Goal: Task Accomplishment & Management: Manage account settings

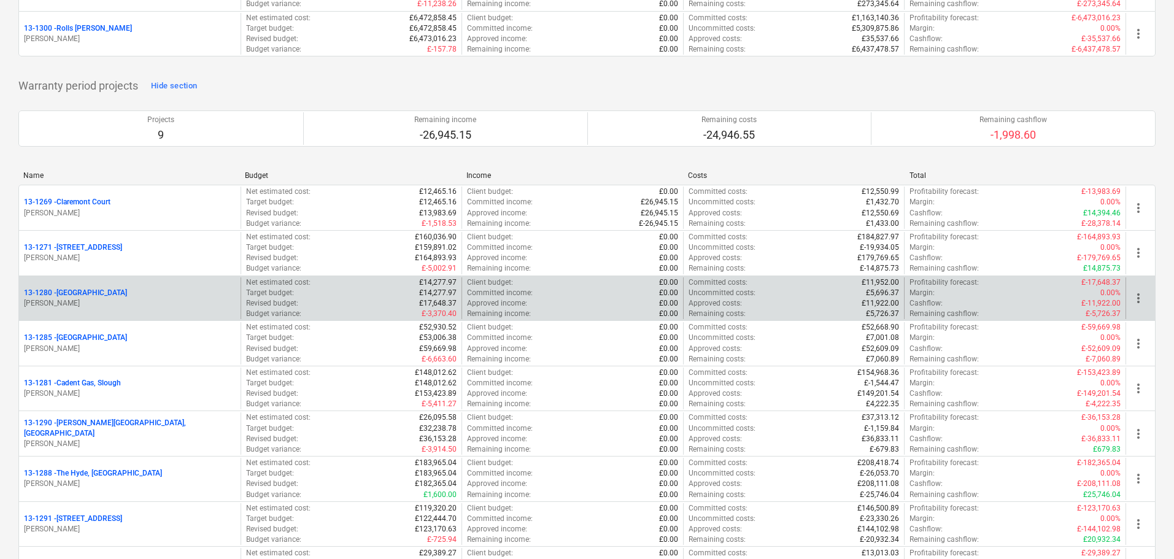
scroll to position [1921, 0]
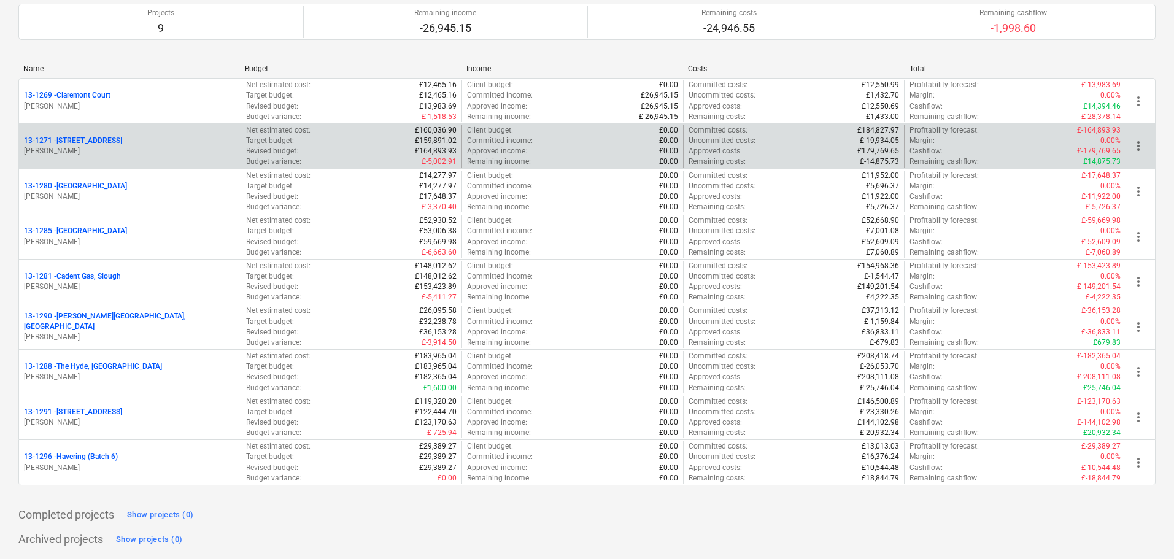
click at [117, 140] on p "13-[STREET_ADDRESS]" at bounding box center [73, 141] width 98 height 10
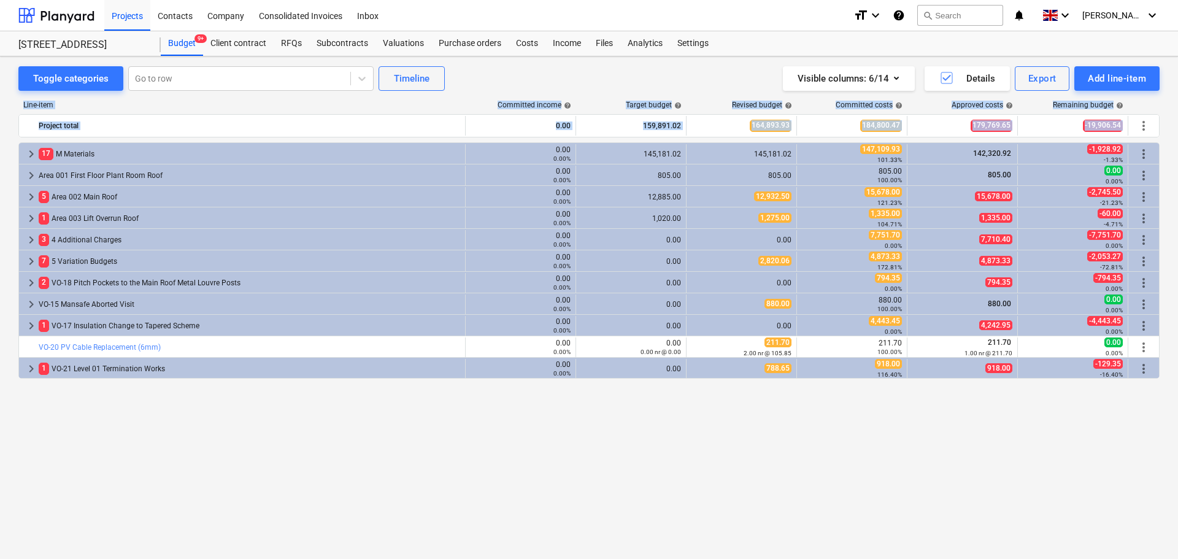
drag, startPoint x: 569, startPoint y: 82, endPoint x: 833, endPoint y: 404, distance: 416.5
click at [832, 388] on div "Toggle categories Go to row Timeline Visible columns : 6/14 Details Export Add …" at bounding box center [589, 294] width 1178 height 476
click at [828, 415] on div "keyboard_arrow_right 17 M Materials 0.00 0.00% 145,181.02 145,181.02 147,109.93…" at bounding box center [588, 325] width 1141 height 366
drag, startPoint x: 838, startPoint y: 435, endPoint x: 593, endPoint y: 99, distance: 415.1
click at [593, 115] on div "Line-item Committed income help Target budget help Revised budget help Committe…" at bounding box center [588, 307] width 1141 height 432
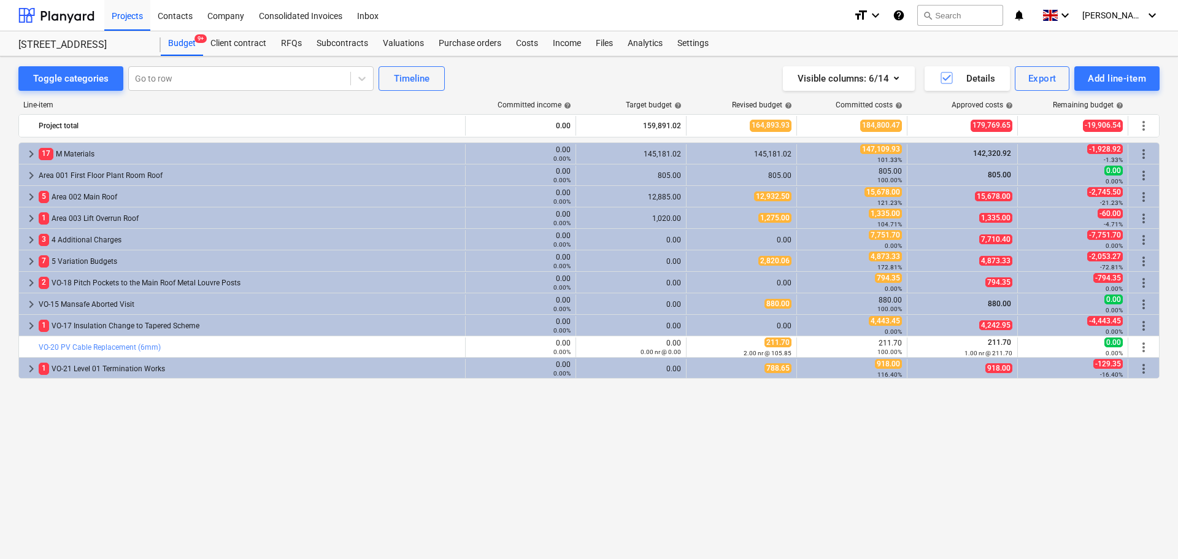
click at [601, 83] on div "Toggle categories Go to row Timeline Visible columns : 6/14 Details Export Add …" at bounding box center [588, 78] width 1141 height 25
click at [683, 44] on div "Settings" at bounding box center [693, 43] width 46 height 25
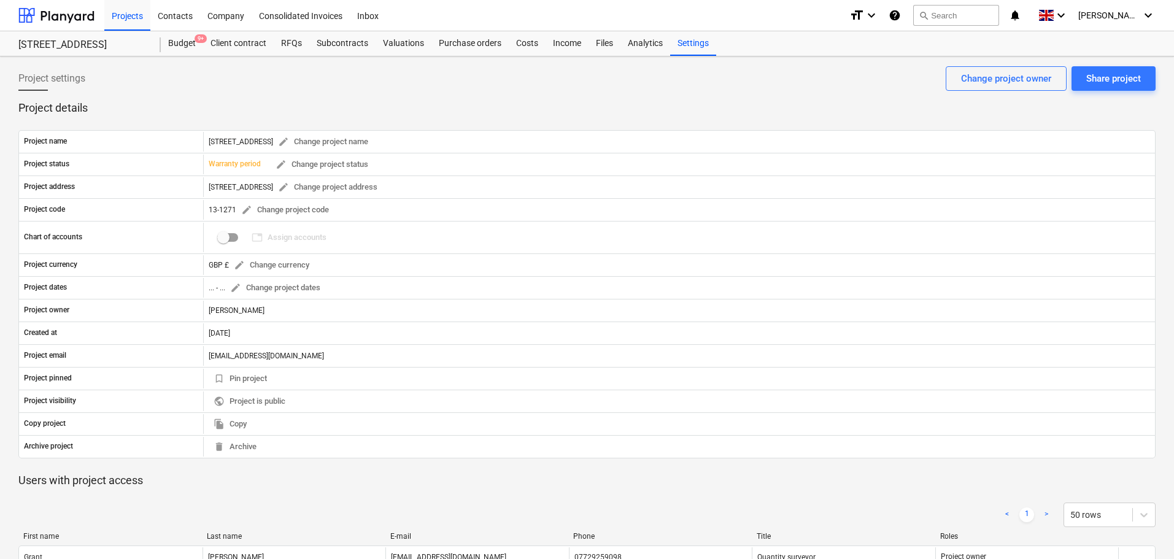
click at [206, 108] on p "Project details" at bounding box center [586, 108] width 1137 height 15
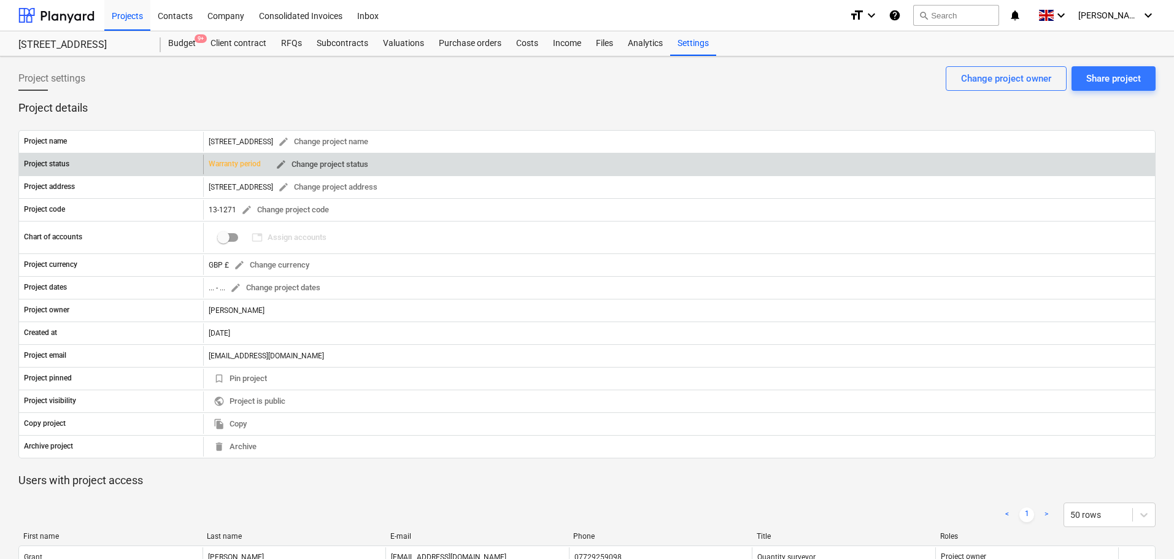
click at [282, 167] on span "edit" at bounding box center [281, 164] width 11 height 11
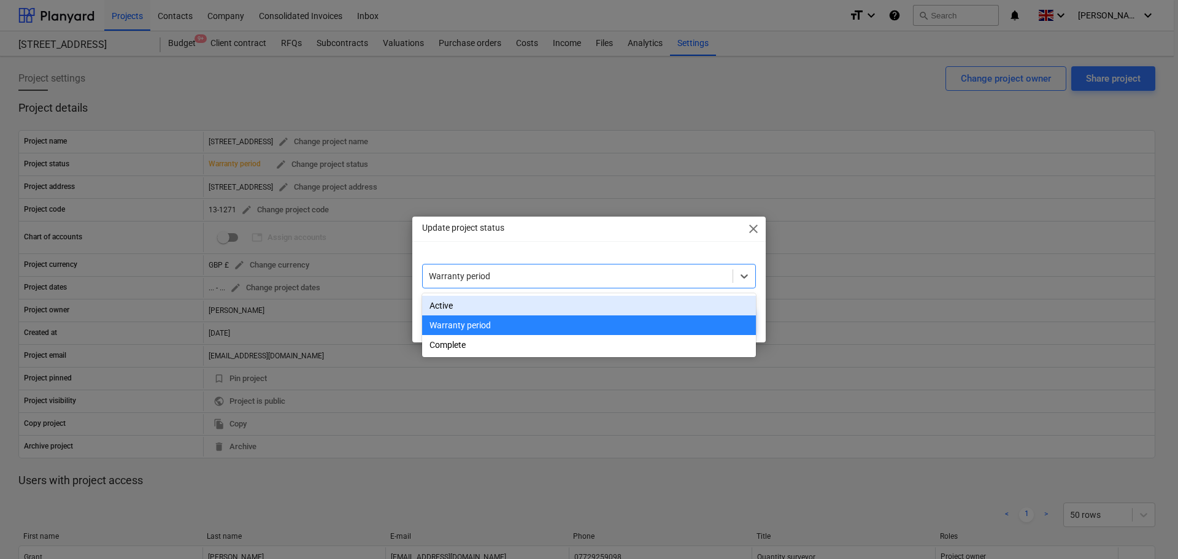
click at [527, 274] on div at bounding box center [578, 276] width 298 height 12
click at [487, 304] on div "Active" at bounding box center [589, 306] width 334 height 20
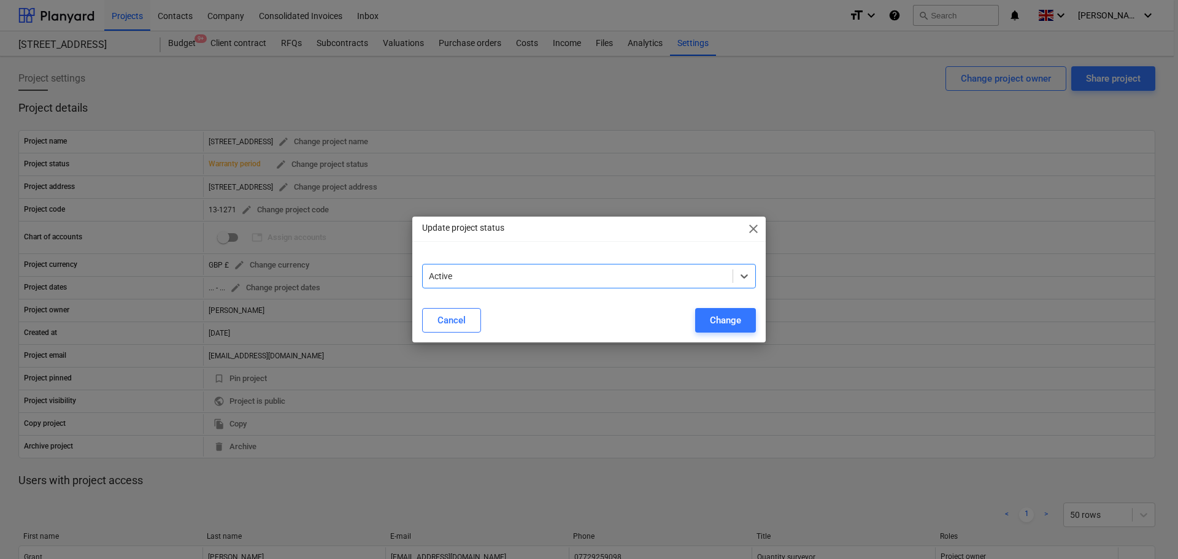
click at [527, 253] on div "Update project status close option Active, selected. Select is focused ,type to…" at bounding box center [588, 280] width 353 height 126
click at [732, 324] on div "Change" at bounding box center [725, 320] width 31 height 16
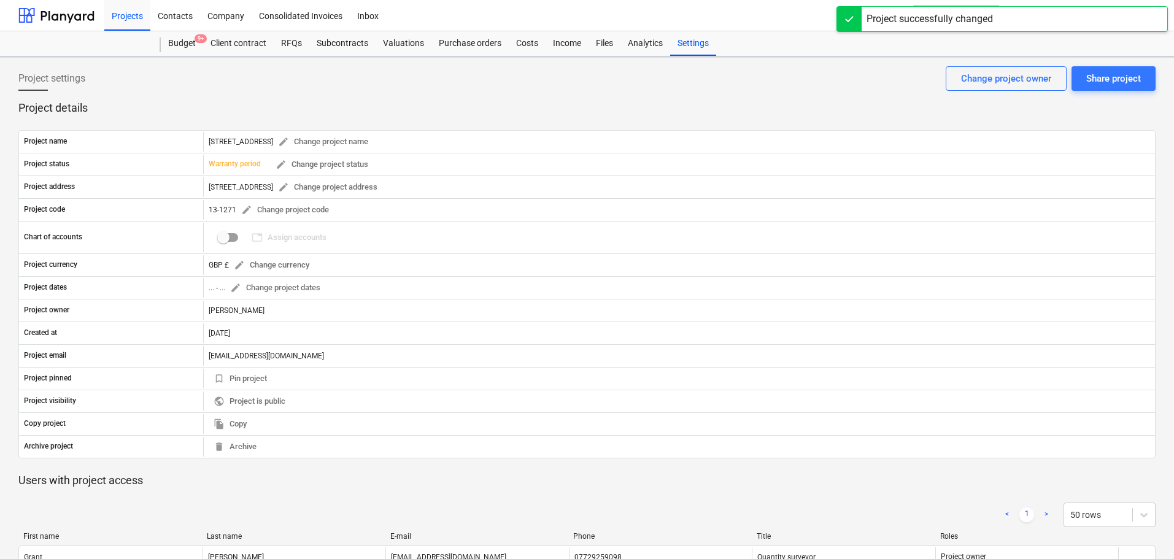
click at [806, 79] on div "Project settings Share project Change project owner" at bounding box center [586, 83] width 1137 height 34
click at [872, 70] on div "Project settings Share project Change project owner" at bounding box center [586, 83] width 1137 height 34
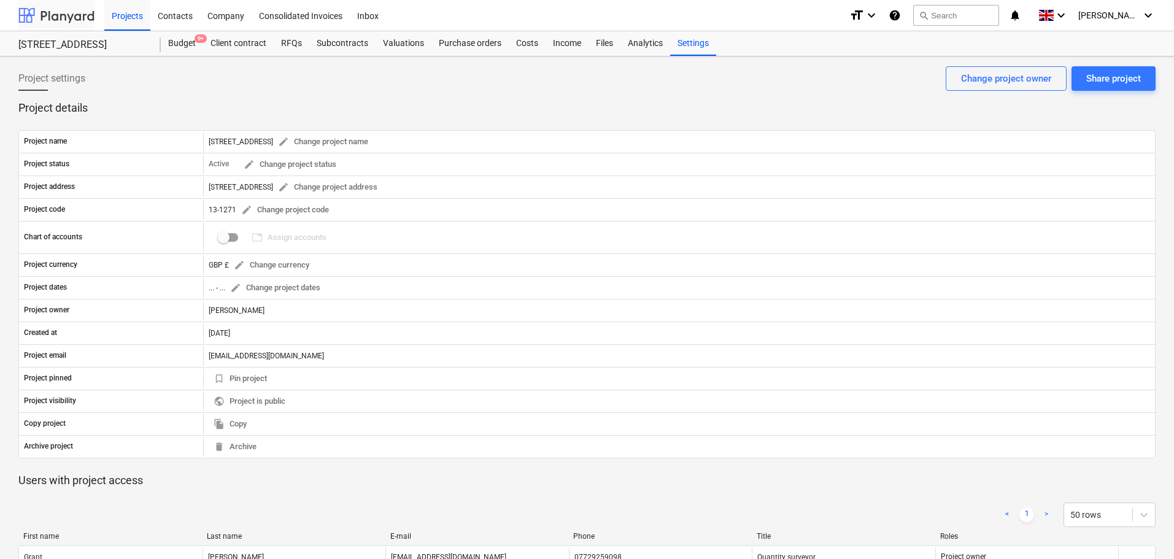
click at [37, 18] on div at bounding box center [56, 15] width 76 height 31
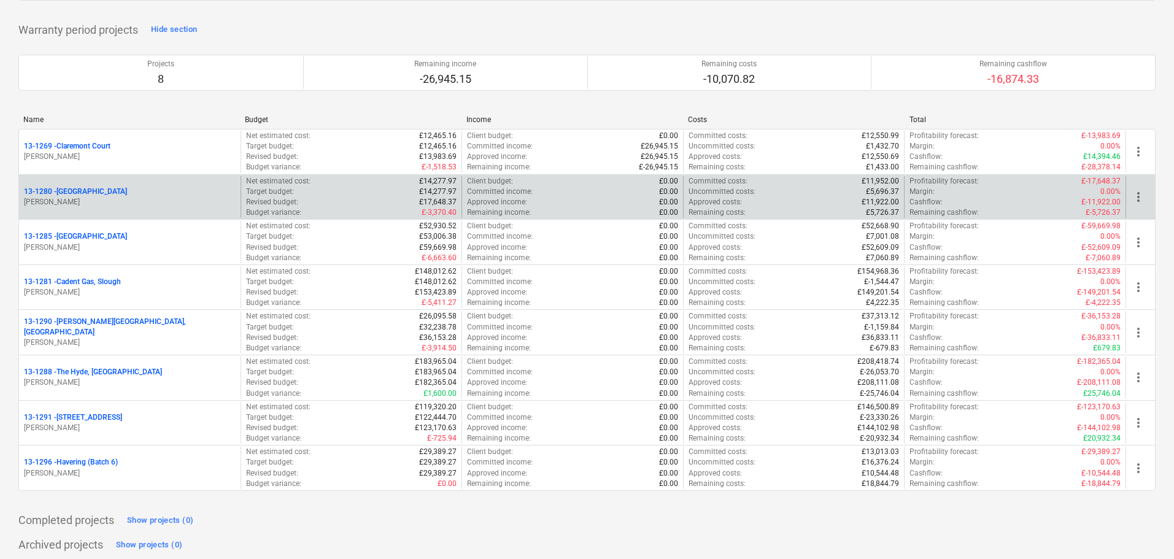
scroll to position [1921, 0]
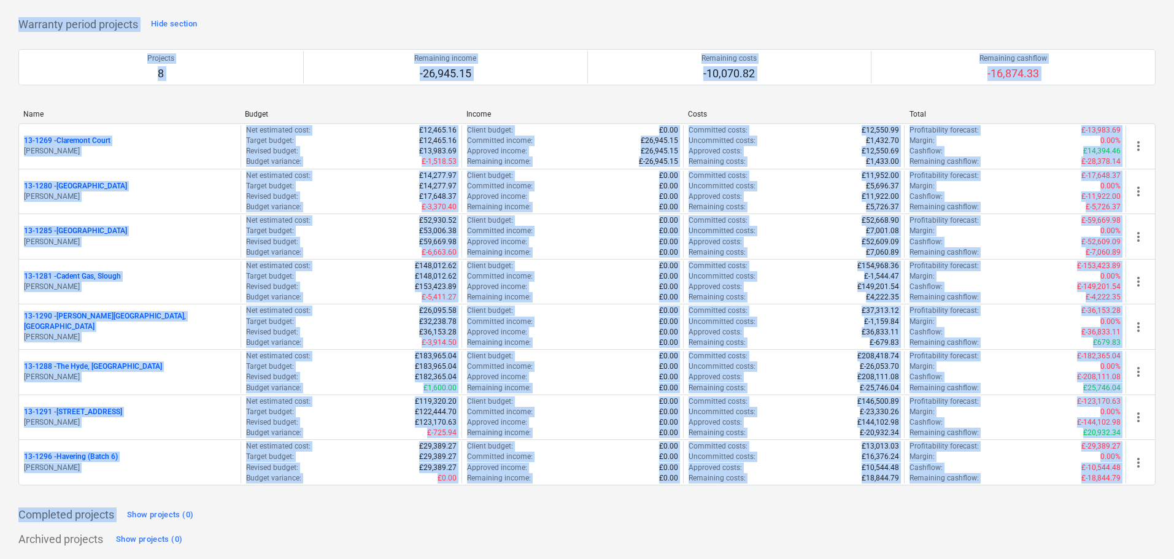
drag, startPoint x: 7, startPoint y: 18, endPoint x: 355, endPoint y: 530, distance: 619.4
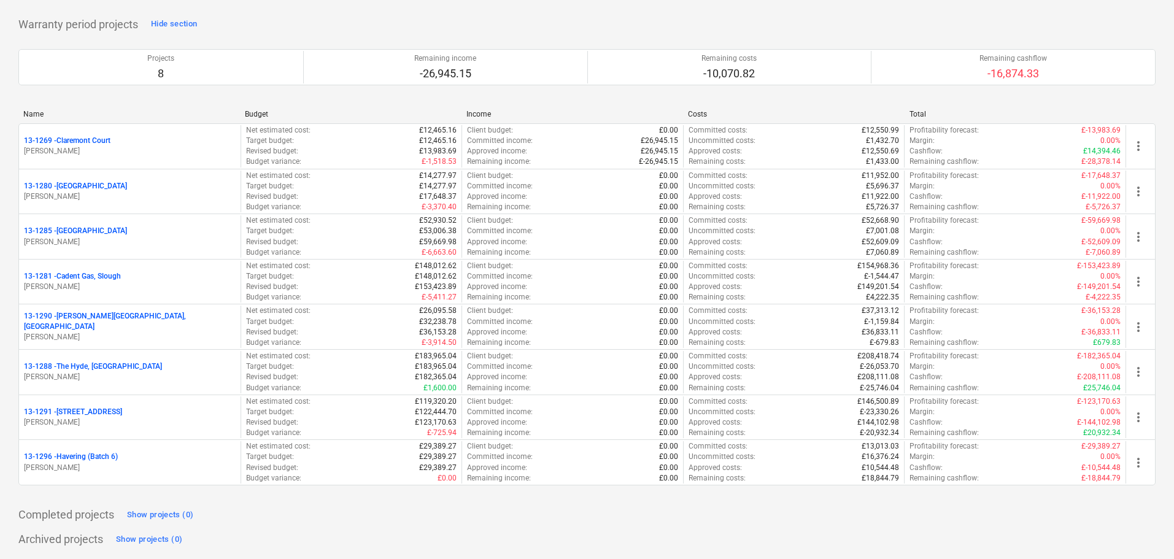
click at [355, 530] on div "Archived projects Show projects (0)" at bounding box center [586, 540] width 1137 height 20
drag, startPoint x: 124, startPoint y: 112, endPoint x: 357, endPoint y: 538, distance: 486.1
click at [357, 538] on div "Archived projects Show projects (0)" at bounding box center [586, 540] width 1137 height 20
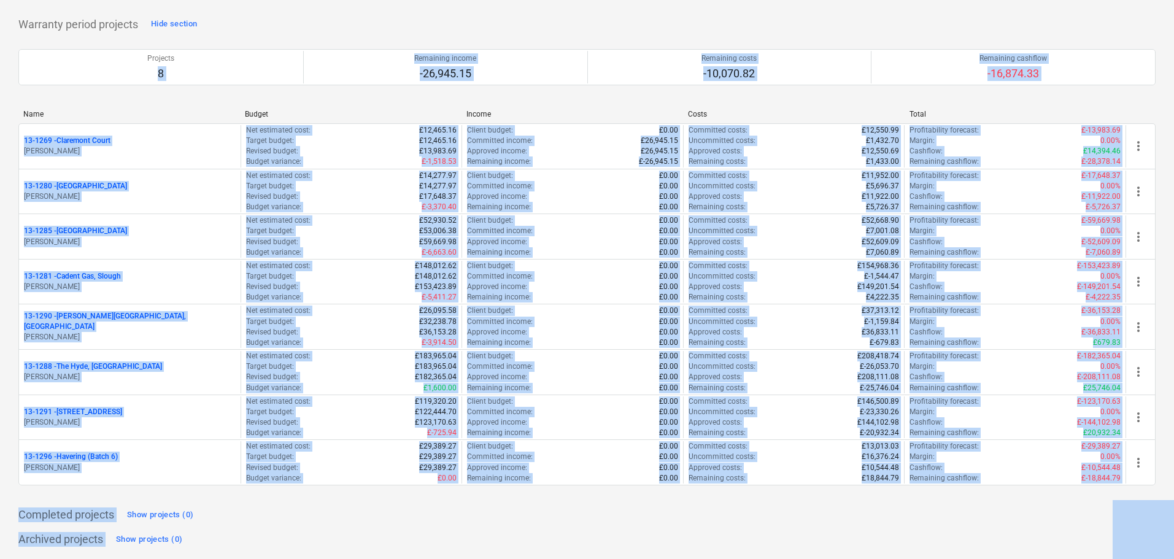
drag, startPoint x: 357, startPoint y: 538, endPoint x: 10, endPoint y: 66, distance: 586.0
click at [28, 96] on div "Projects 8 Remaining income -26,945.15 Remaining costs -10,070.82 Remaining cas…" at bounding box center [586, 67] width 1137 height 66
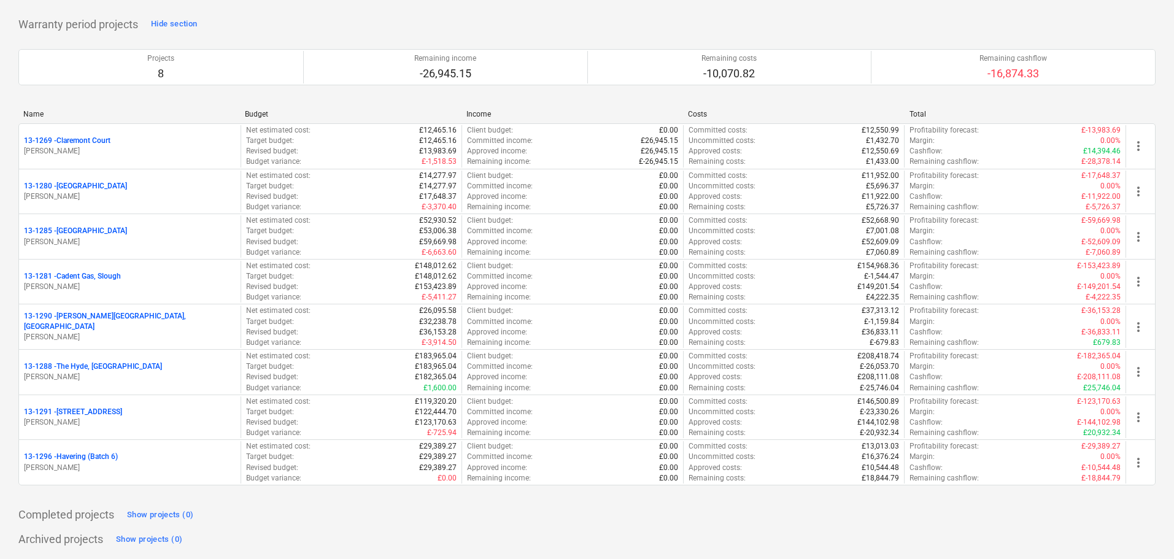
click at [28, 96] on div "Projects 8 Remaining income -26,945.15 Remaining costs -10,070.82 Remaining cas…" at bounding box center [586, 67] width 1137 height 66
click at [39, 86] on div "Projects 8 Remaining income -26,945.15 Remaining costs -10,070.82 Remaining cas…" at bounding box center [586, 67] width 1137 height 46
drag, startPoint x: 12, startPoint y: 16, endPoint x: 374, endPoint y: 15, distance: 362.1
click at [374, 15] on div "Warranty period projects Hide section Projects 8 Remaining income -26,945.15 Re…" at bounding box center [586, 257] width 1137 height 485
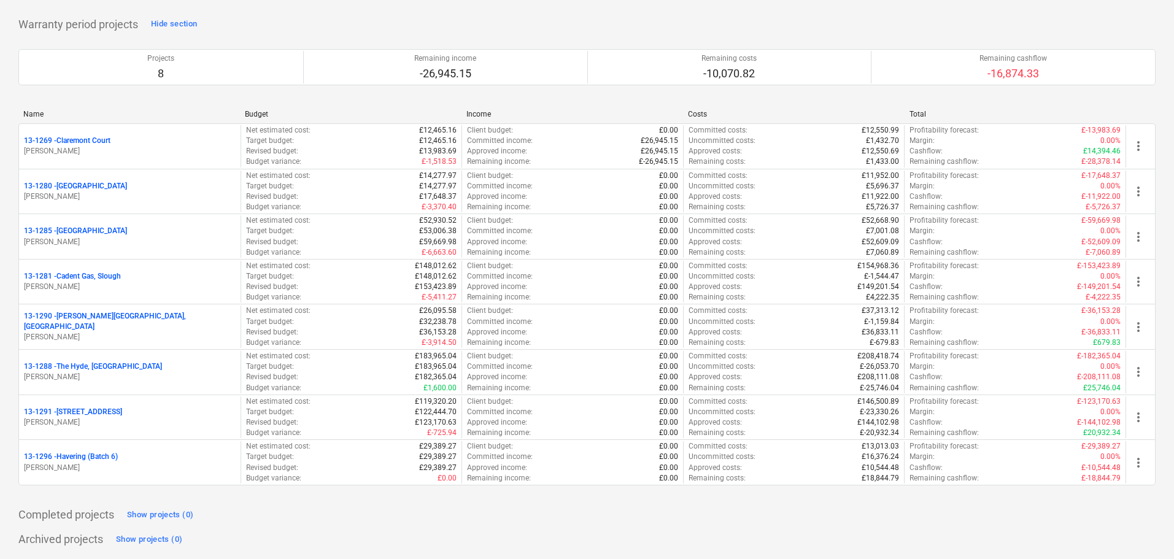
click at [226, 110] on div "Name" at bounding box center [129, 114] width 212 height 9
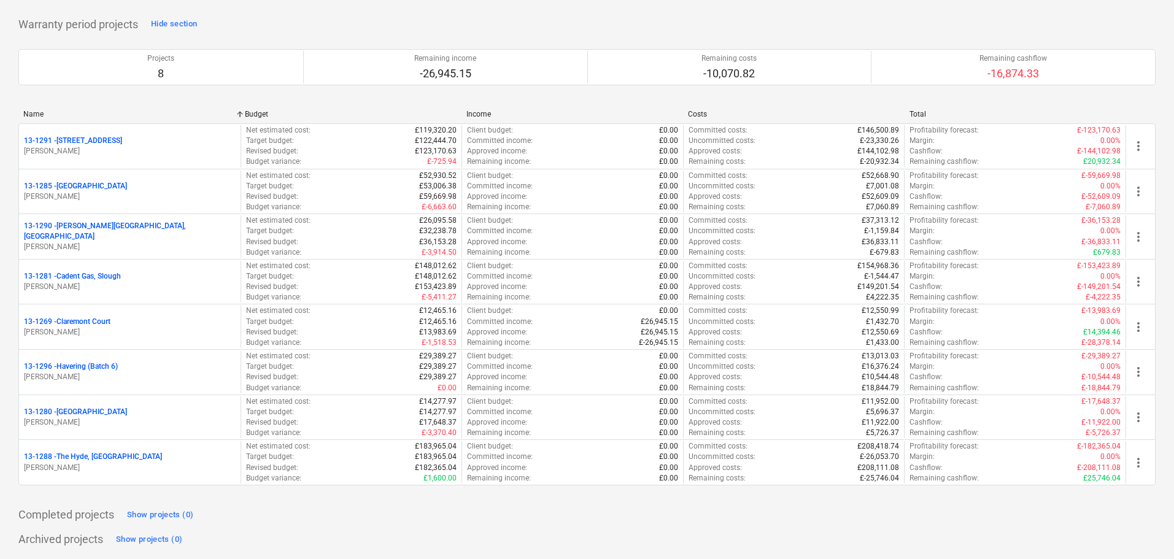
click at [228, 107] on div "Name Budget Income Costs Total 13-1291 - 130 Old Street G. Collins Net estimate…" at bounding box center [586, 300] width 1137 height 400
click at [179, 110] on div "Name" at bounding box center [129, 114] width 212 height 9
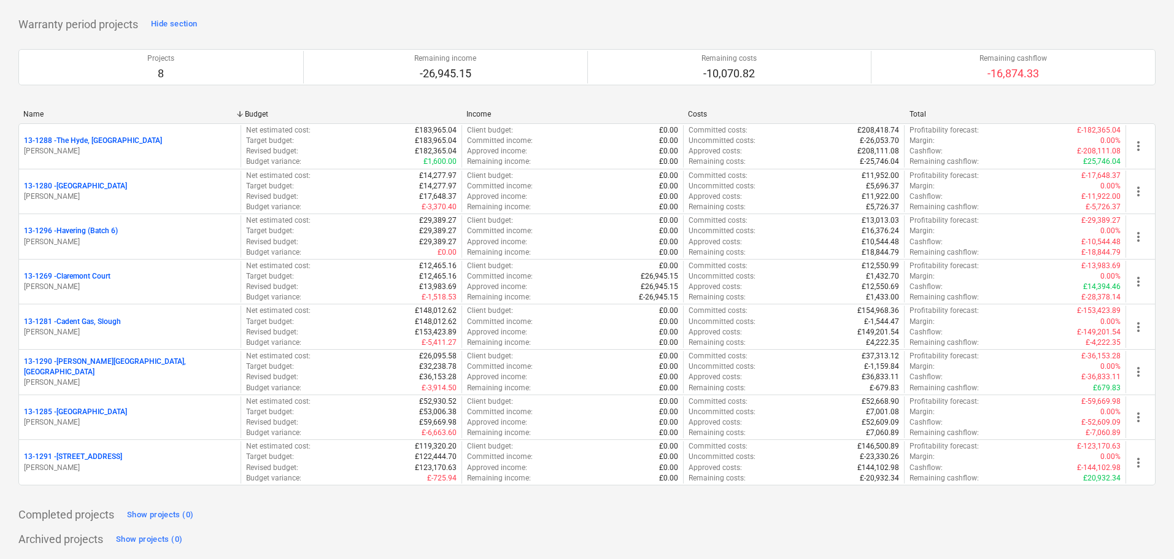
click at [189, 95] on div "Projects 8 Remaining income -26,945.15 Remaining costs -10,070.82 Remaining cas…" at bounding box center [586, 67] width 1137 height 66
click at [28, 25] on p "Warranty period projects" at bounding box center [78, 24] width 120 height 15
drag, startPoint x: 28, startPoint y: 25, endPoint x: 307, endPoint y: 20, distance: 279.9
click at [307, 20] on div "Warranty period projects Hide section Projects 8 Remaining income -26,945.15 Re…" at bounding box center [586, 257] width 1137 height 485
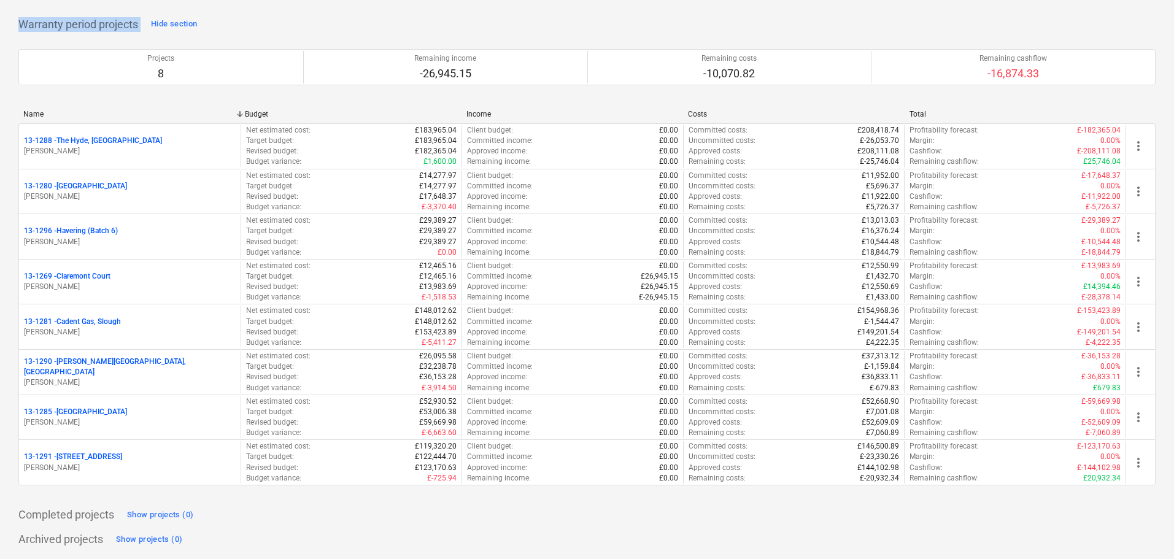
drag, startPoint x: 14, startPoint y: 21, endPoint x: 372, endPoint y: 20, distance: 358.4
click at [372, 20] on div "Warranty period projects Hide section Projects 8 Remaining income -26,945.15 Re…" at bounding box center [586, 257] width 1137 height 485
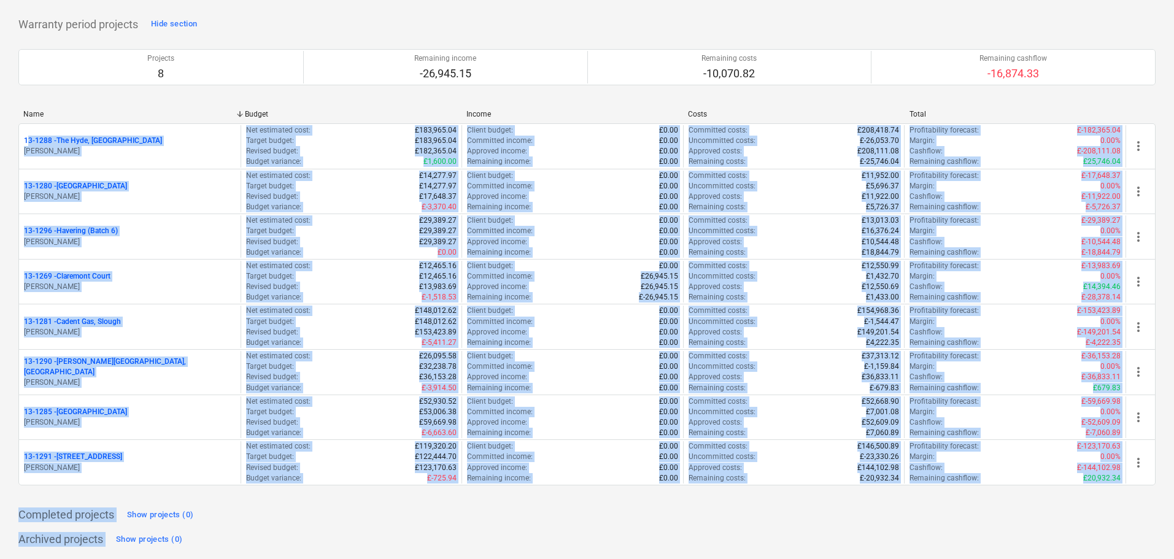
drag, startPoint x: 15, startPoint y: 114, endPoint x: 292, endPoint y: 533, distance: 502.3
click at [292, 533] on div "Archived projects Show projects (0)" at bounding box center [586, 540] width 1137 height 20
drag, startPoint x: 15, startPoint y: 109, endPoint x: 382, endPoint y: 542, distance: 568.3
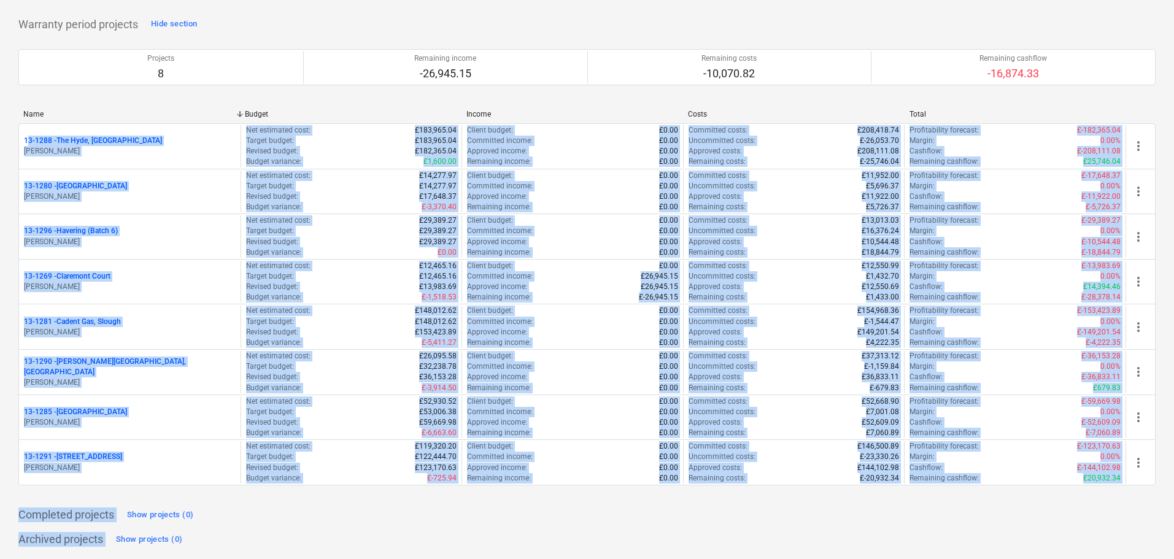
click at [382, 542] on div "Archived projects Show projects (0)" at bounding box center [586, 540] width 1137 height 20
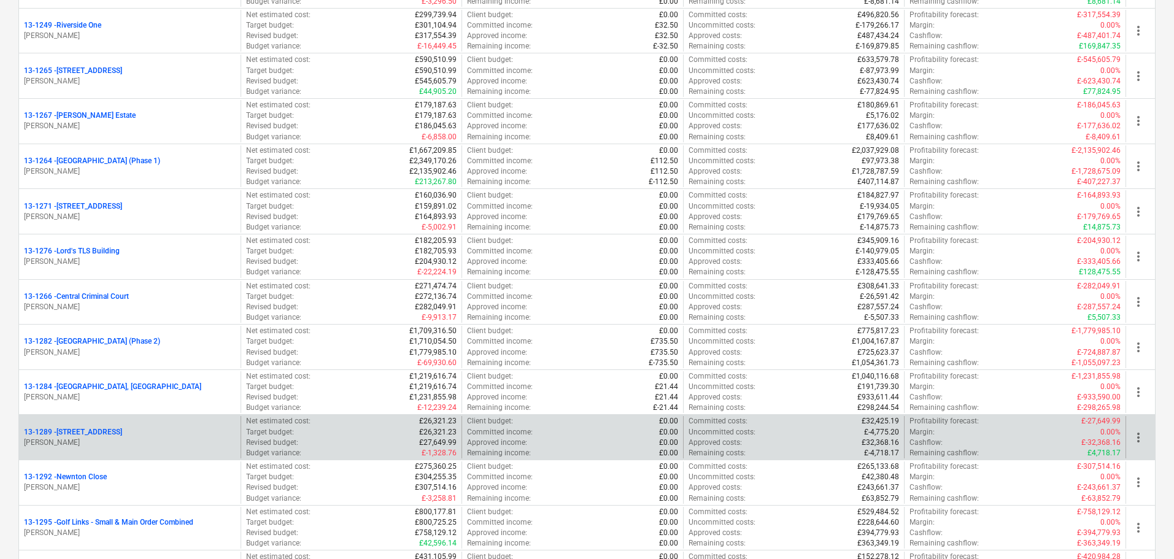
scroll to position [1043, 0]
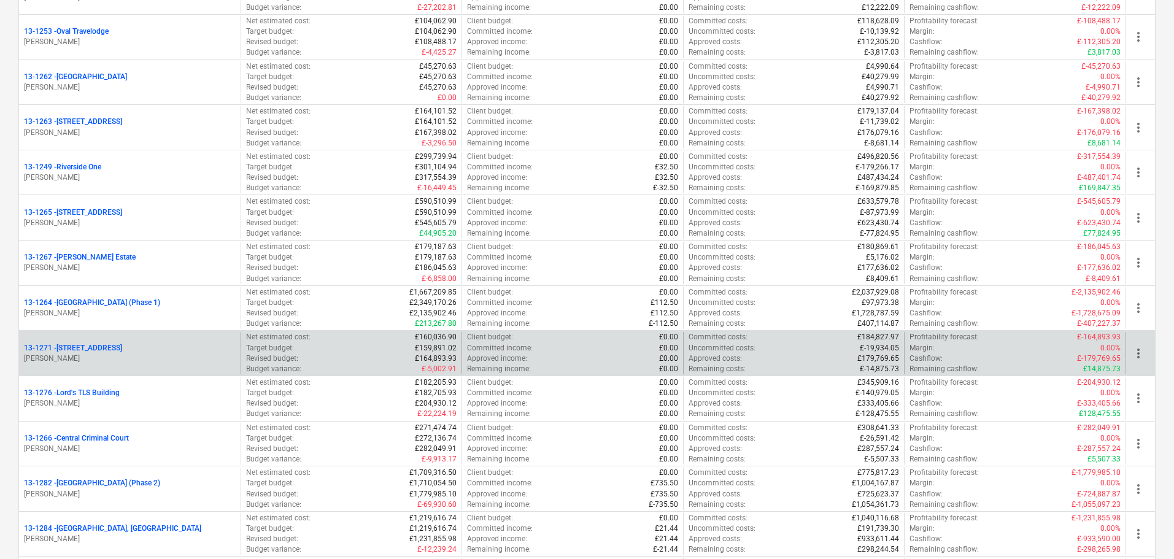
click at [109, 343] on p "13-[STREET_ADDRESS]" at bounding box center [73, 348] width 98 height 10
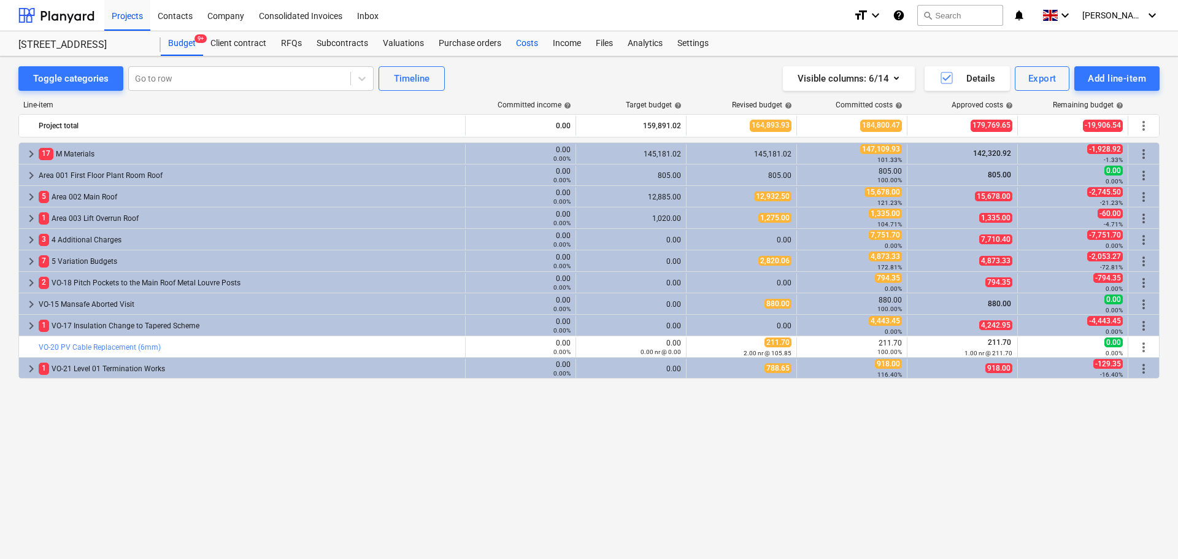
click at [524, 44] on div "Costs" at bounding box center [527, 43] width 37 height 25
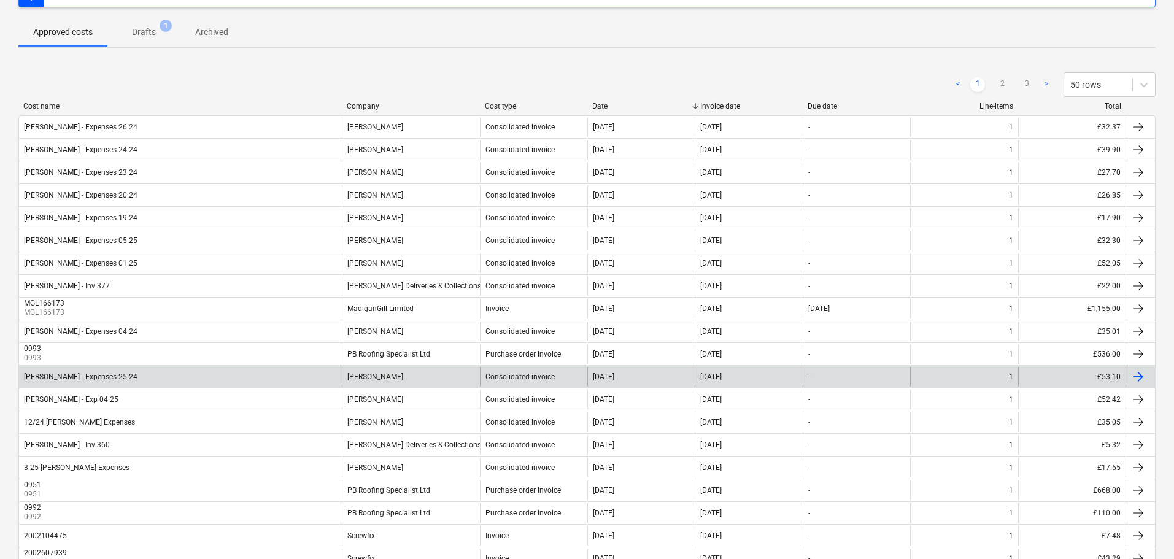
scroll to position [123, 0]
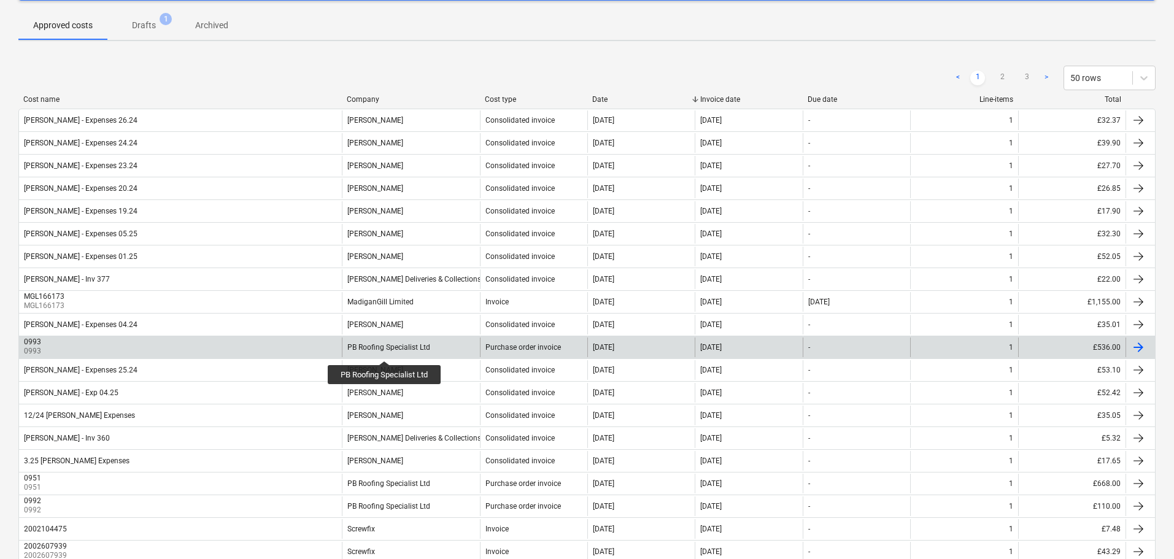
click at [385, 350] on div "PB Roofing Specialist Ltd" at bounding box center [388, 347] width 83 height 9
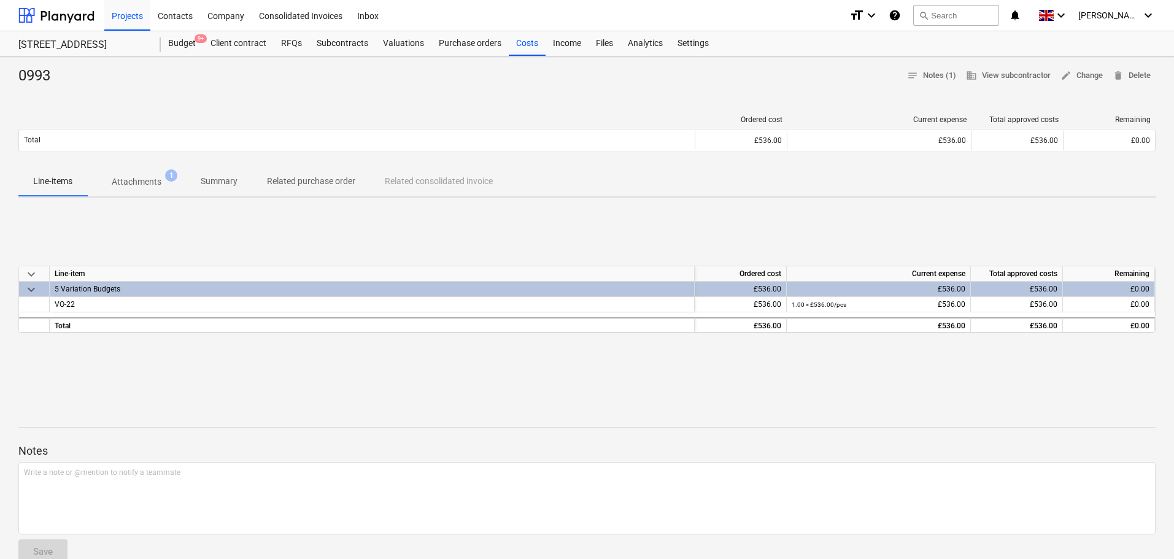
click at [160, 176] on p "Attachments" at bounding box center [137, 182] width 50 height 13
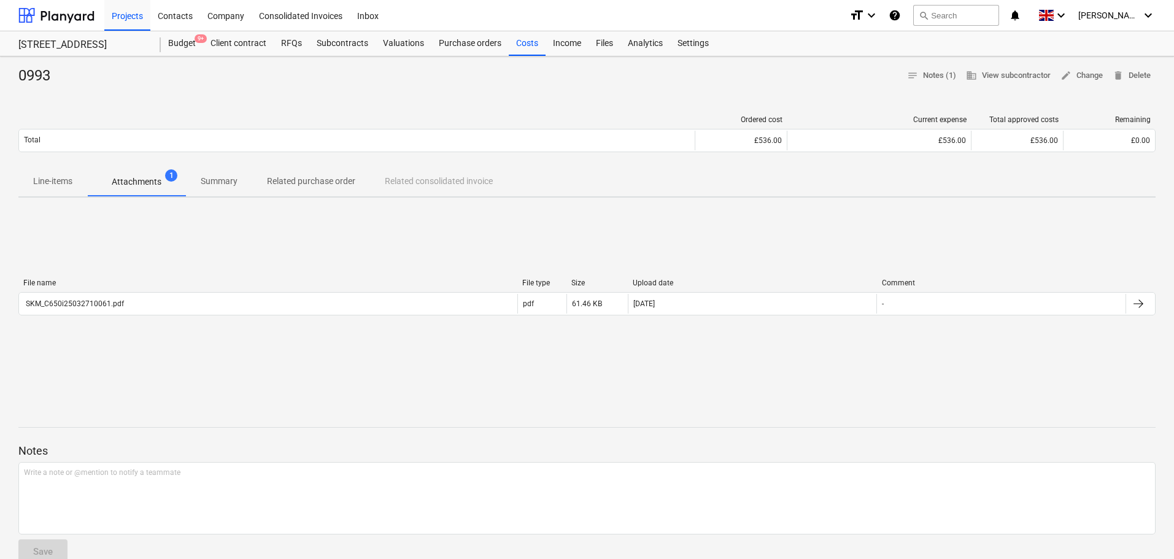
click at [274, 183] on p "Related purchase order" at bounding box center [311, 181] width 88 height 13
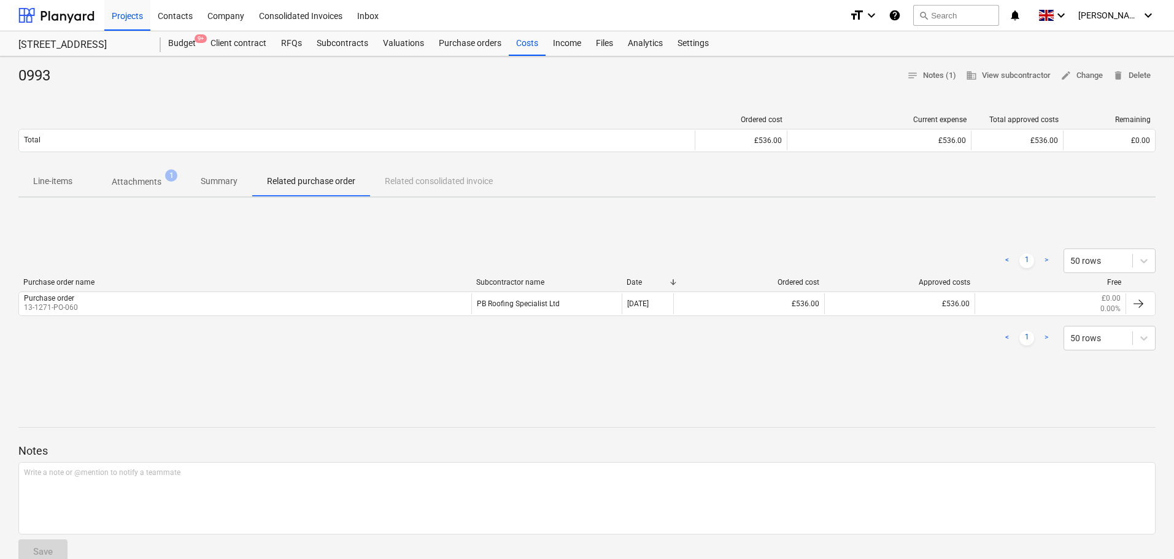
click at [225, 174] on span "Summary" at bounding box center [219, 181] width 66 height 20
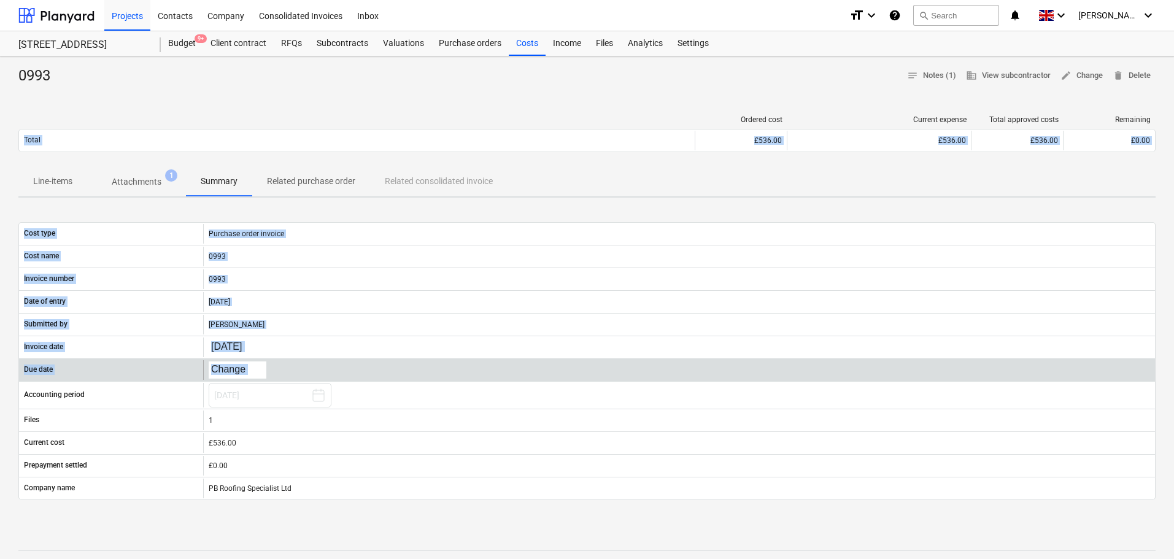
drag, startPoint x: 816, startPoint y: 73, endPoint x: 846, endPoint y: 369, distance: 297.3
click at [846, 369] on div "0993 notes Notes (1) business View subcontractor edit Change delete Delete Orde…" at bounding box center [587, 449] width 1174 height 786
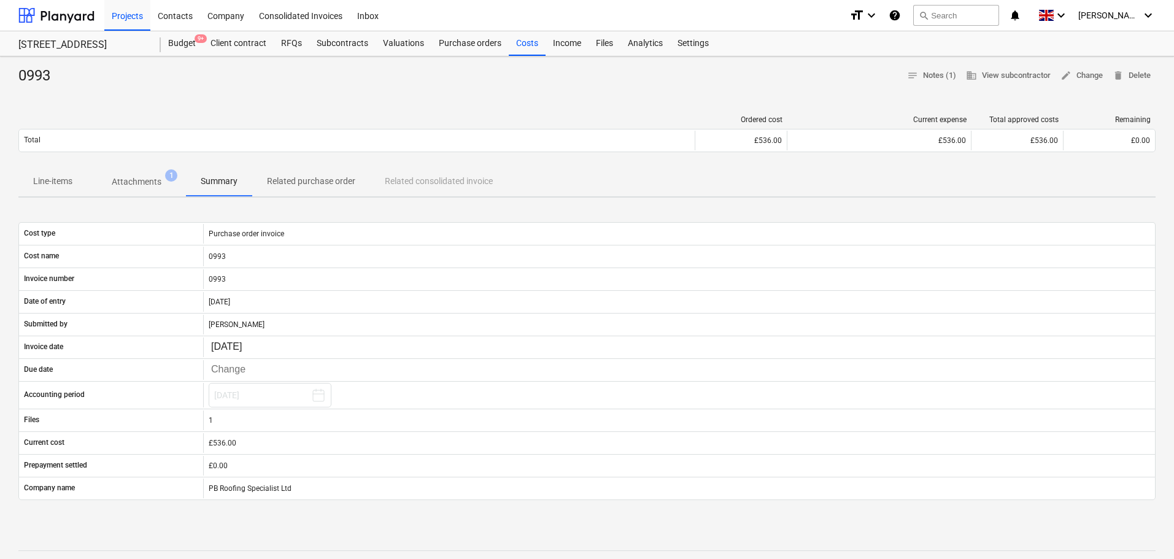
click at [825, 83] on div "0993 notes Notes (1) business View subcontractor edit Change delete Delete" at bounding box center [586, 76] width 1137 height 20
click at [635, 101] on div "0993 notes Notes (1) business View subcontractor edit Change delete Delete Orde…" at bounding box center [587, 449] width 1174 height 786
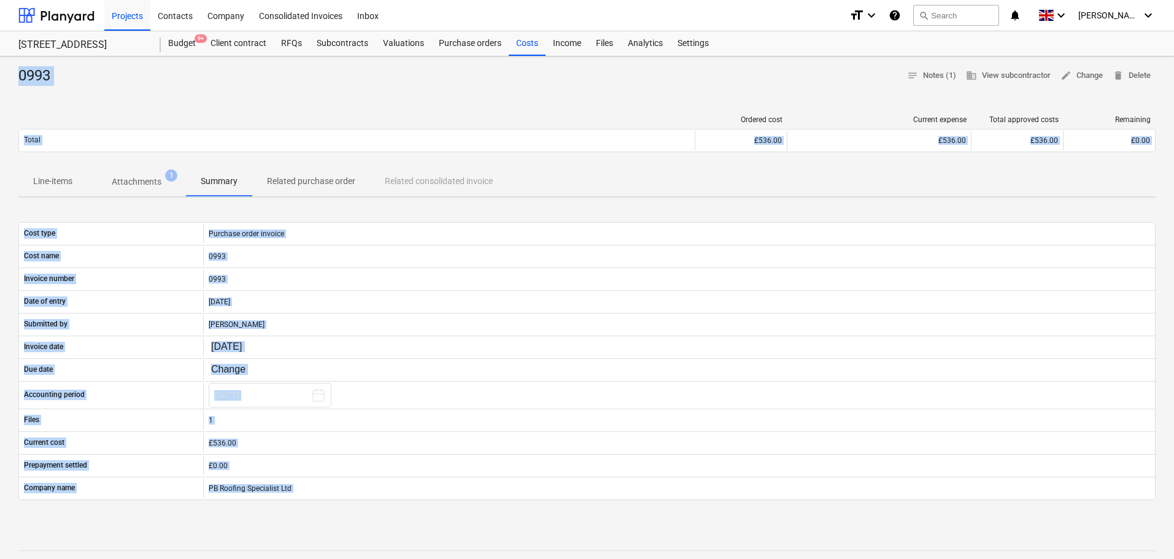
drag, startPoint x: 11, startPoint y: 74, endPoint x: 620, endPoint y: 535, distance: 763.2
click at [620, 535] on div "0993 notes Notes (1) business View subcontractor edit Change delete Delete Orde…" at bounding box center [587, 449] width 1174 height 786
click at [550, 526] on div at bounding box center [586, 530] width 1137 height 10
drag, startPoint x: 550, startPoint y: 526, endPoint x: 103, endPoint y: 43, distance: 658.3
click at [103, 43] on div "Projects Contacts Company Consolidated Invoices Inbox format_size keyboard_arro…" at bounding box center [587, 421] width 1174 height 842
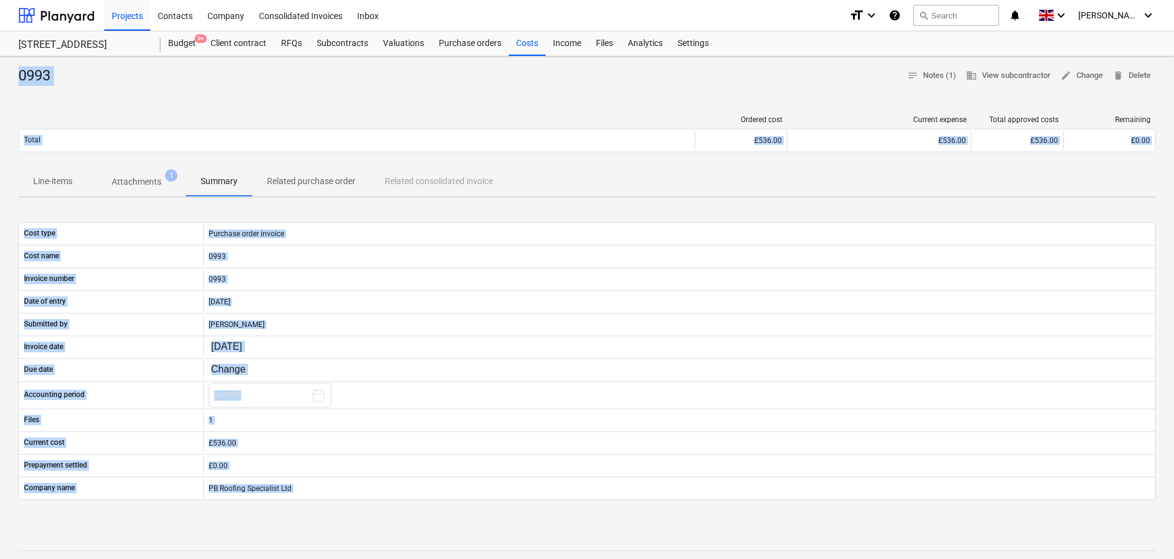
click at [39, 76] on div "0993" at bounding box center [39, 76] width 42 height 20
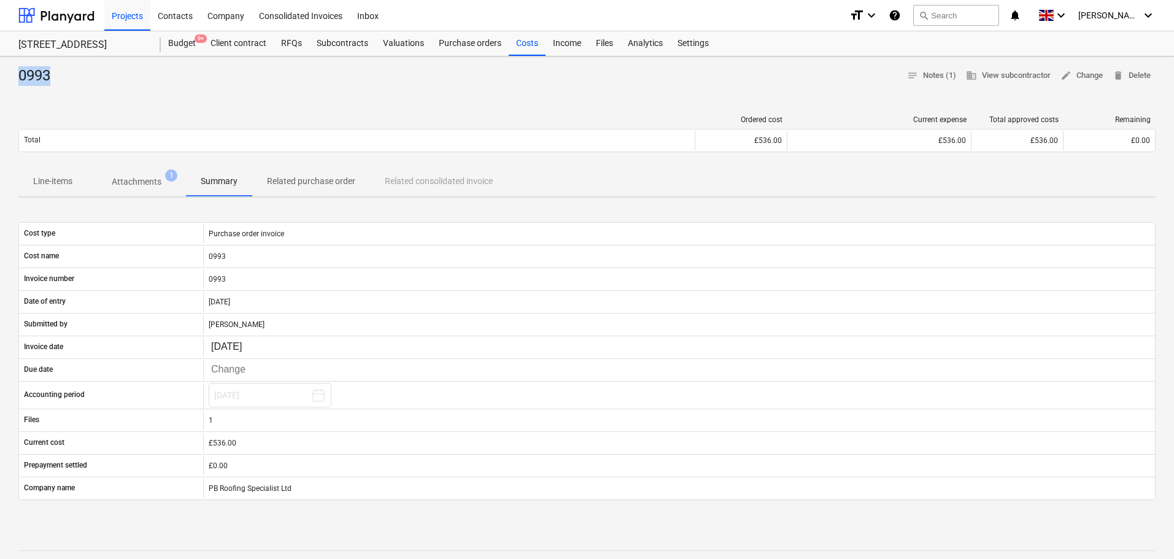
click at [39, 76] on div "0993" at bounding box center [39, 76] width 42 height 20
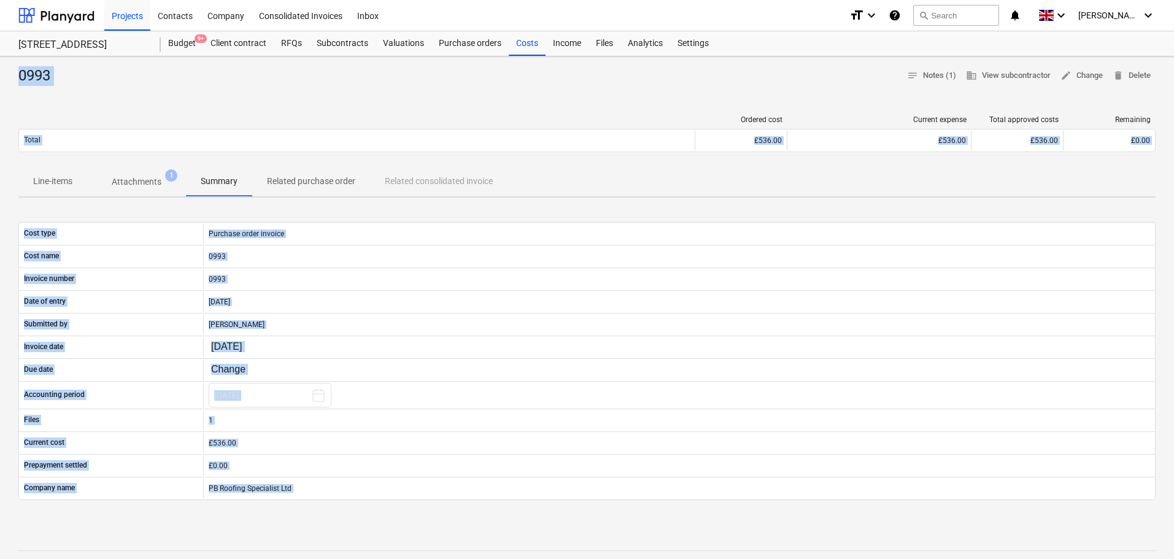
scroll to position [283, 0]
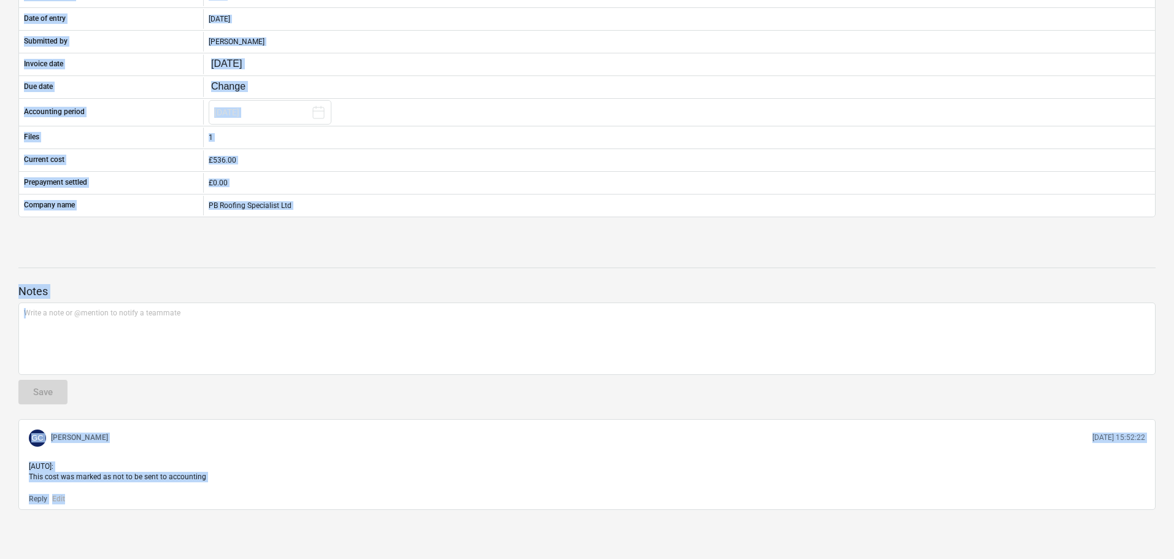
drag, startPoint x: 39, startPoint y: 76, endPoint x: 700, endPoint y: 588, distance: 835.9
click at [448, 398] on div "Notes Write a note or @mention to notify a teammate ﻿ Save GC [PERSON_NAME] [DA…" at bounding box center [586, 381] width 1137 height 258
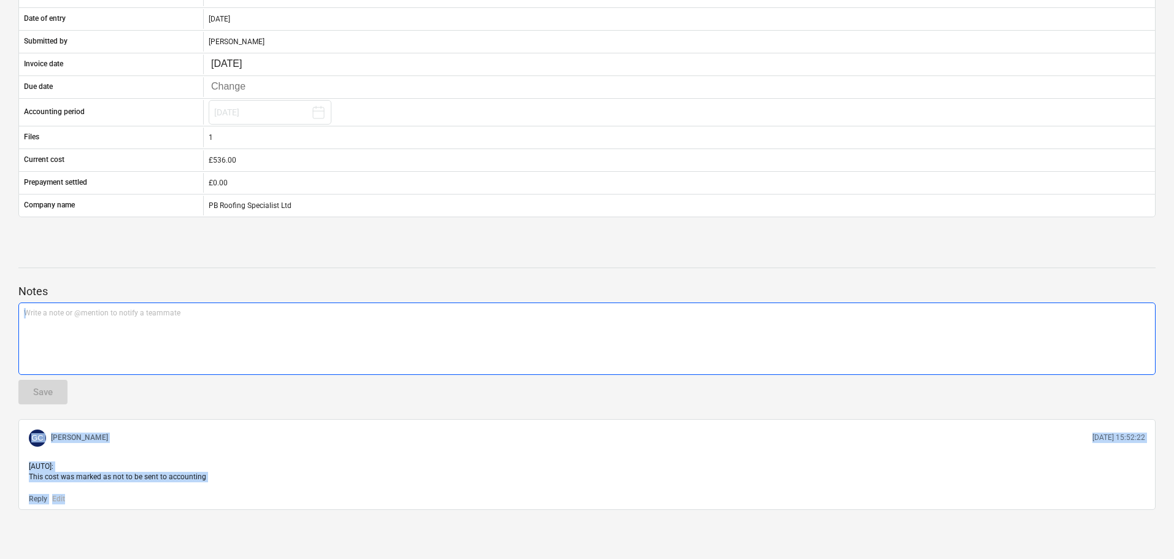
scroll to position [0, 0]
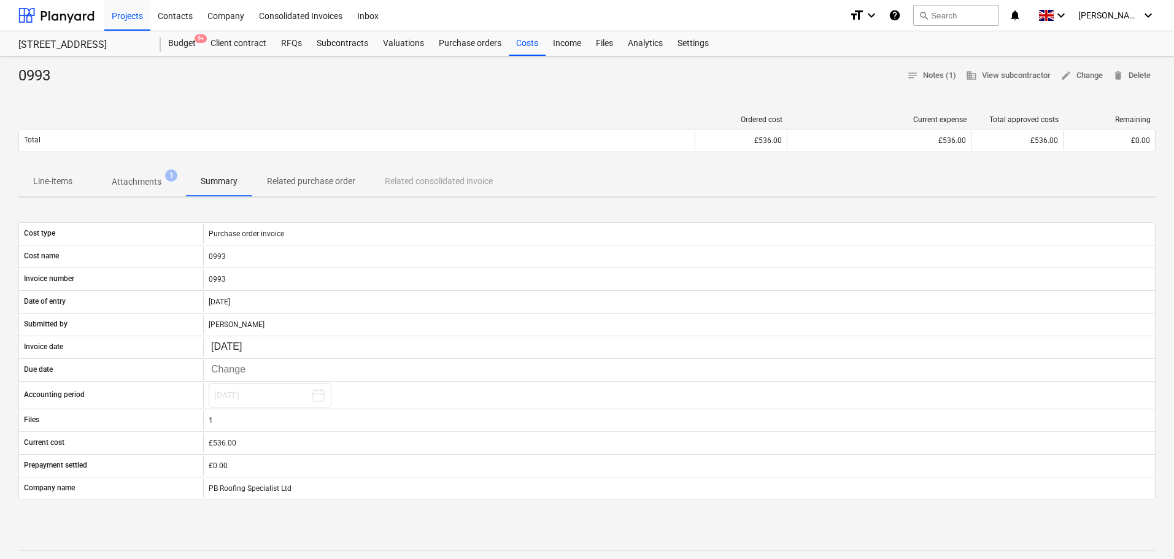
drag, startPoint x: 215, startPoint y: 525, endPoint x: 54, endPoint y: -74, distance: 620.3
click at [54, 0] on html "Projects Contacts Company Consolidated Invoices Inbox format_size keyboard_arro…" at bounding box center [587, 279] width 1174 height 559
click at [15, 77] on div "0993 notes Notes (1) business View subcontractor edit Change delete Delete Orde…" at bounding box center [587, 449] width 1174 height 786
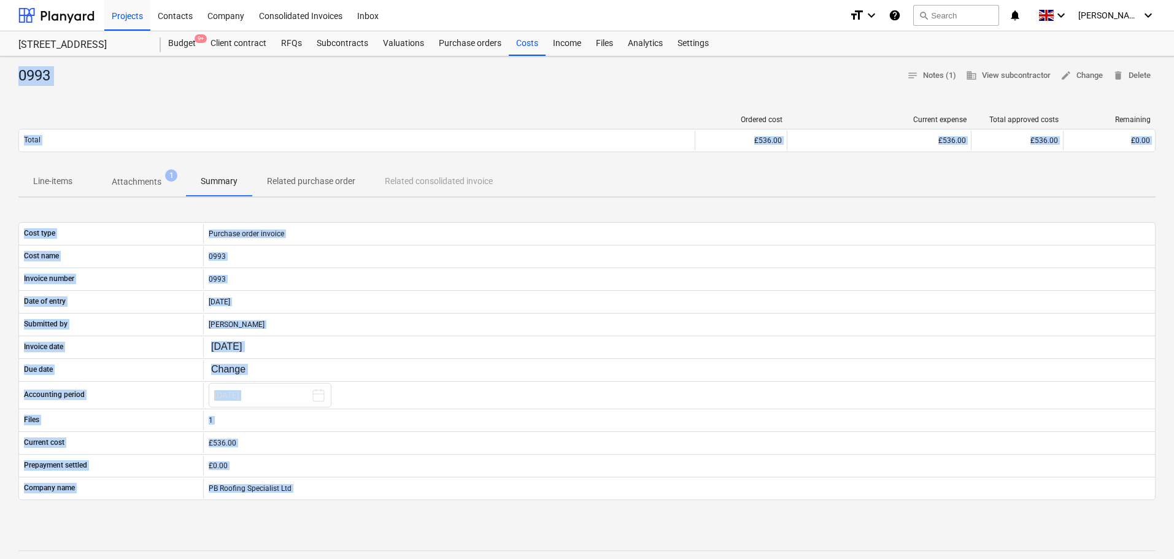
scroll to position [283, 0]
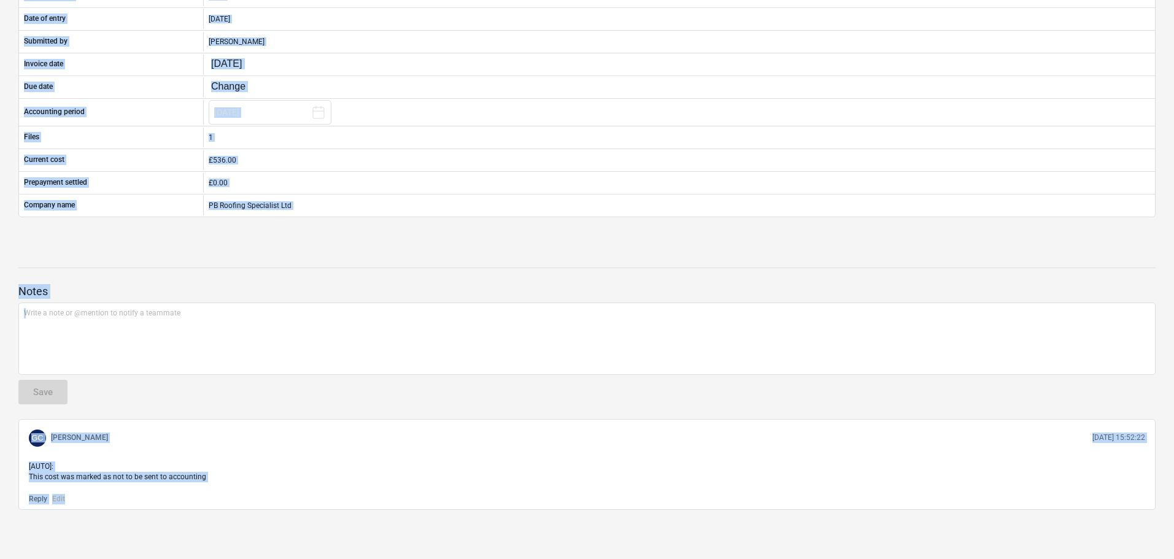
drag, startPoint x: 15, startPoint y: 77, endPoint x: 708, endPoint y: 588, distance: 861.2
click at [346, 399] on div "Notes Write a note or @mention to notify a teammate ﻿ Save GC [PERSON_NAME] [DA…" at bounding box center [586, 381] width 1137 height 258
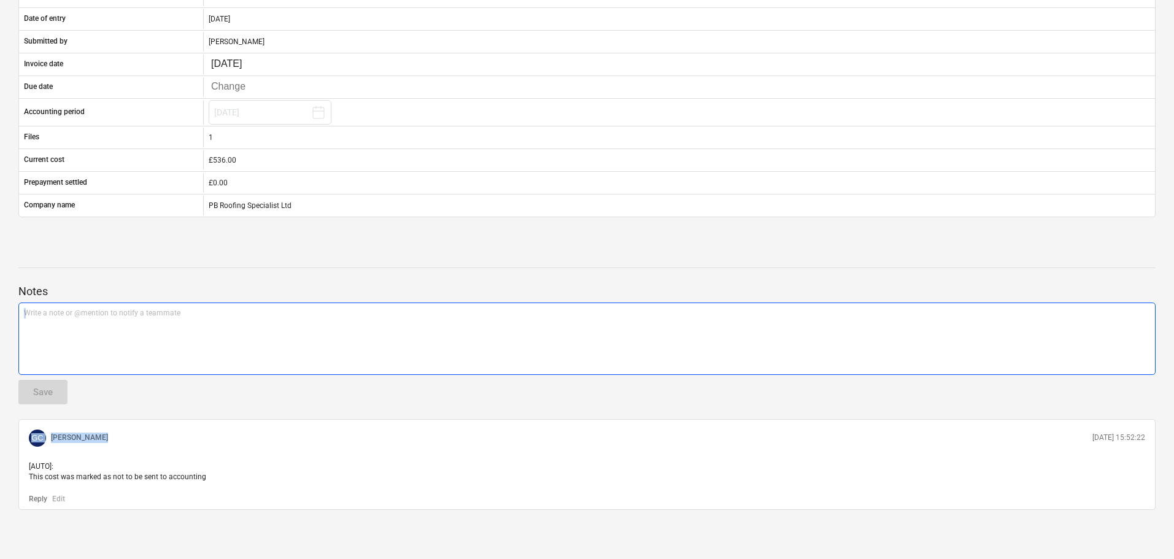
scroll to position [0, 0]
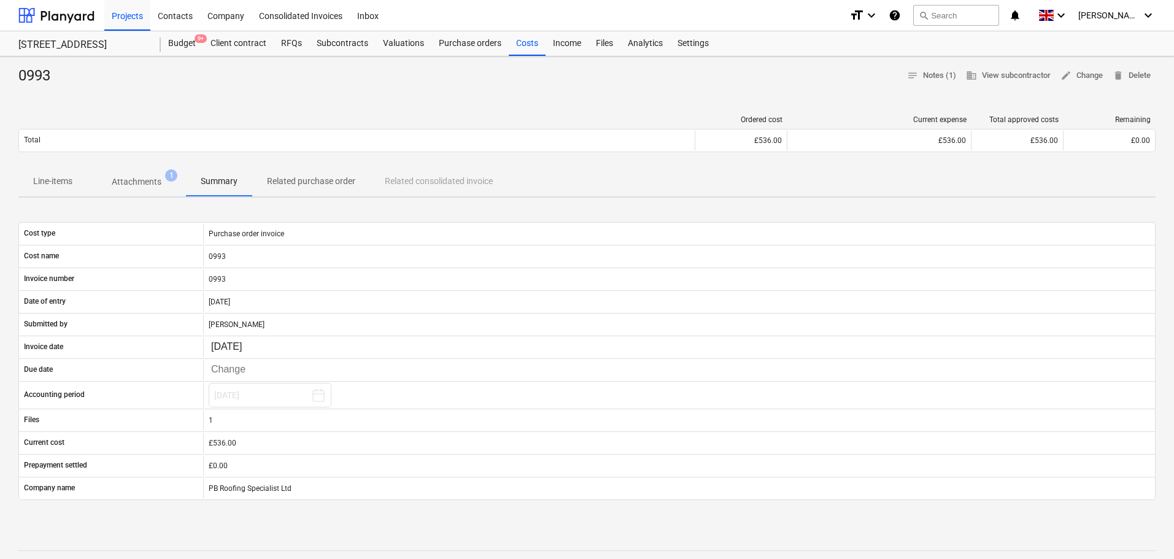
drag, startPoint x: 339, startPoint y: 419, endPoint x: 136, endPoint y: -74, distance: 532.8
click at [136, 0] on html "Projects Contacts Company Consolidated Invoices Inbox format_size keyboard_arro…" at bounding box center [587, 279] width 1174 height 559
click at [166, 81] on div "0993 notes Notes (1) business View subcontractor edit Change delete Delete" at bounding box center [586, 76] width 1137 height 20
click at [580, 100] on div "0993 notes Notes (1) business View subcontractor edit Change delete Delete Orde…" at bounding box center [587, 449] width 1174 height 786
click at [1088, 74] on span "edit Change" at bounding box center [1081, 76] width 42 height 14
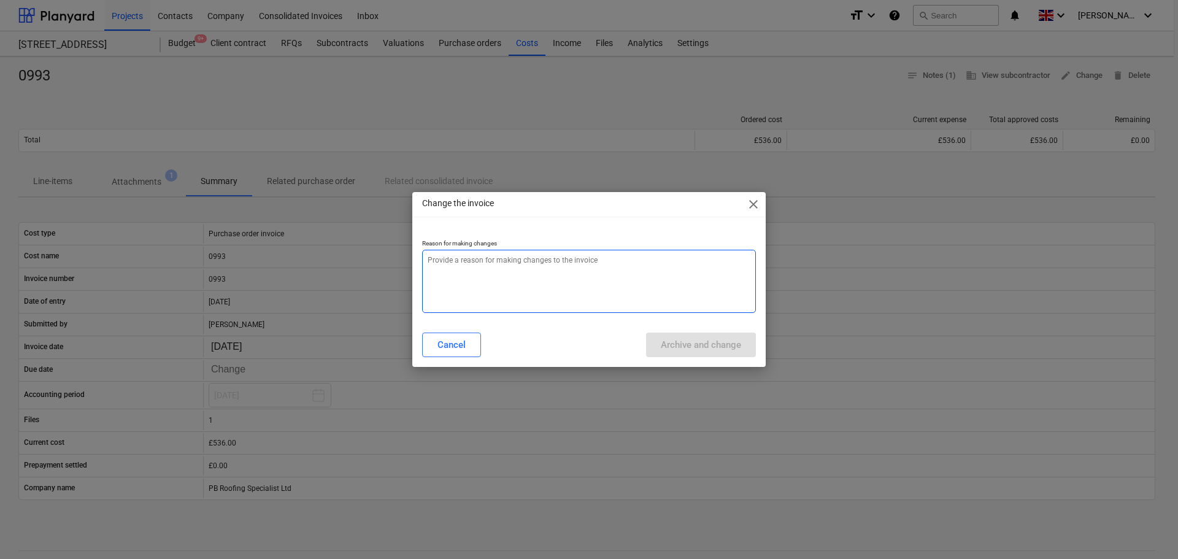
click at [583, 273] on textarea at bounding box center [589, 281] width 334 height 63
click at [442, 350] on div "Cancel" at bounding box center [452, 345] width 28 height 16
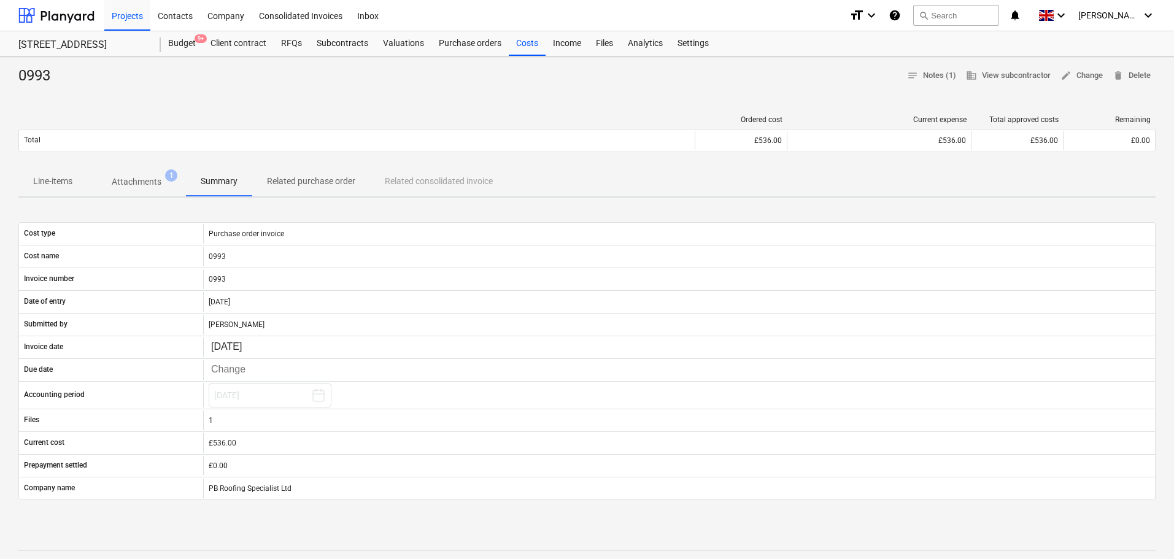
click at [299, 179] on p "Related purchase order" at bounding box center [311, 181] width 88 height 13
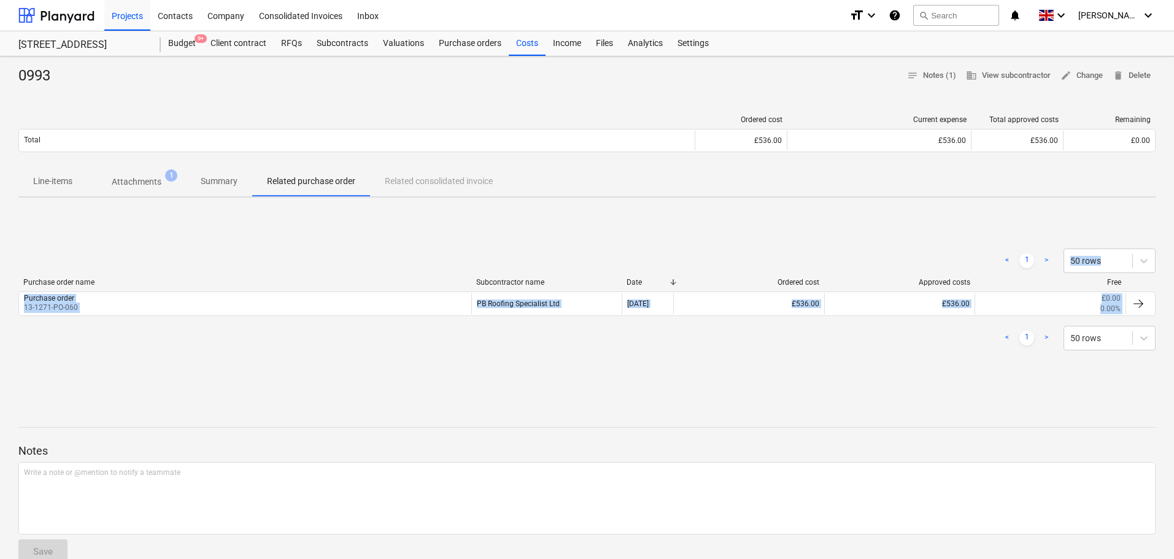
drag, startPoint x: 227, startPoint y: 244, endPoint x: 438, endPoint y: 365, distance: 243.0
click at [438, 365] on div "< 1 > 50 rows Purchase order name Subcontractor name Date Ordered cost Approved…" at bounding box center [586, 299] width 1137 height 131
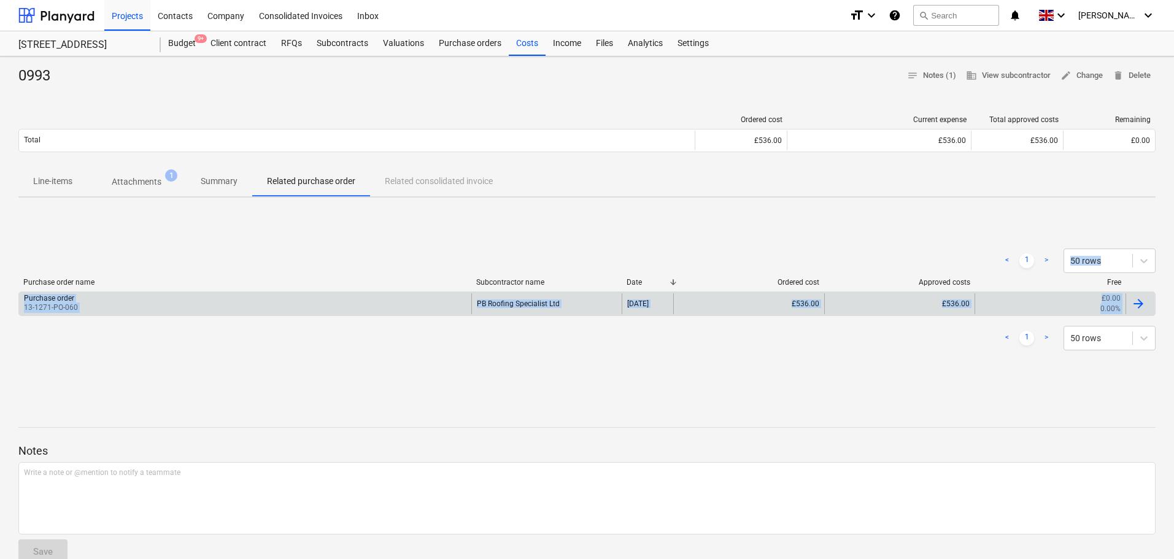
click at [469, 298] on div "Purchase order 13-1271-PO-060" at bounding box center [245, 303] width 452 height 21
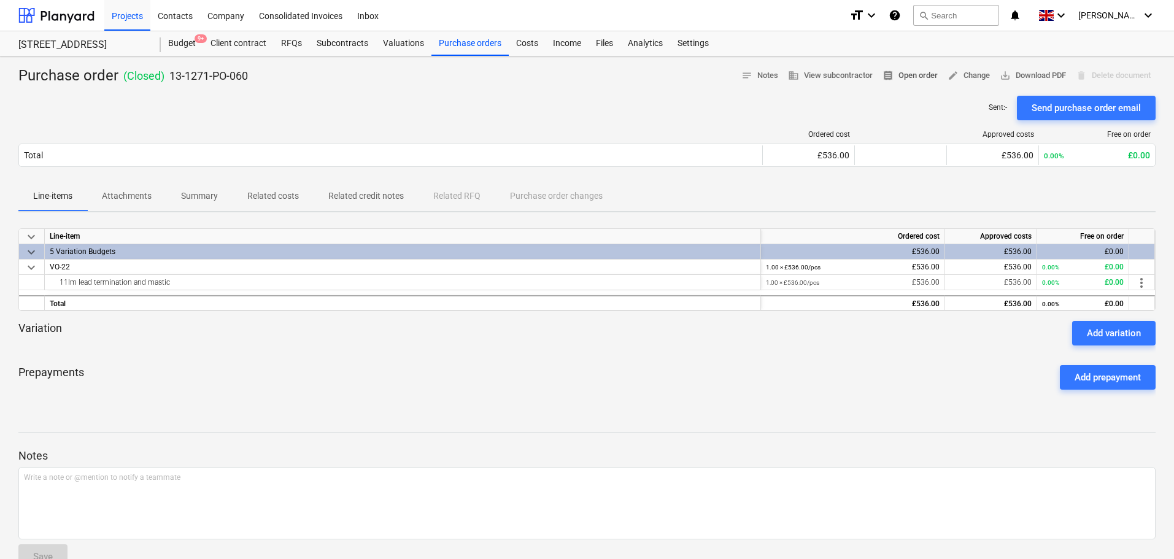
click at [908, 75] on span "receipt Open order" at bounding box center [909, 76] width 55 height 14
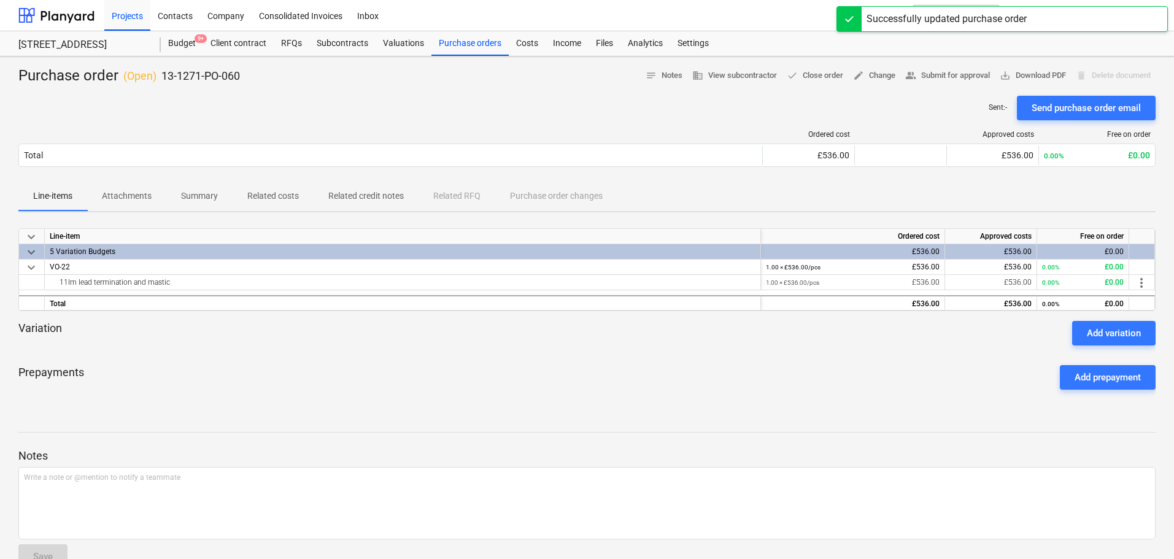
click at [587, 98] on div "Sent : - Send purchase order email" at bounding box center [586, 108] width 1137 height 25
click at [268, 195] on p "Related costs" at bounding box center [273, 196] width 52 height 13
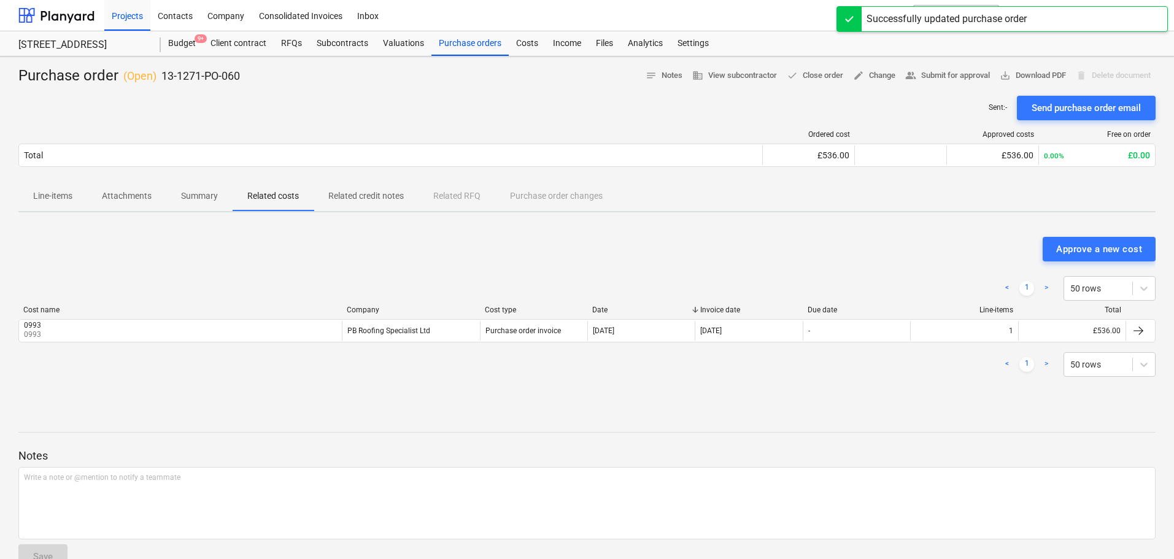
click at [338, 96] on div "Sent : - Send purchase order email" at bounding box center [586, 108] width 1137 height 25
click at [337, 72] on div "Purchase order ( Open ) 13-1271-PO-060 notes Notes business View subcontractor …" at bounding box center [586, 76] width 1137 height 20
drag, startPoint x: 337, startPoint y: 72, endPoint x: 346, endPoint y: 100, distance: 29.5
click at [346, 100] on div "Purchase order ( Open ) 13-1271-PO-060 notes Notes business View subcontractor …" at bounding box center [587, 322] width 1174 height 532
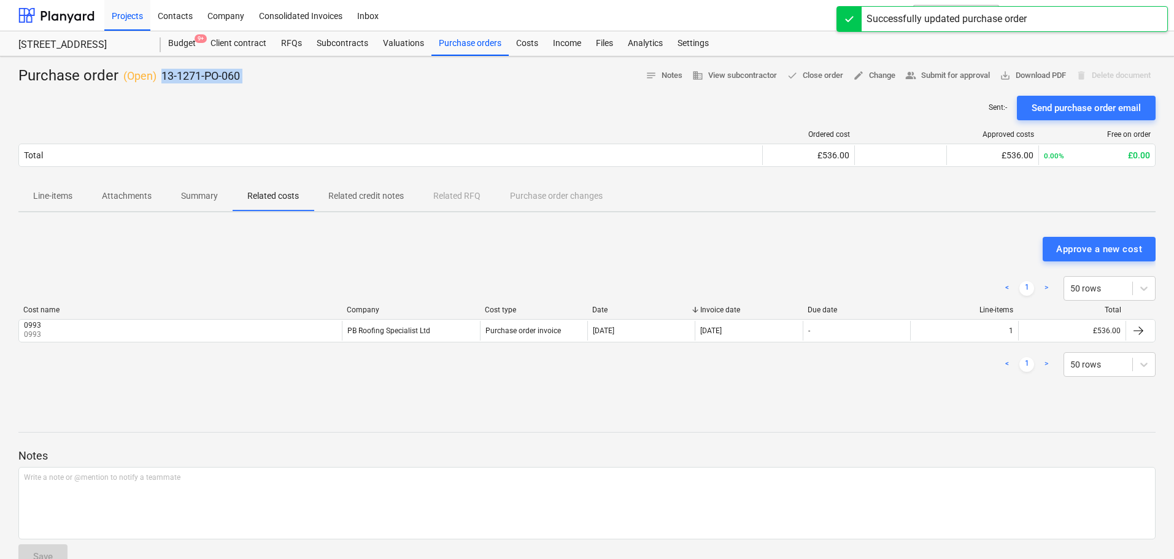
click at [346, 100] on div "Sent : - Send purchase order email" at bounding box center [586, 108] width 1137 height 25
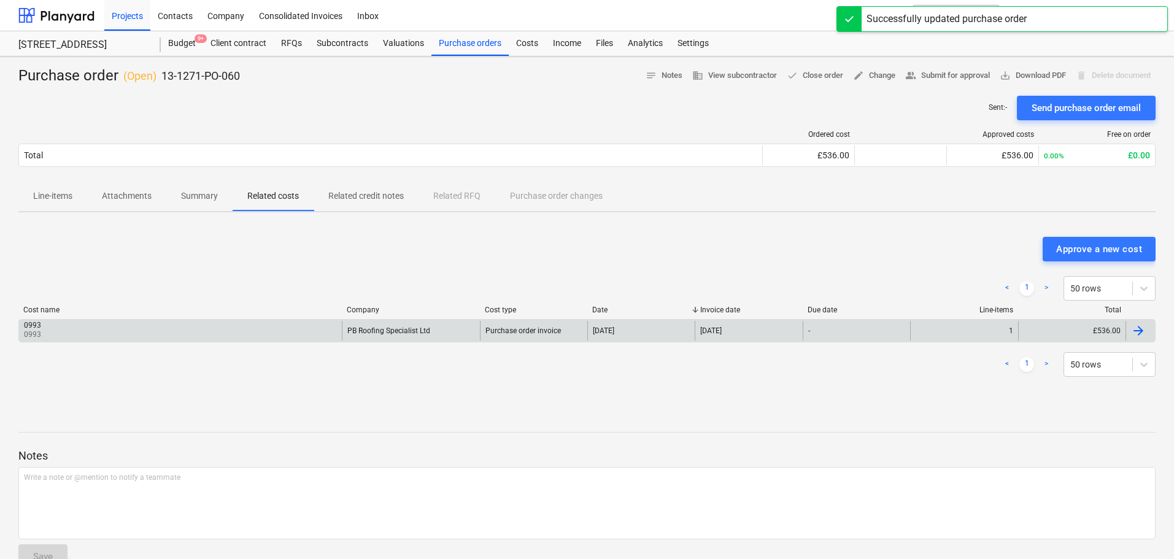
click at [263, 331] on div "0993 0993" at bounding box center [180, 331] width 323 height 20
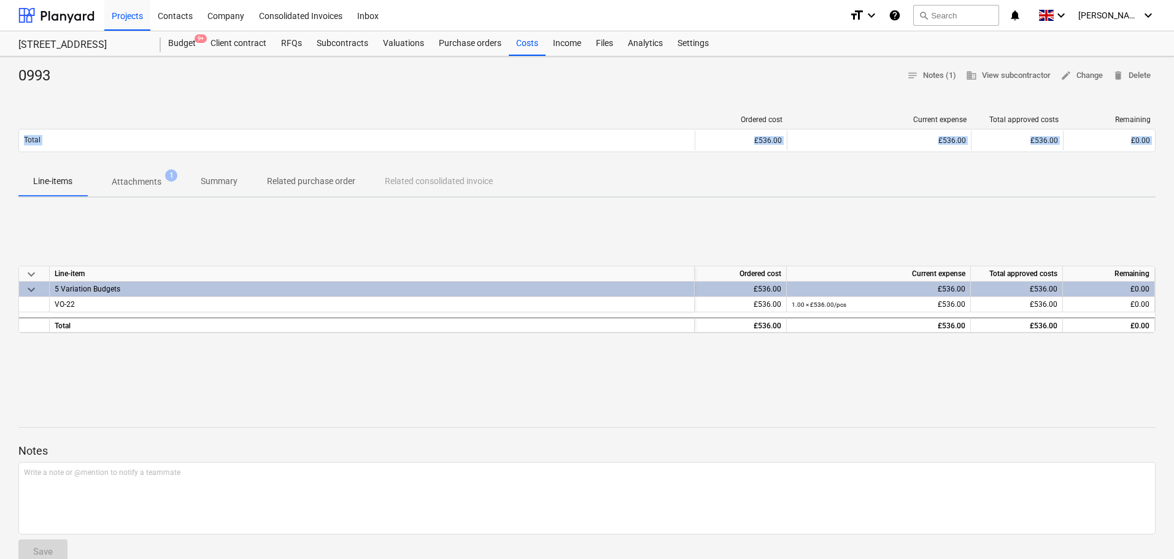
drag, startPoint x: 257, startPoint y: 78, endPoint x: 323, endPoint y: 249, distance: 183.2
click at [323, 249] on div "0993 notes Notes (1) business View subcontractor edit Change delete Delete Orde…" at bounding box center [587, 387] width 1174 height 662
click at [323, 249] on div "keyboard_arrow_down Line-item Ordered cost Current expense Total approved costs…" at bounding box center [586, 299] width 1137 height 184
click at [1088, 75] on span "edit Change" at bounding box center [1081, 76] width 42 height 14
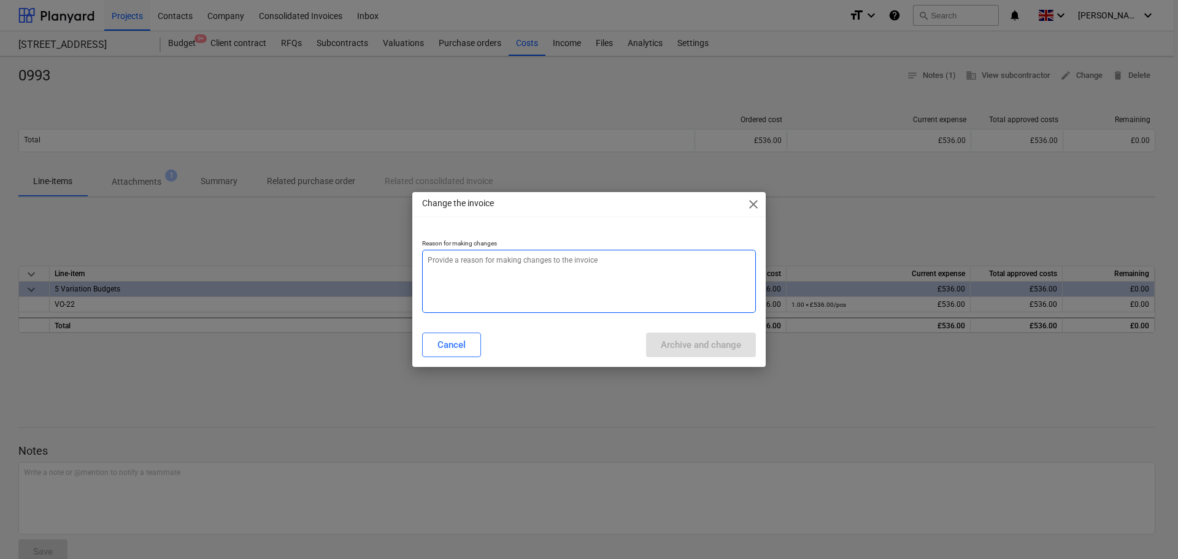
click at [571, 285] on textarea at bounding box center [589, 281] width 334 height 63
type textarea "x"
type textarea "1"
click at [656, 268] on textarea "1" at bounding box center [589, 281] width 334 height 63
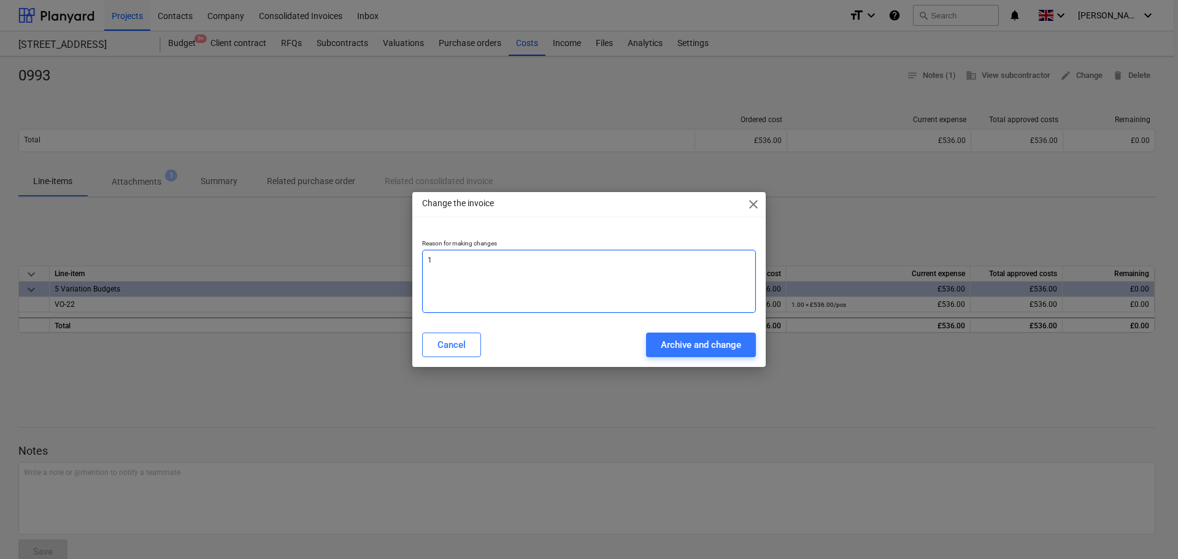
click at [656, 268] on textarea "1" at bounding box center [589, 281] width 334 height 63
type textarea "x"
type textarea "a"
type textarea "x"
type textarea "ad"
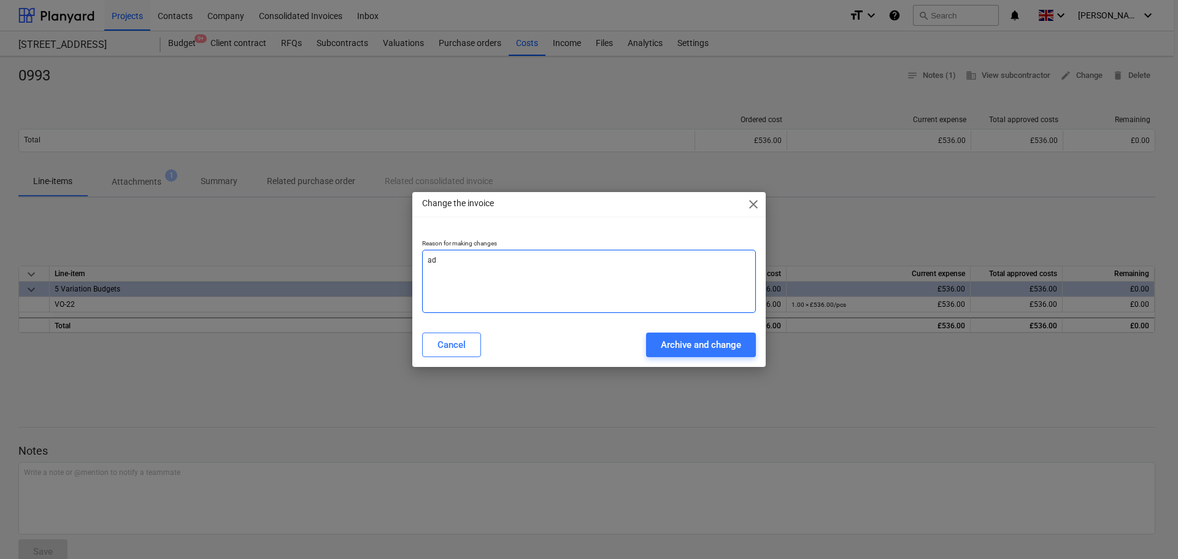
type textarea "x"
type textarea "add"
type textarea "x"
type textarea "addi"
type textarea "x"
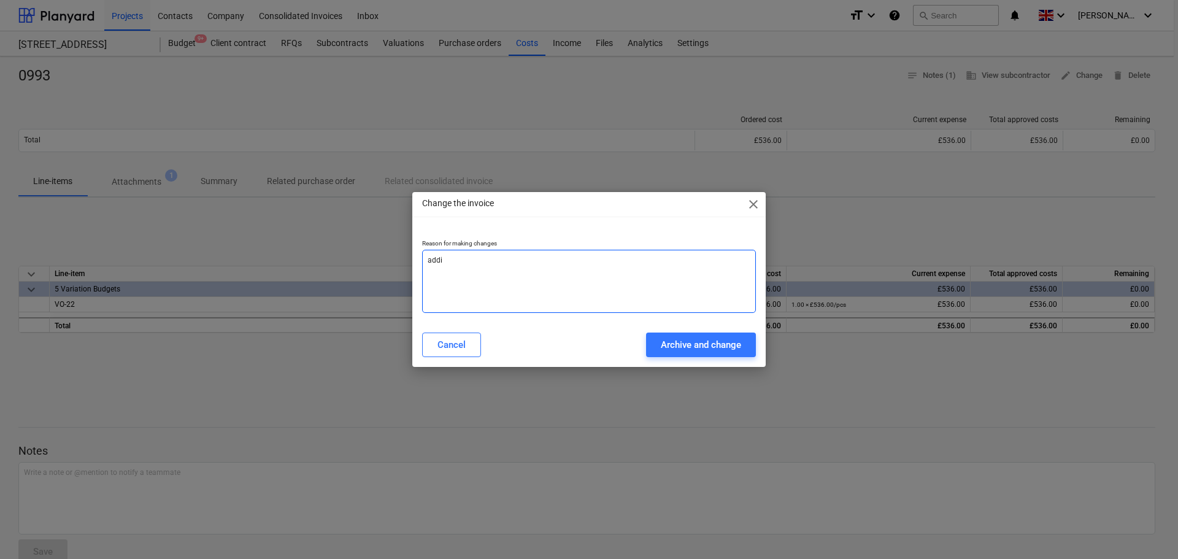
type textarea "addin"
type textarea "x"
type textarea "adding"
type textarea "x"
type textarea "adding"
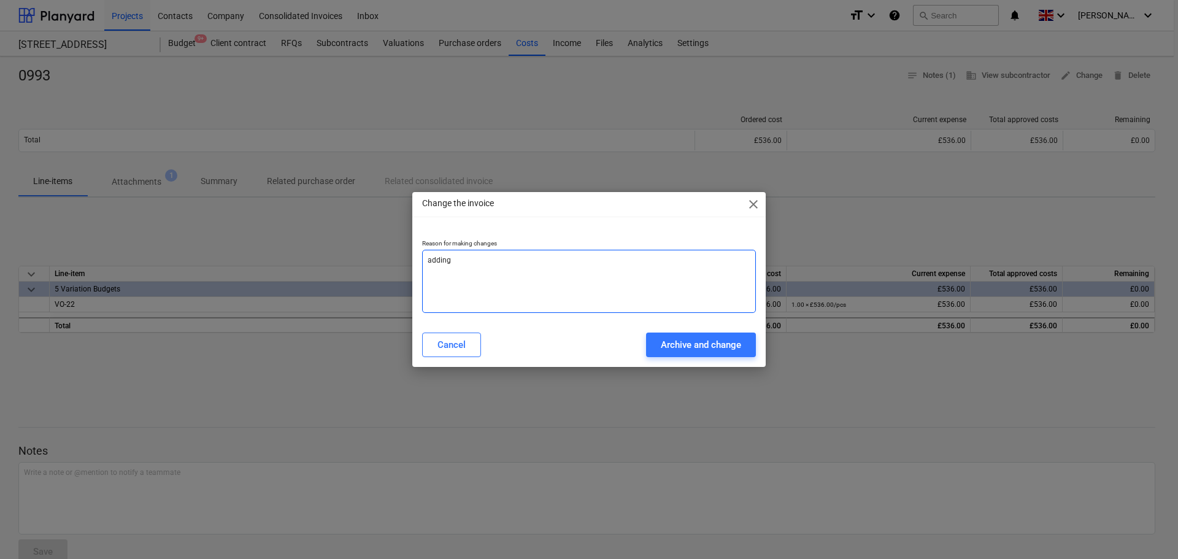
type textarea "x"
type textarea "adding v"
type textarea "x"
type textarea "adding va"
type textarea "x"
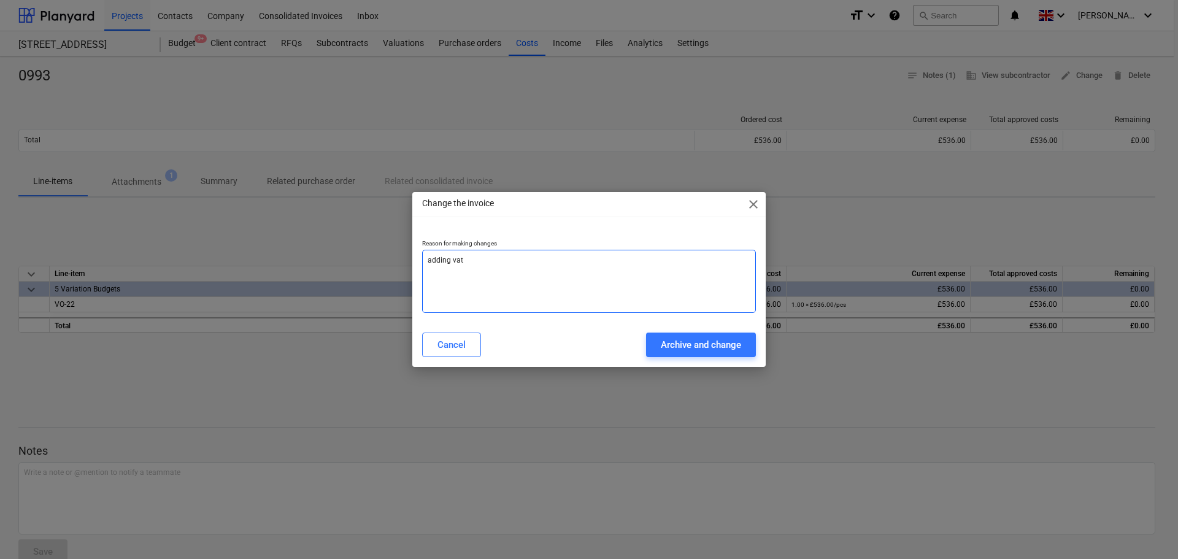
type textarea "adding vat"
click at [675, 332] on div "Cancel Archive and change" at bounding box center [589, 345] width 349 height 34
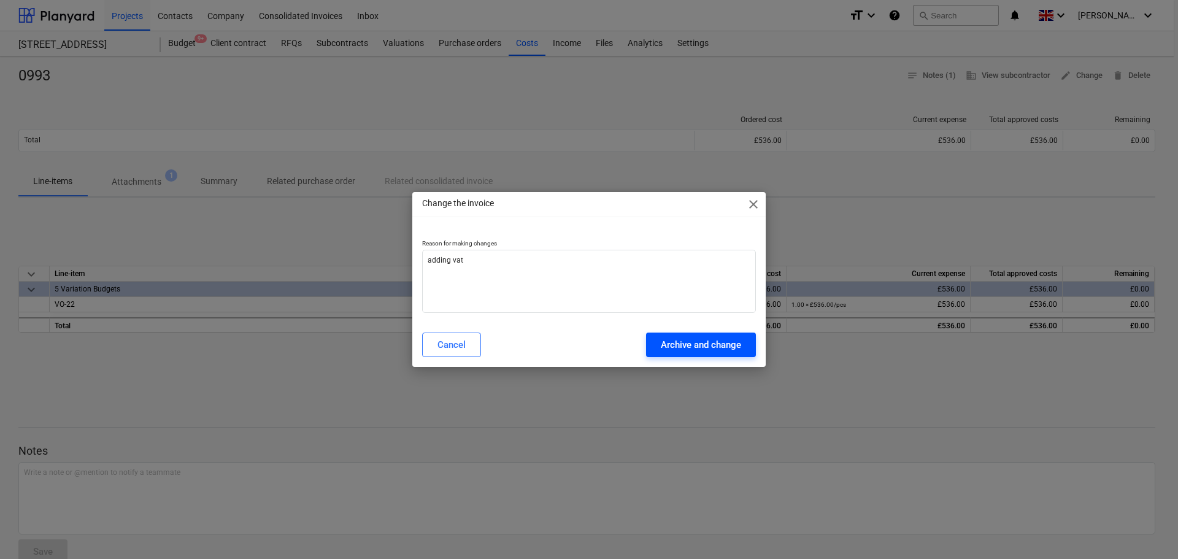
click at [676, 336] on button "Archive and change" at bounding box center [701, 345] width 110 height 25
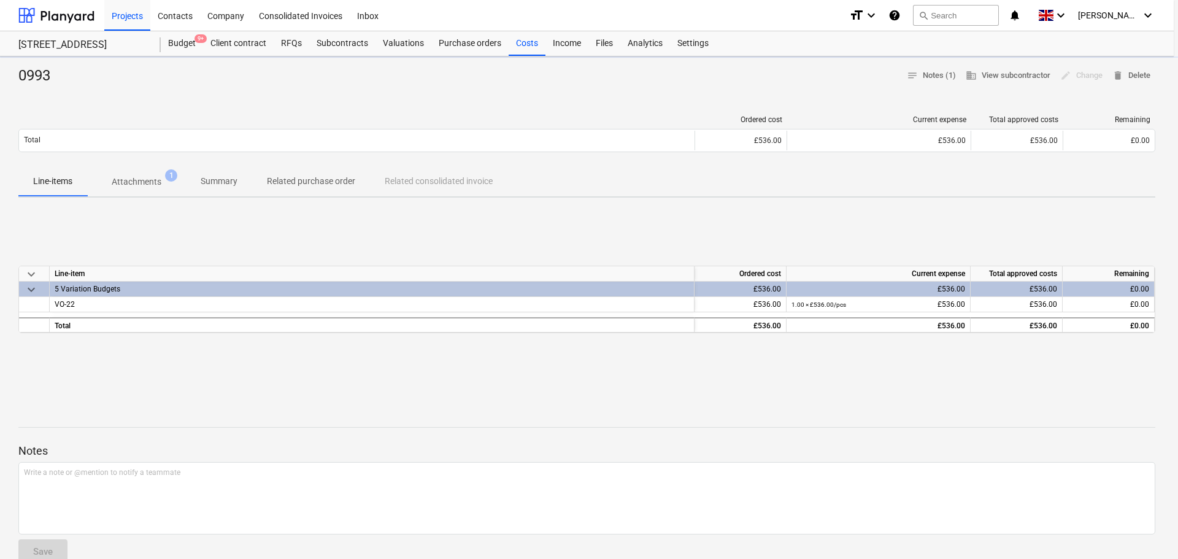
type textarea "x"
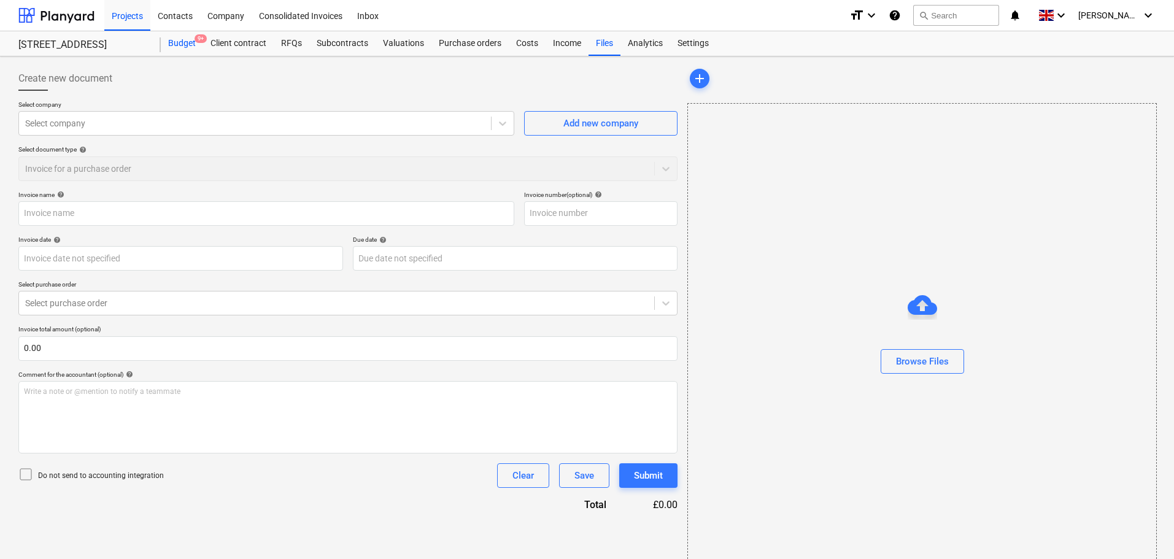
type input "0993"
type input "[DATE]"
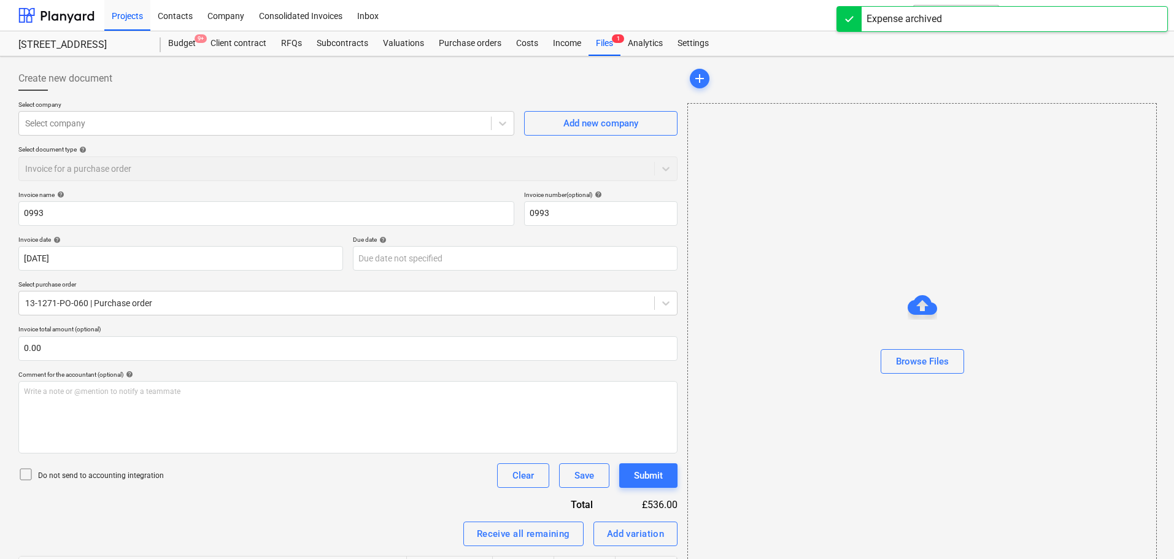
click at [288, 98] on div at bounding box center [347, 96] width 659 height 10
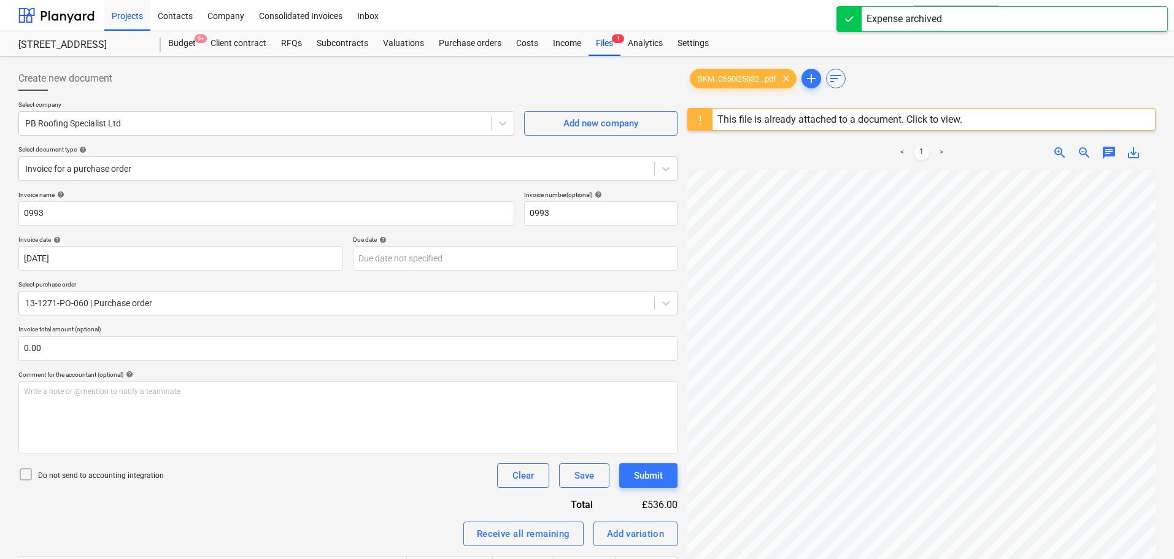
click at [204, 90] on div "Create new document" at bounding box center [347, 78] width 659 height 25
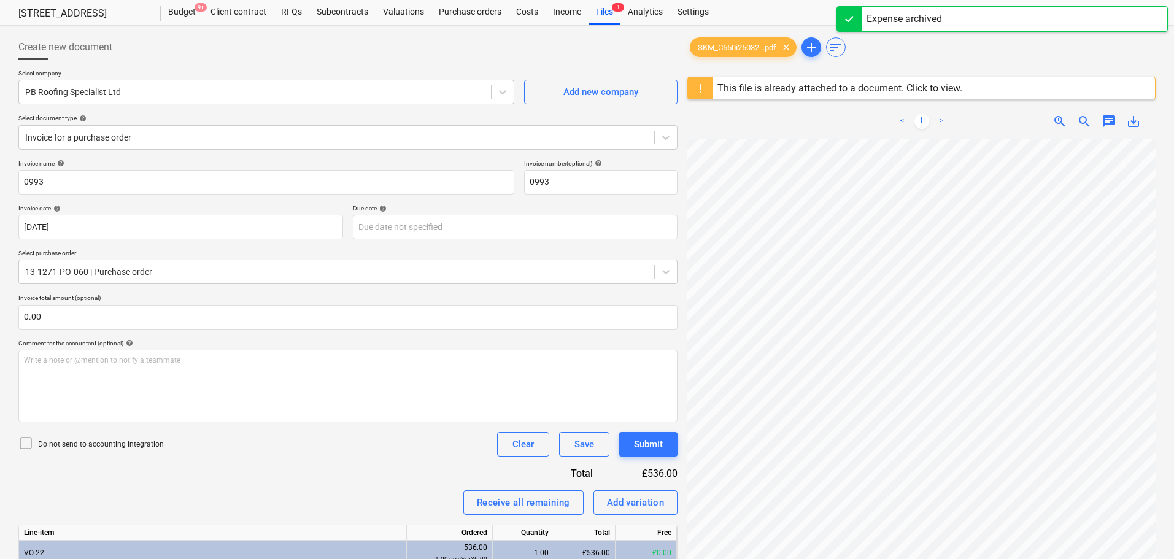
scroll to position [61, 0]
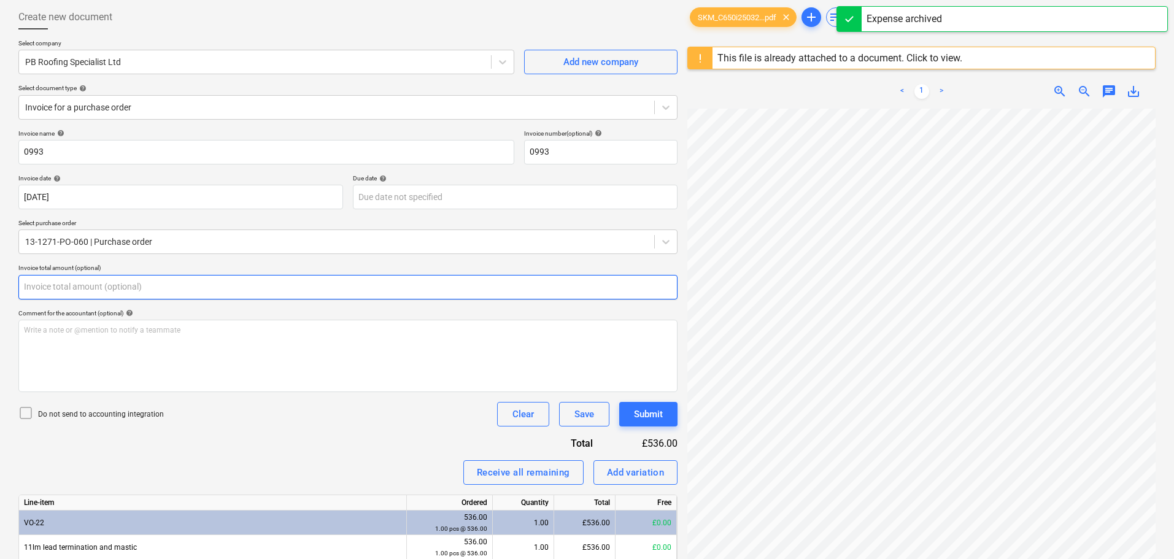
click at [86, 287] on input "text" at bounding box center [347, 287] width 659 height 25
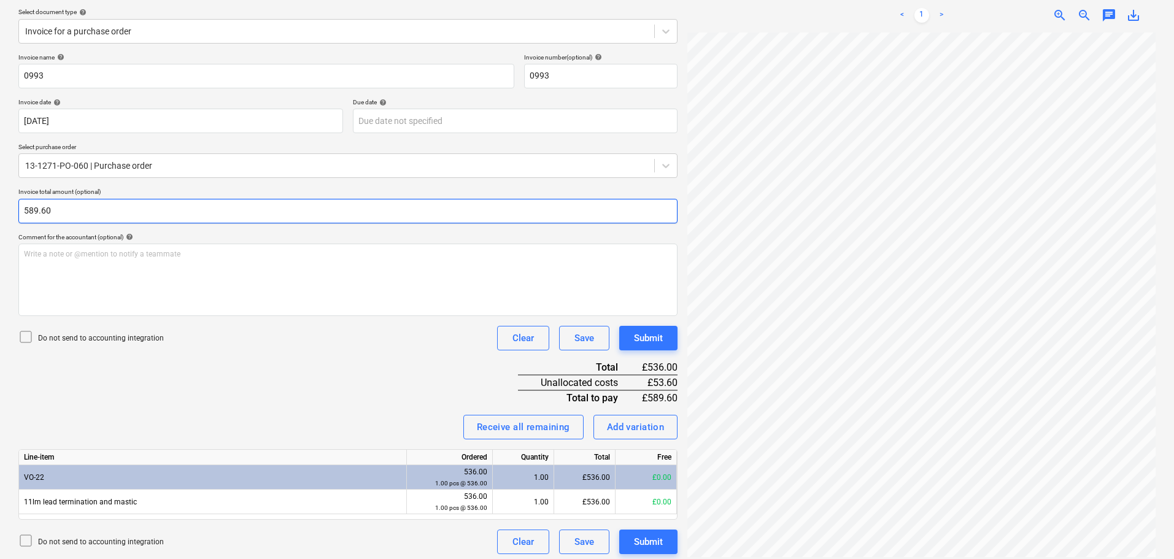
scroll to position [145, 0]
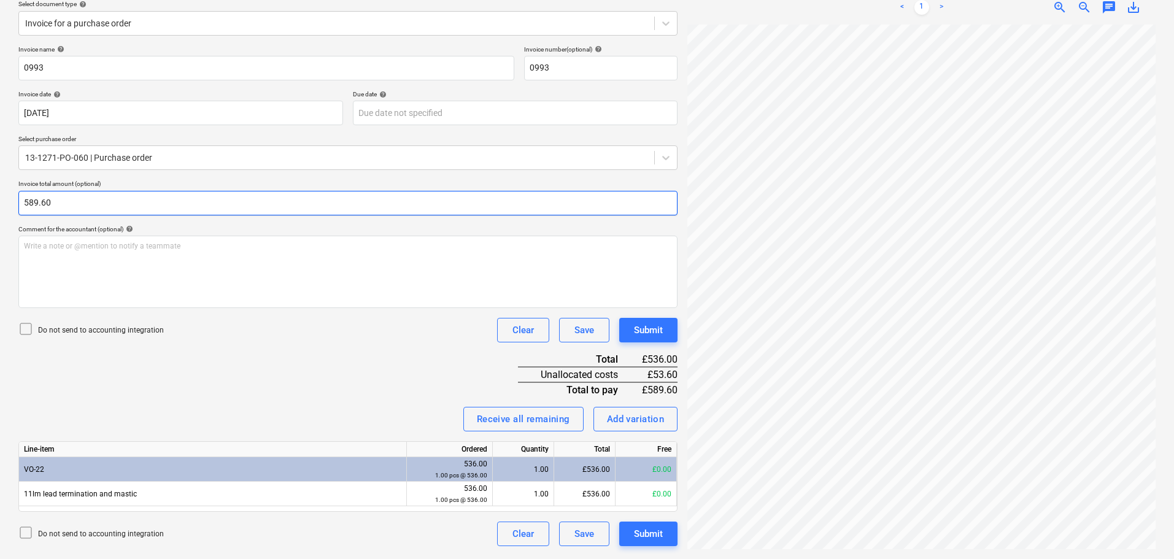
type input "589.60"
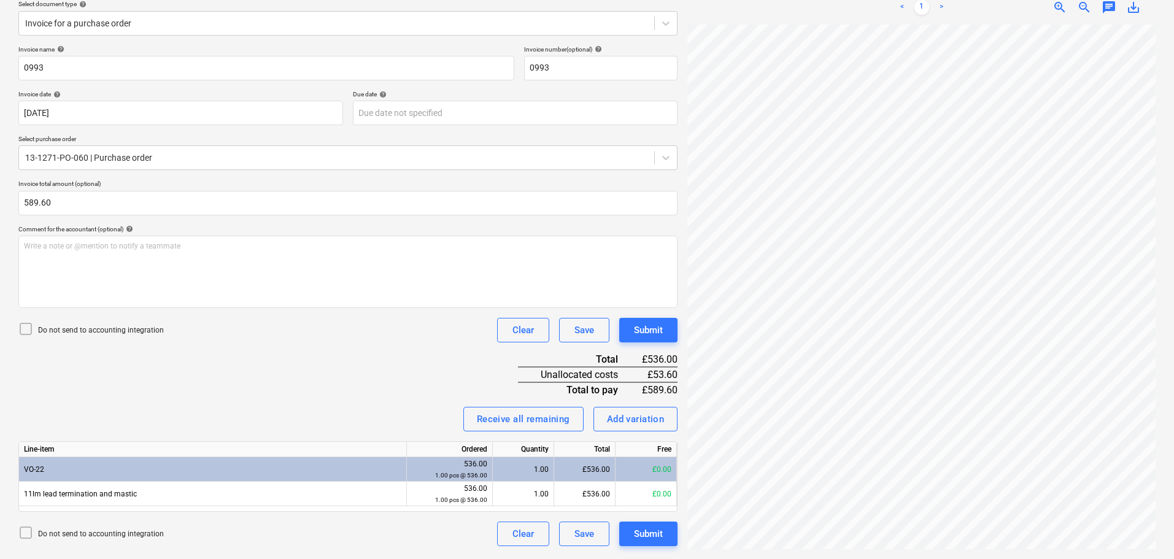
click at [114, 323] on div "Do not send to accounting integration" at bounding box center [90, 330] width 145 height 17
click at [119, 338] on div "Do not send to accounting integration" at bounding box center [90, 330] width 145 height 17
click at [201, 372] on div "Invoice name help 0993 Invoice number (optional) help 0993 Invoice date help [D…" at bounding box center [347, 295] width 659 height 501
click at [103, 331] on p "Do not send to accounting integration" at bounding box center [101, 330] width 126 height 10
click at [195, 380] on div "Invoice name help 0993 Invoice number (optional) help 0993 Invoice date help [D…" at bounding box center [347, 295] width 659 height 501
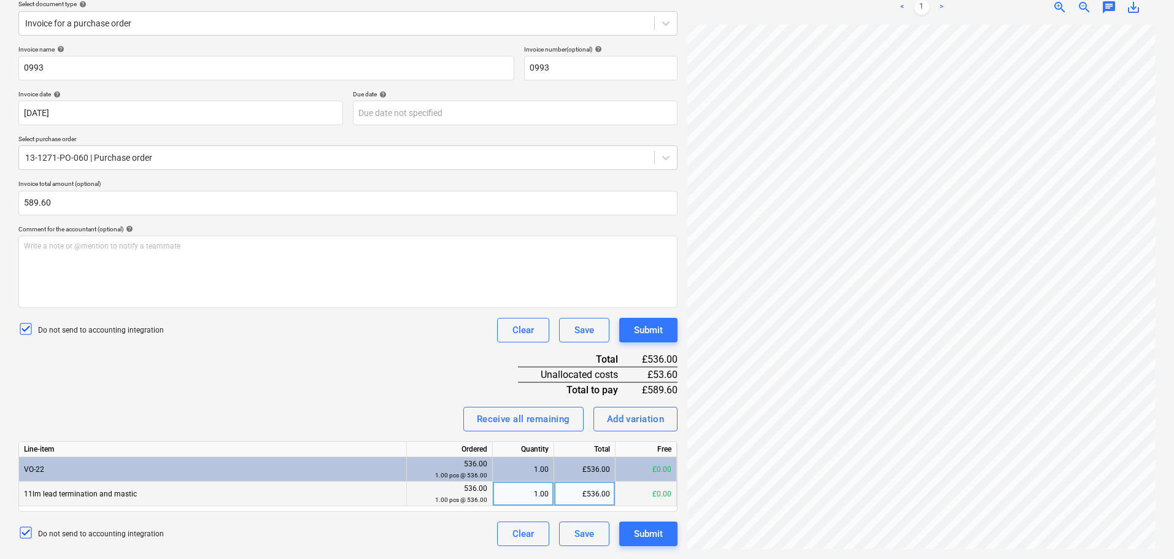
click at [557, 488] on div "£536.00" at bounding box center [584, 494] width 61 height 25
click at [558, 488] on input "536" at bounding box center [584, 494] width 61 height 24
click at [370, 374] on div "Invoice name help 0993 Invoice number (optional) help 0993 Invoice date help [D…" at bounding box center [347, 295] width 659 height 501
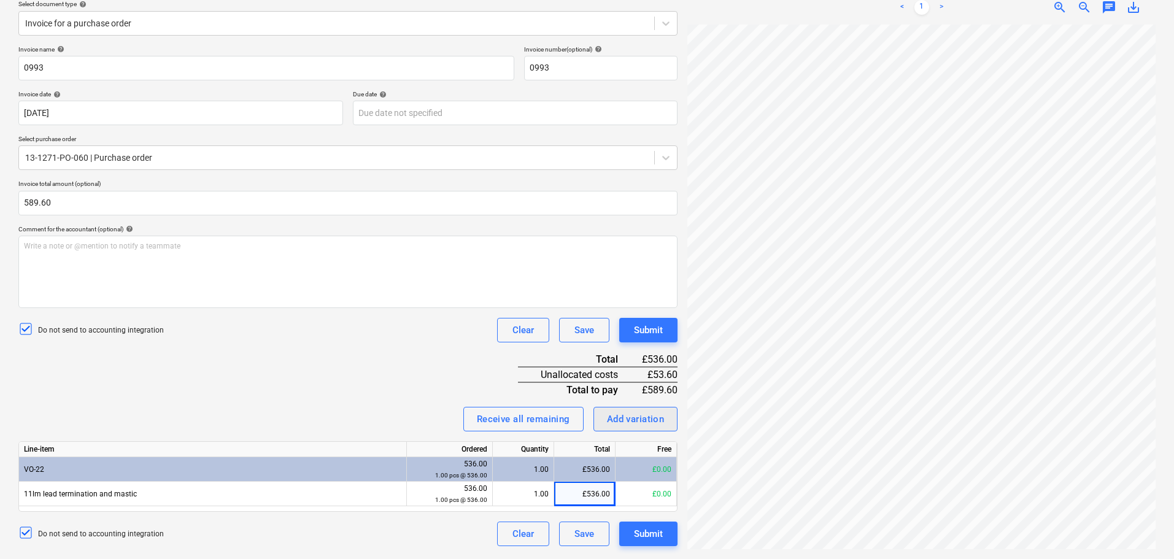
click at [657, 422] on div "Add variation" at bounding box center [636, 419] width 58 height 16
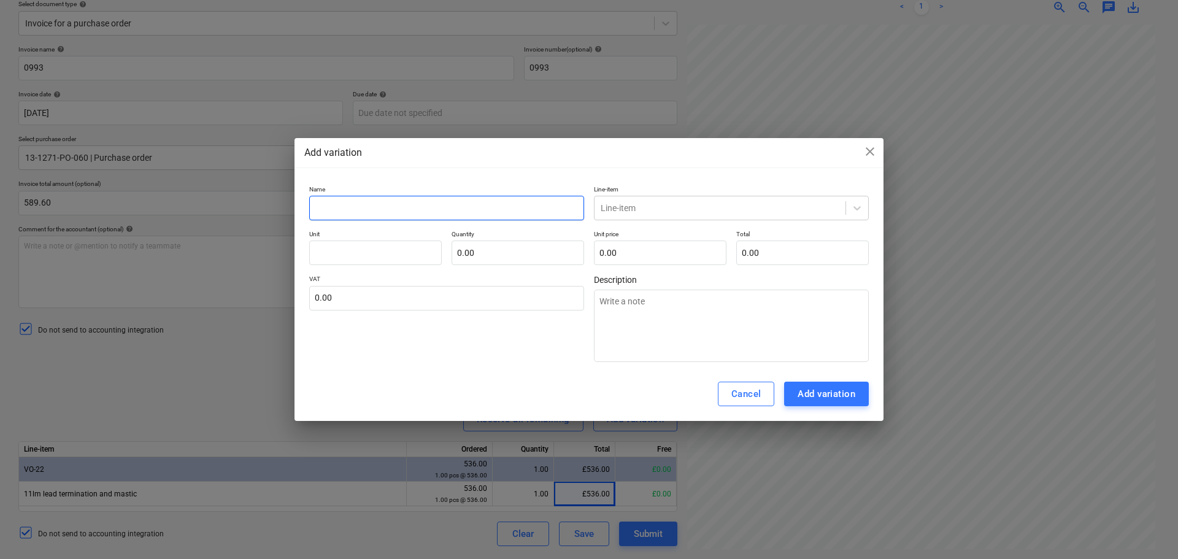
click at [490, 219] on input "text" at bounding box center [446, 208] width 275 height 25
type textarea "x"
type input "V"
type textarea "x"
type input "VA"
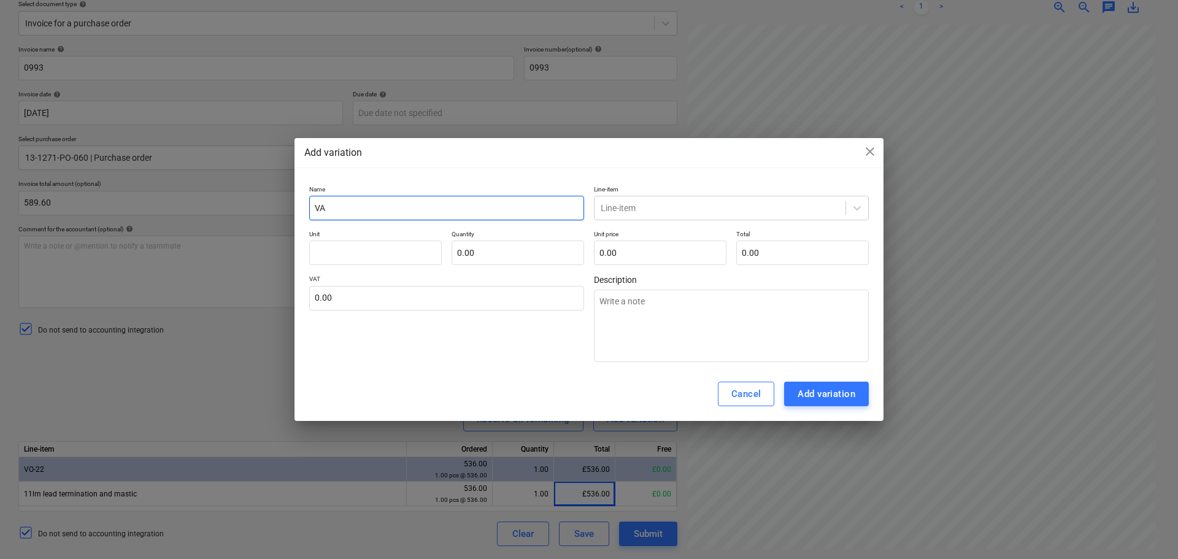
type textarea "x"
type input "VAT"
type textarea "x"
type input "VAT"
type textarea "x"
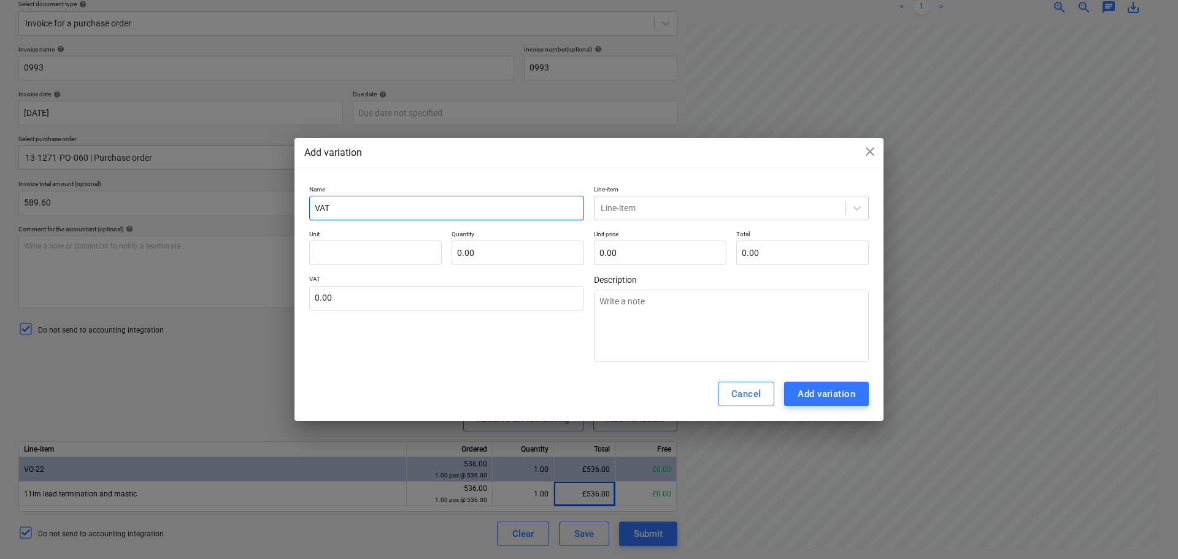
type input "VAT t"
type textarea "x"
type input "VAT to"
type textarea "x"
type input "VAT to"
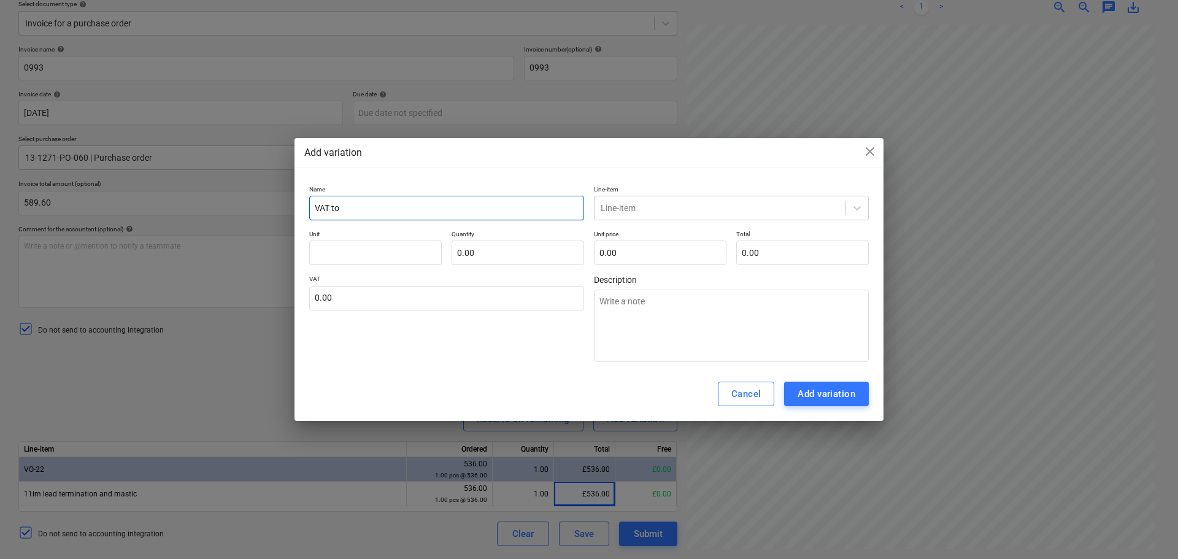
type textarea "x"
type input "VAT to P"
type textarea "x"
type input "VAT to Pr"
type textarea "x"
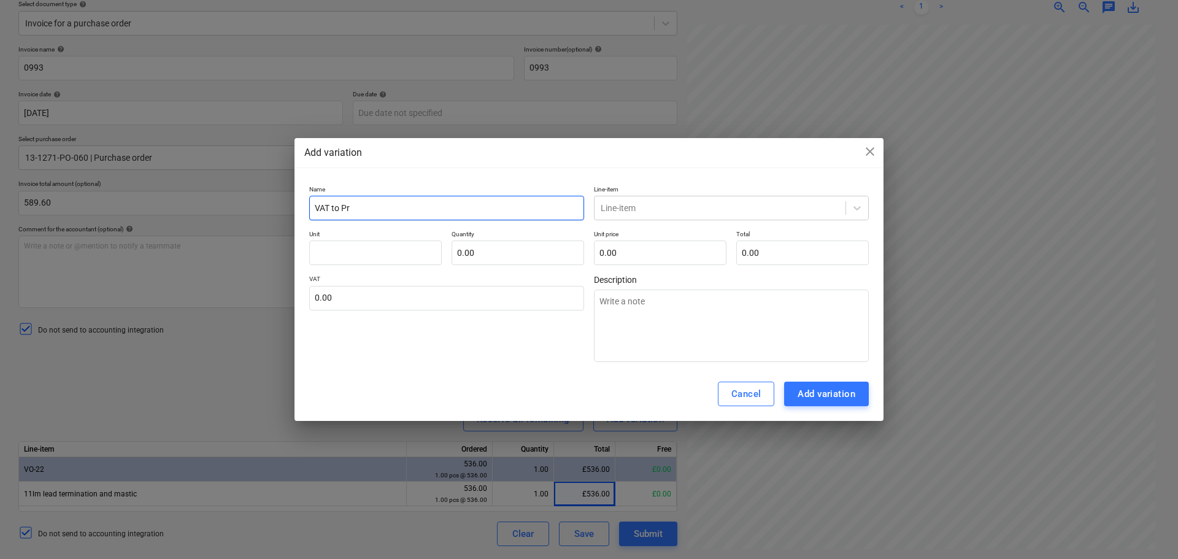
type input "VAT to Pri"
type textarea "x"
type input "VAT to Pric"
type textarea "x"
type input "VAT to Price"
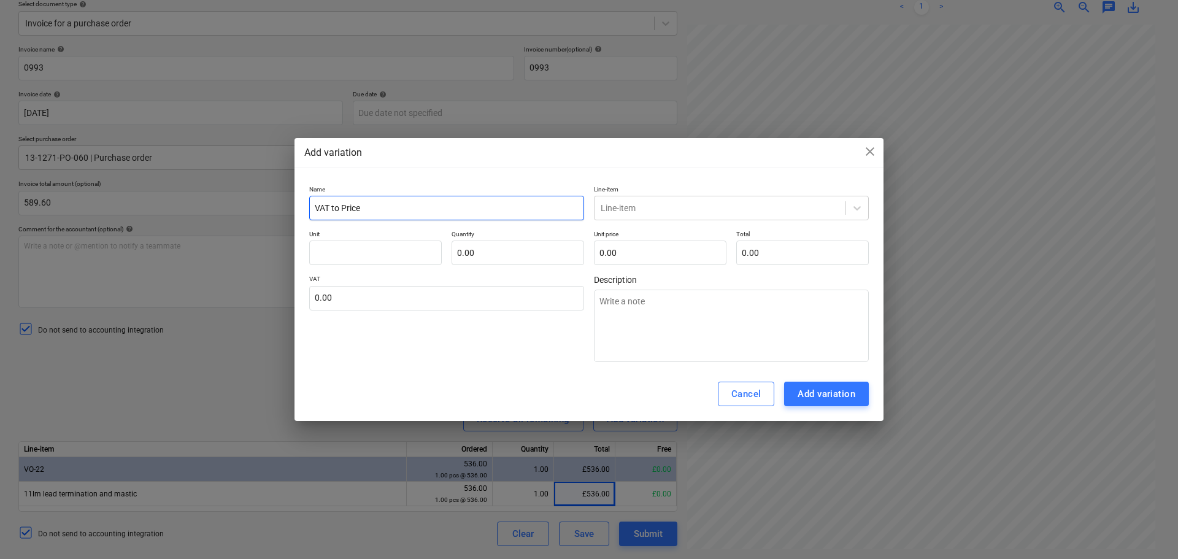
type textarea "x"
type input "AVAT to Price"
type textarea "x"
type input "AdVAT to Price"
type textarea "x"
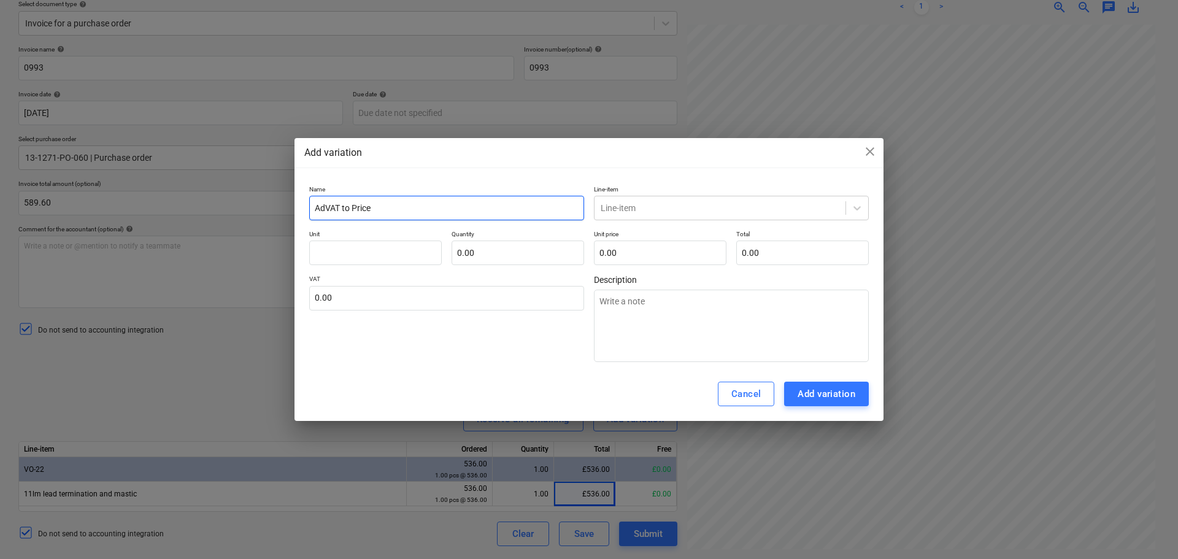
type input "AddVAT to Price"
type textarea "x"
click at [490, 219] on input "Add VAT to Price" at bounding box center [446, 208] width 275 height 25
type input "Add VAT to Price"
drag, startPoint x: 513, startPoint y: 188, endPoint x: 596, endPoint y: 189, distance: 82.9
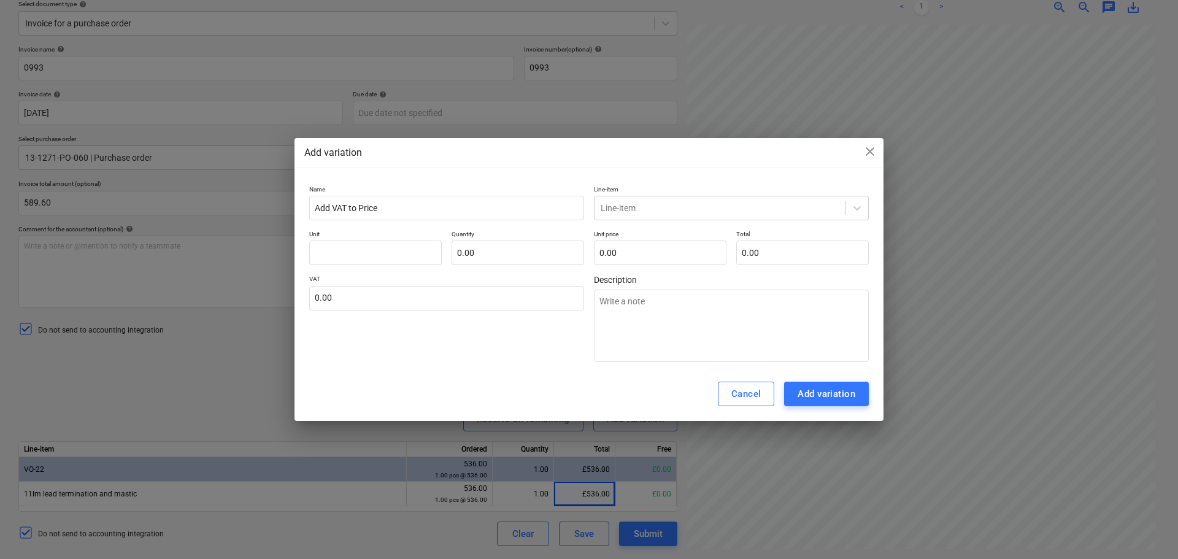
click at [514, 188] on p "Name" at bounding box center [446, 190] width 275 height 10
click at [659, 196] on div "Line-item" at bounding box center [731, 208] width 275 height 25
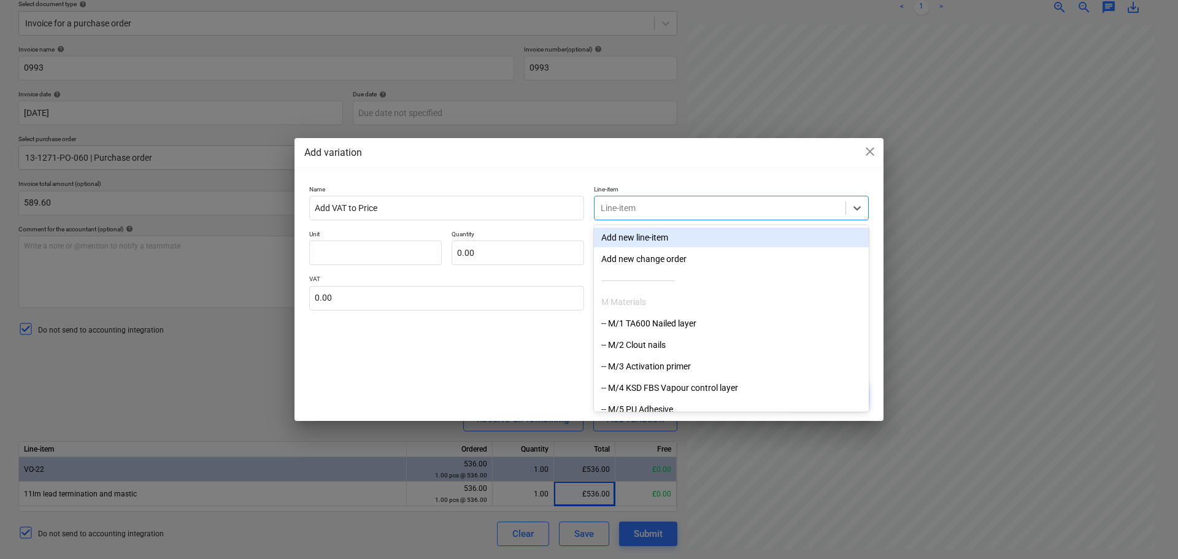
click at [660, 204] on div at bounding box center [720, 208] width 239 height 12
type input "vo-22"
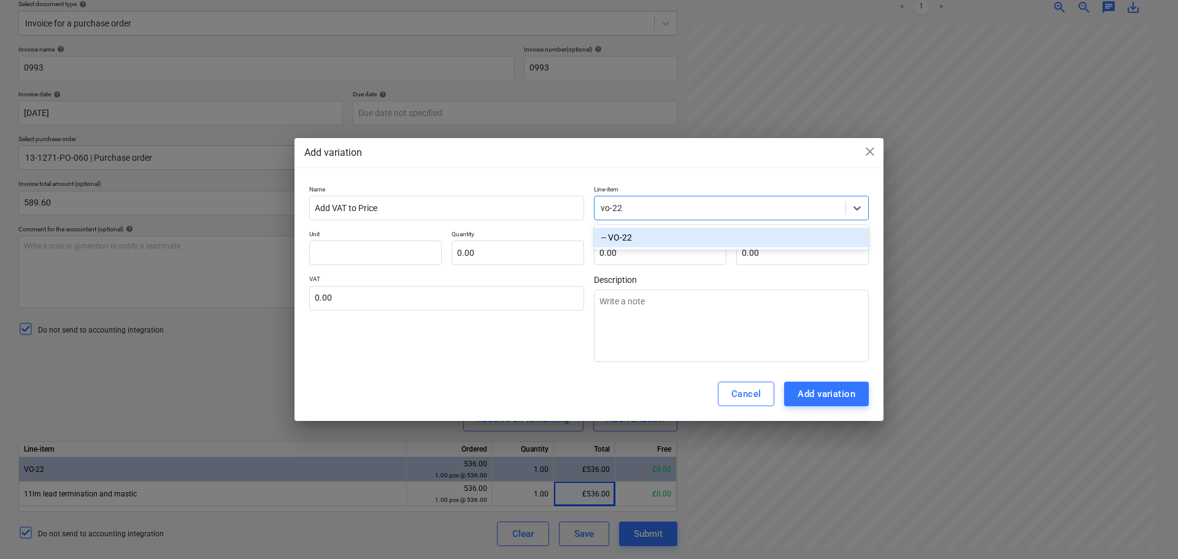
type textarea "x"
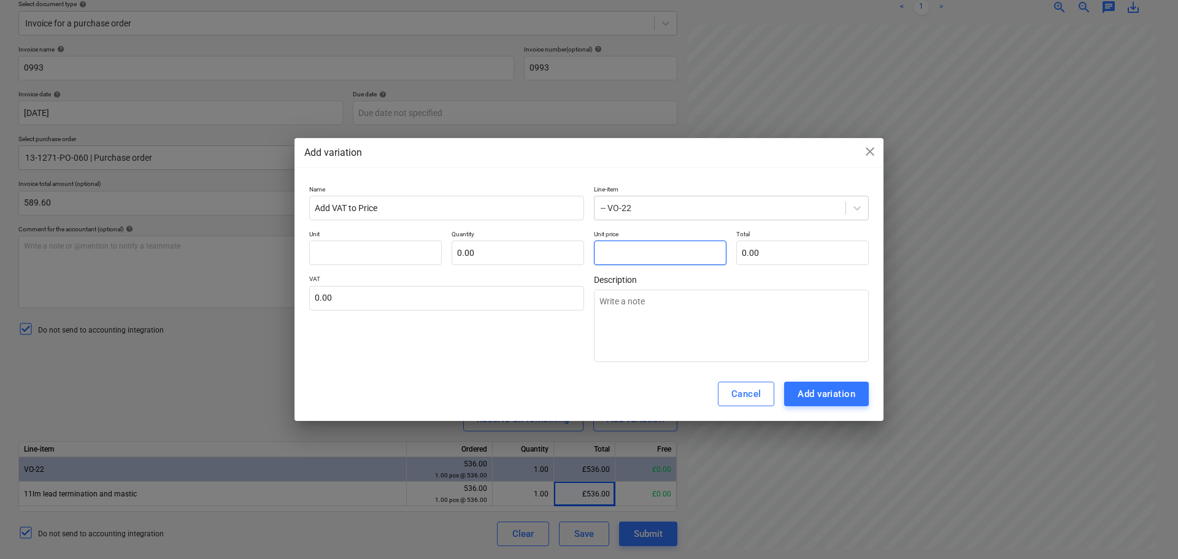
click at [654, 252] on input "text" at bounding box center [660, 253] width 133 height 25
type textarea "x"
type input "pcs"
type input "5"
type input "1.00"
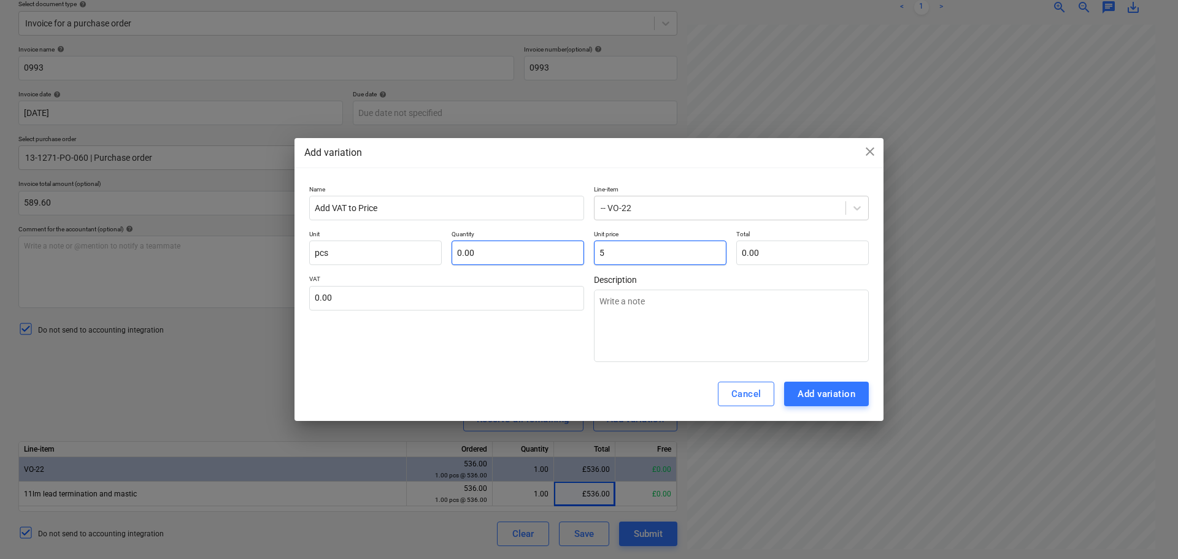
type input "5.00"
type textarea "x"
type input "53"
type input "53.00"
type textarea "x"
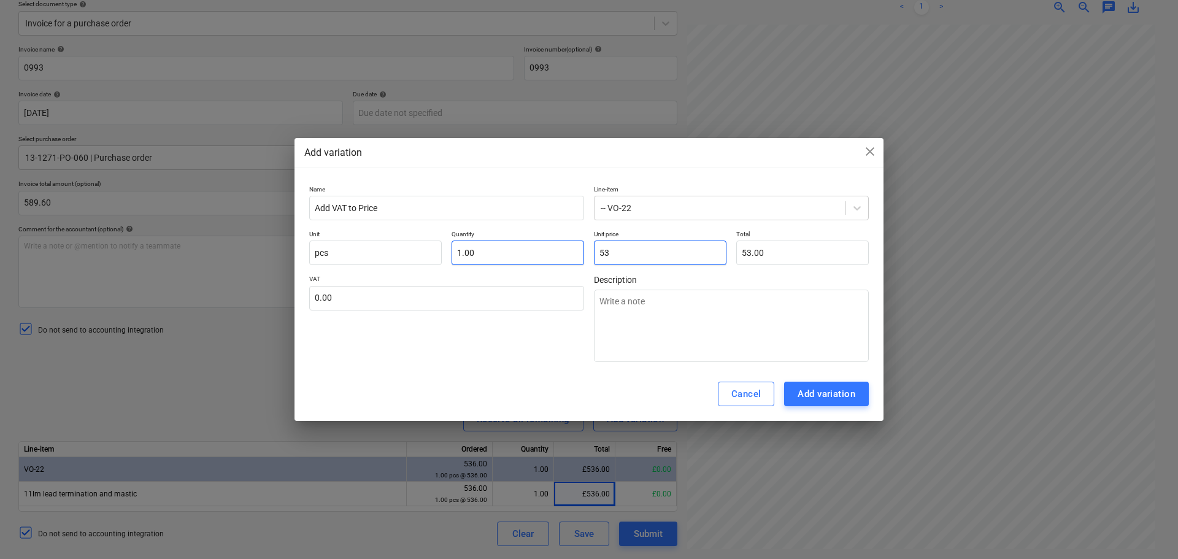
type input "53."
type textarea "x"
type input "53.3"
type input "53.30"
type textarea "x"
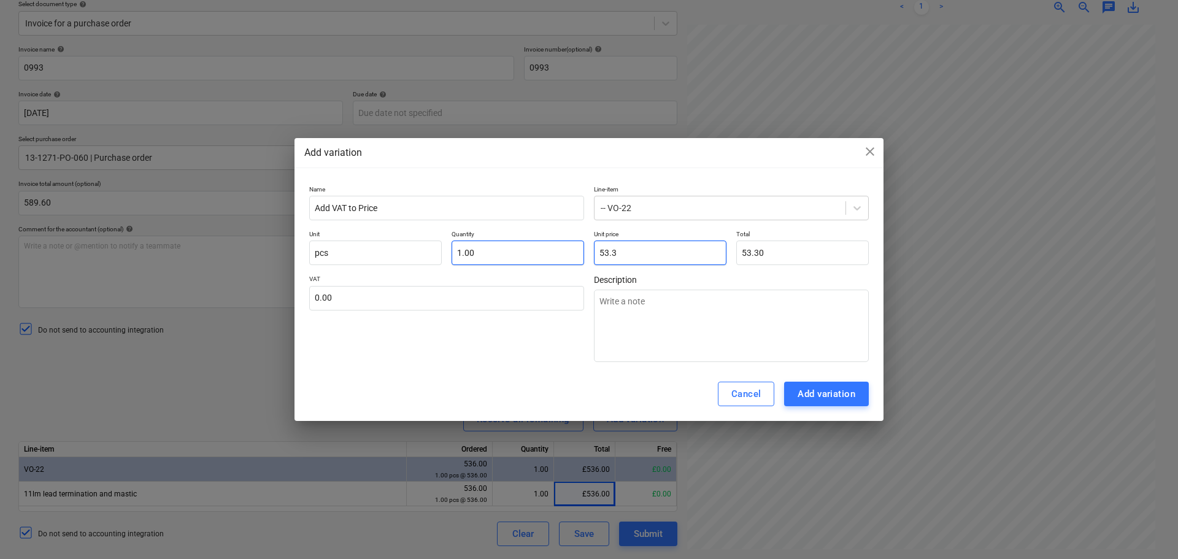
type input "53.30"
type textarea "x"
type input "53.3"
type textarea "x"
type input "53."
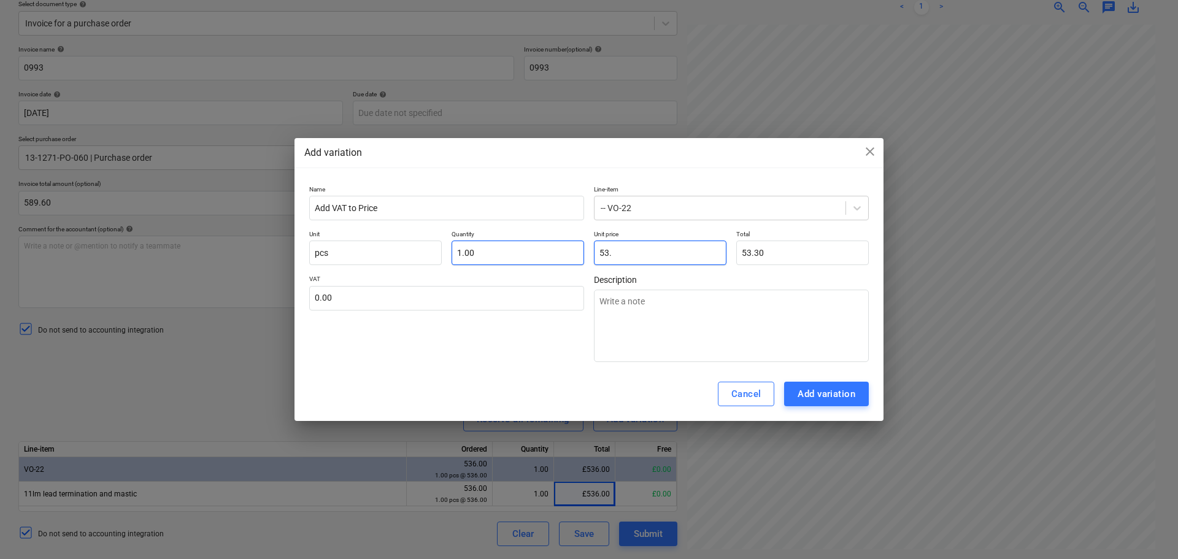
type input "53.00"
type textarea "x"
type input "53.6"
type input "53.60"
type textarea "x"
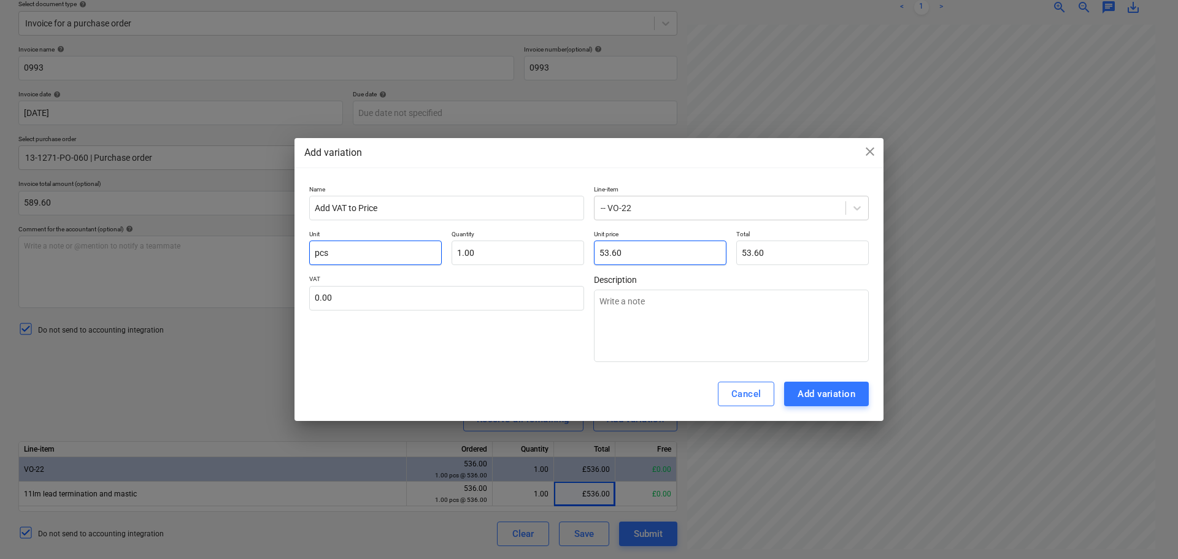
type input "53.60"
click at [401, 248] on input "pcs" at bounding box center [375, 253] width 133 height 25
click at [806, 395] on div "Add variation" at bounding box center [827, 394] width 58 height 16
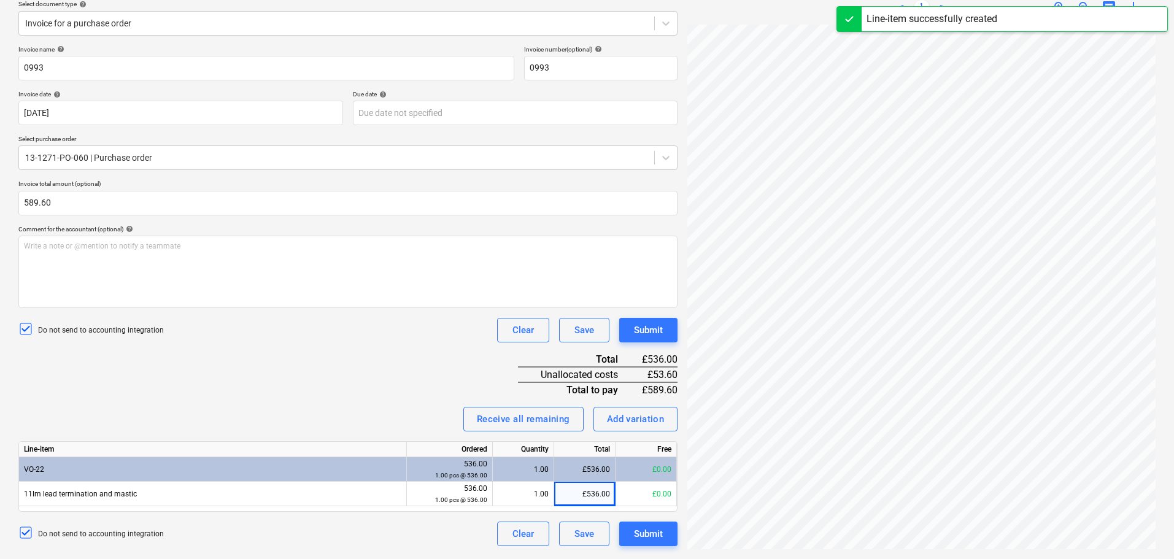
click at [274, 353] on div "Invoice name help 0993 Invoice number (optional) help 0993 Invoice date help [D…" at bounding box center [347, 295] width 659 height 501
click at [387, 392] on div "Invoice name help 0993 Invoice number (optional) help 0993 Invoice date help [D…" at bounding box center [347, 295] width 659 height 501
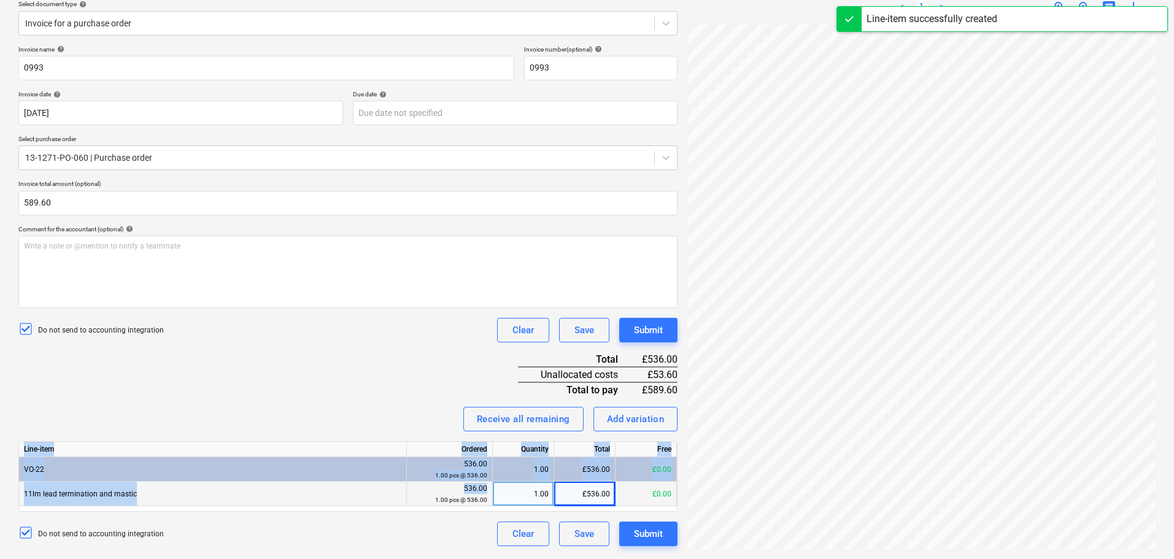
drag, startPoint x: 390, startPoint y: 415, endPoint x: 411, endPoint y: 499, distance: 86.0
click at [411, 499] on div "Invoice name help 0993 Invoice number (optional) help 0993 Invoice date help [D…" at bounding box center [347, 295] width 659 height 501
click at [383, 393] on div "Invoice name help 0993 Invoice number (optional) help 0993 Invoice date help [D…" at bounding box center [347, 295] width 659 height 501
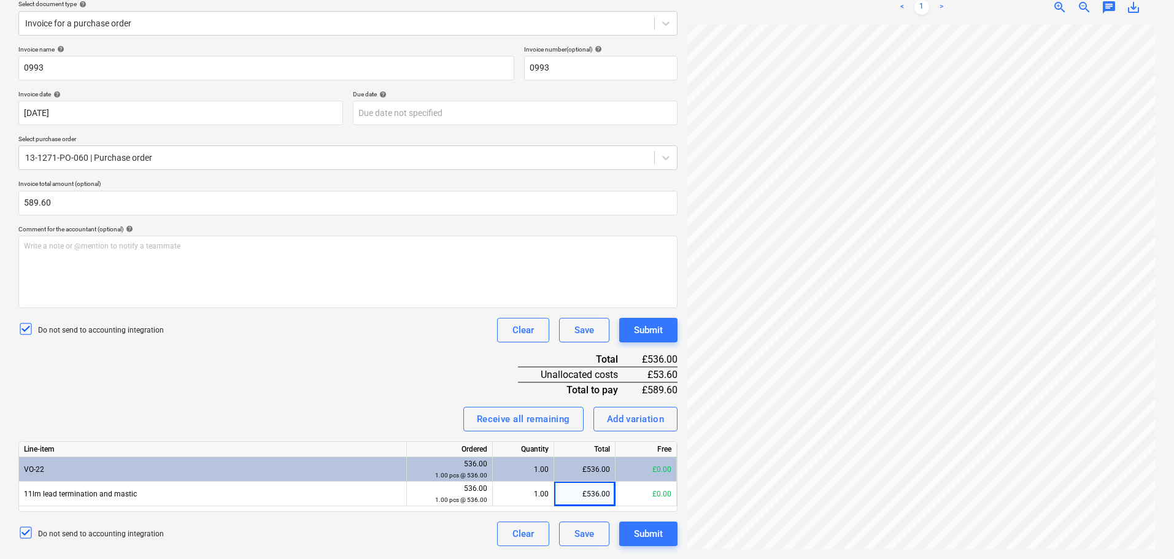
click at [326, 382] on div "Invoice name help 0993 Invoice number (optional) help 0993 Invoice date help [D…" at bounding box center [347, 295] width 659 height 501
click at [223, 489] on div "11lm lead termination and mastic" at bounding box center [213, 494] width 388 height 25
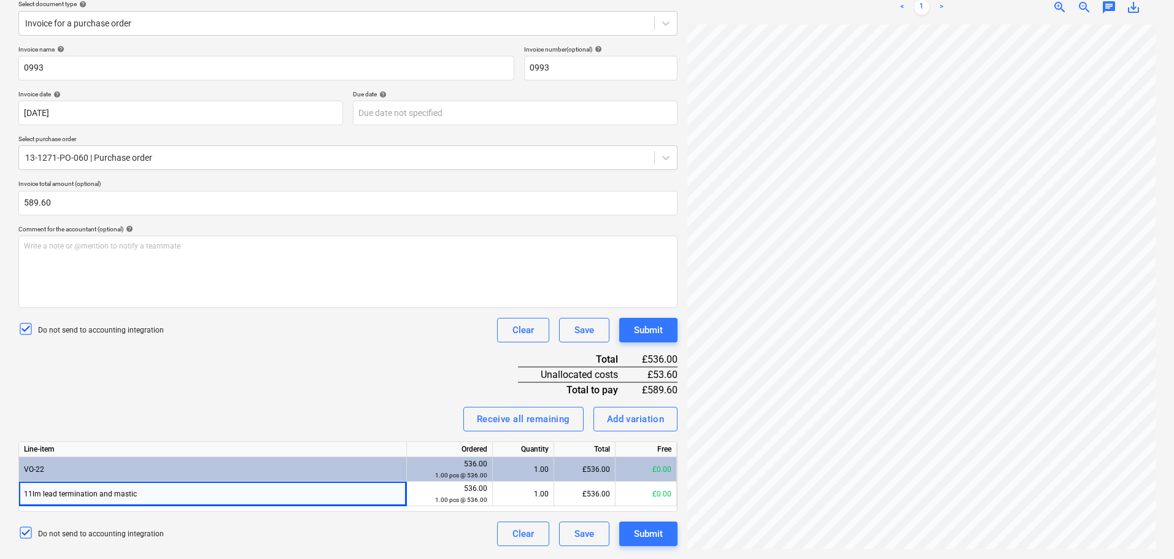
click at [409, 423] on div "Receive all remaining Add variation" at bounding box center [347, 419] width 659 height 25
click at [572, 417] on button "Receive all remaining" at bounding box center [523, 419] width 120 height 25
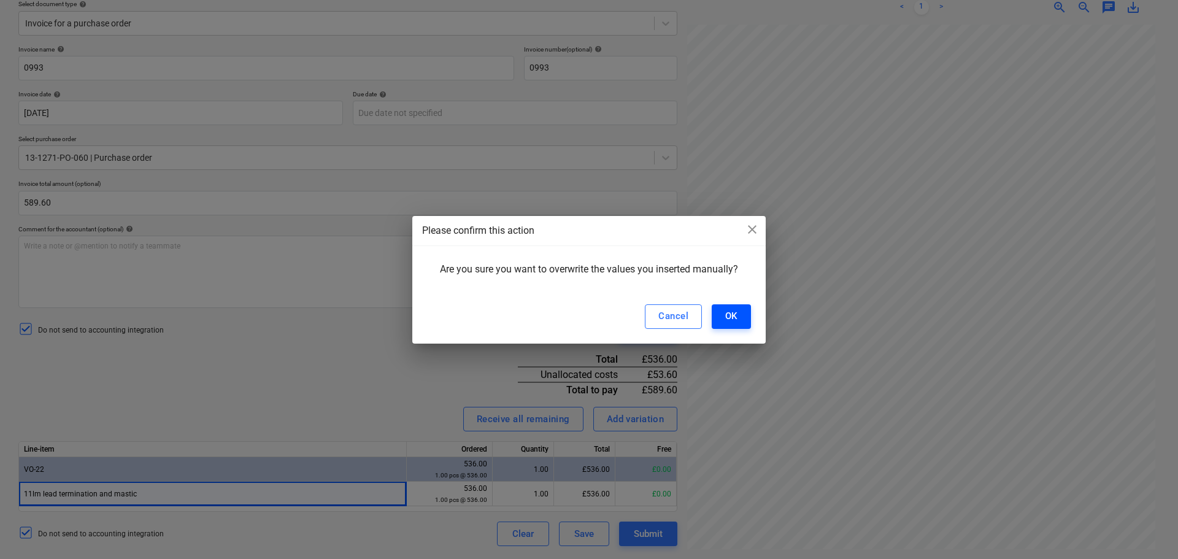
click at [717, 315] on button "OK" at bounding box center [731, 316] width 39 height 25
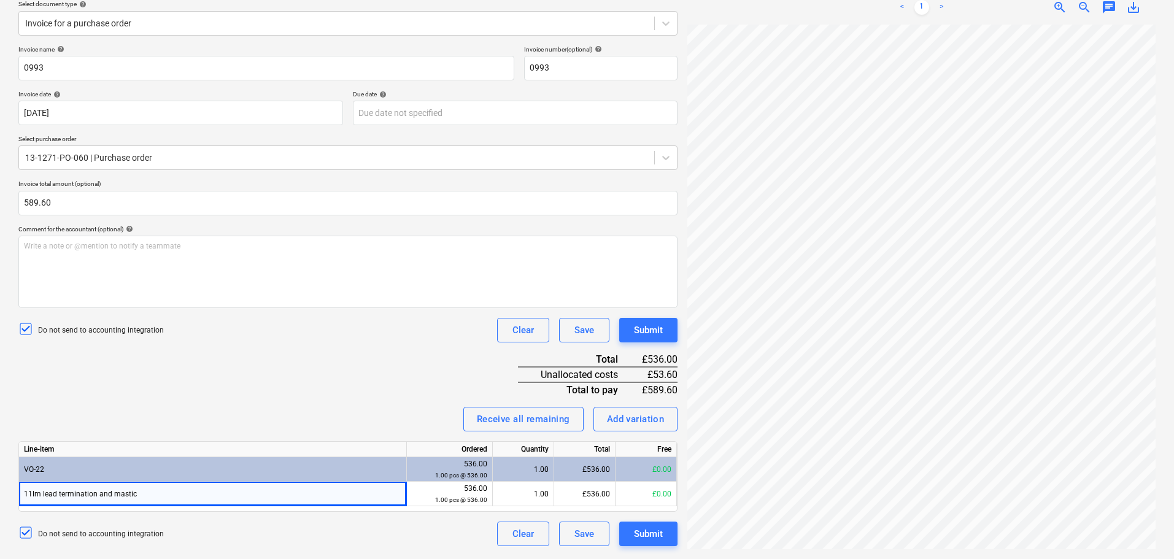
click at [323, 358] on div "Invoice name help 0993 Invoice number (optional) help 0993 Invoice date help [D…" at bounding box center [347, 295] width 659 height 501
click at [626, 414] on div "Add variation" at bounding box center [636, 419] width 58 height 16
type textarea "x"
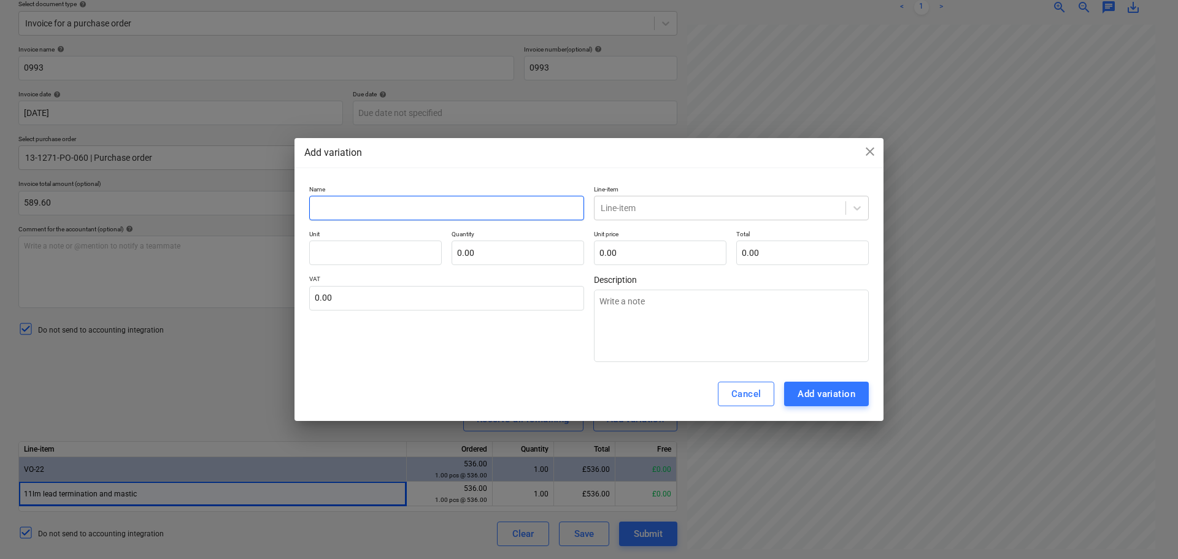
click at [535, 217] on input "text" at bounding box center [446, 208] width 275 height 25
click at [647, 215] on div "Line-item" at bounding box center [720, 207] width 251 height 17
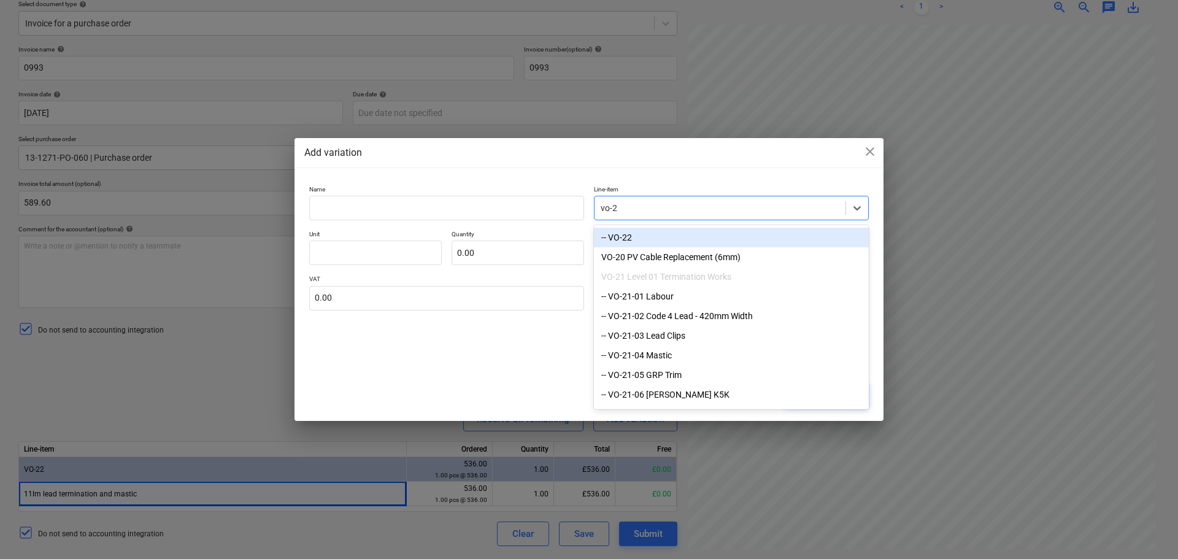
type input "vo-22"
type textarea "x"
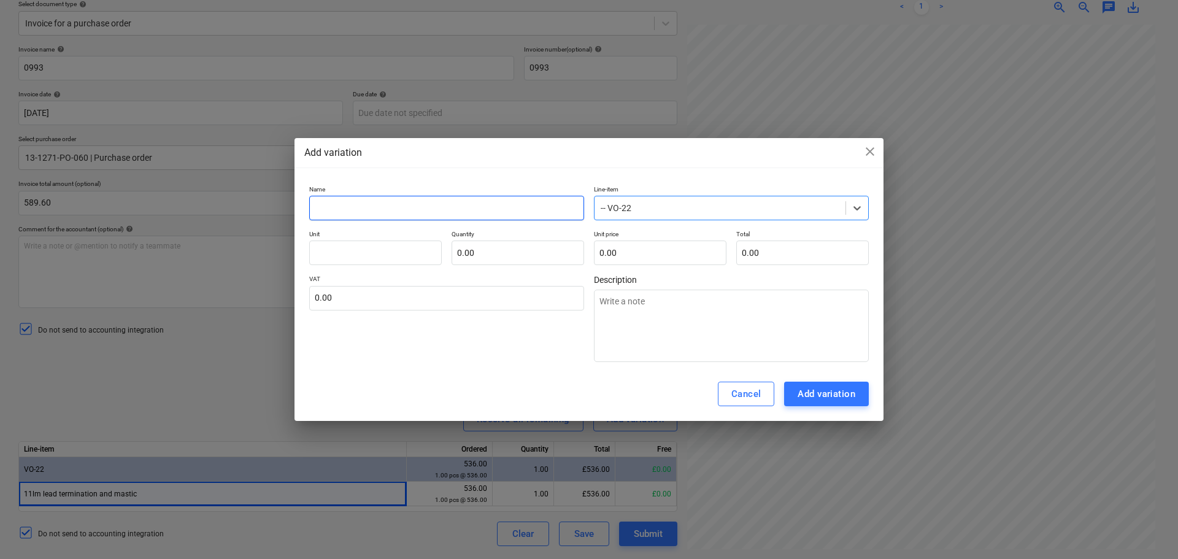
click at [542, 208] on input "text" at bounding box center [446, 208] width 275 height 25
type textarea "x"
type input "A"
type textarea "x"
type input "Ad"
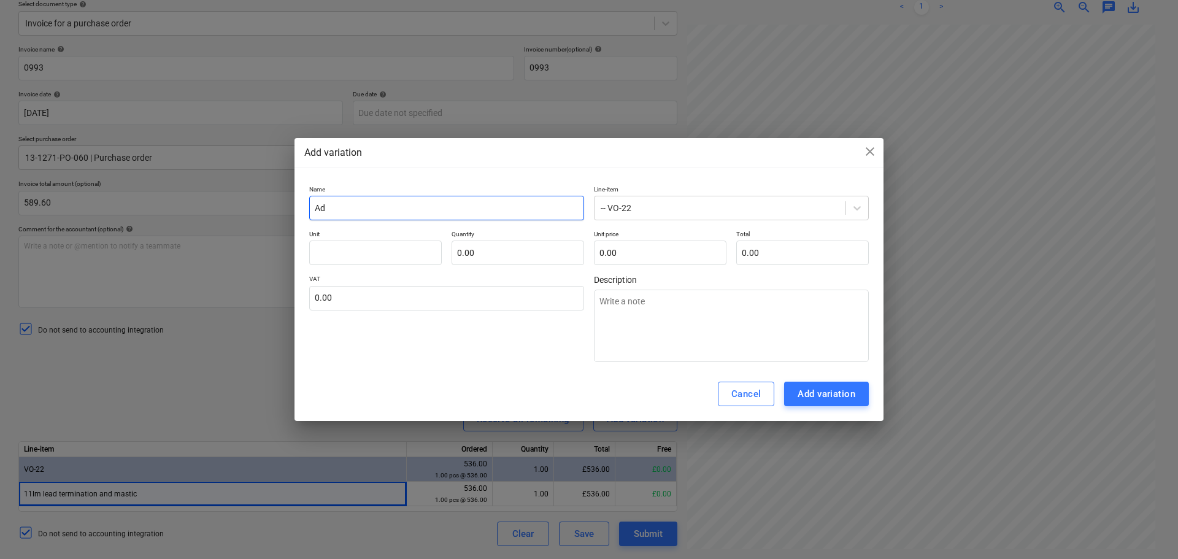
type textarea "x"
type input "Add"
type textarea "x"
type input "Add"
type textarea "x"
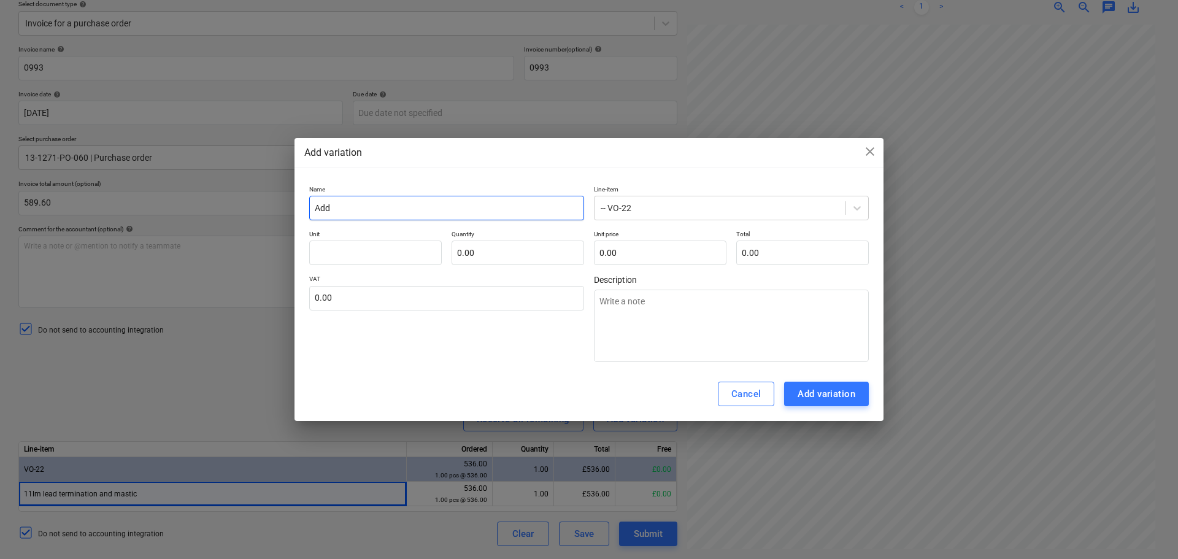
type input "Add V"
type textarea "x"
type input "Add VA"
type textarea "x"
type input "Add VAT"
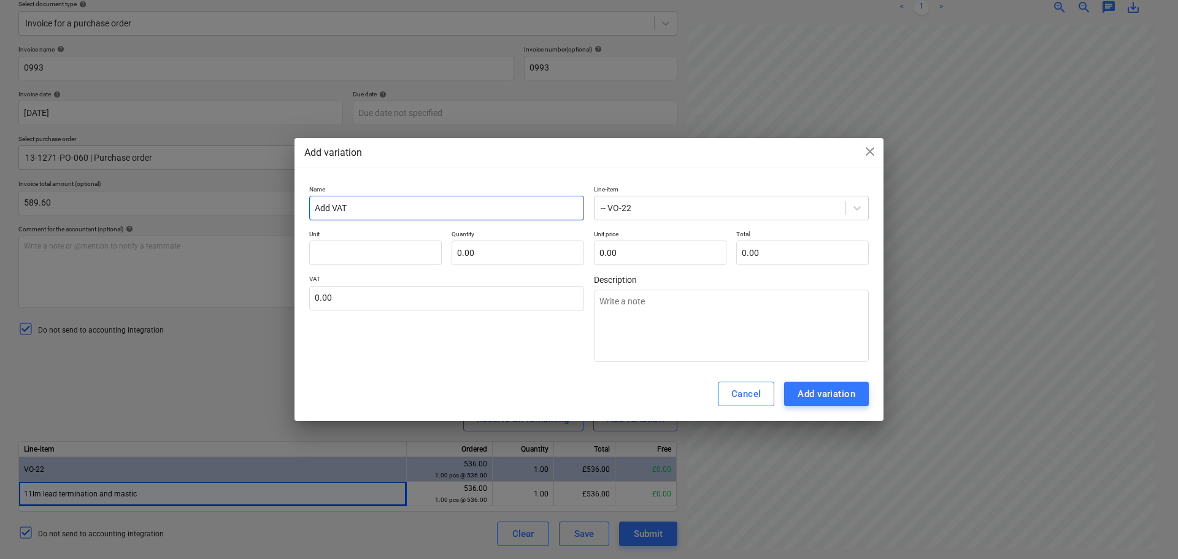
type textarea "x"
type input "Add VAT"
type textarea "x"
type input "Add VAT t"
type textarea "x"
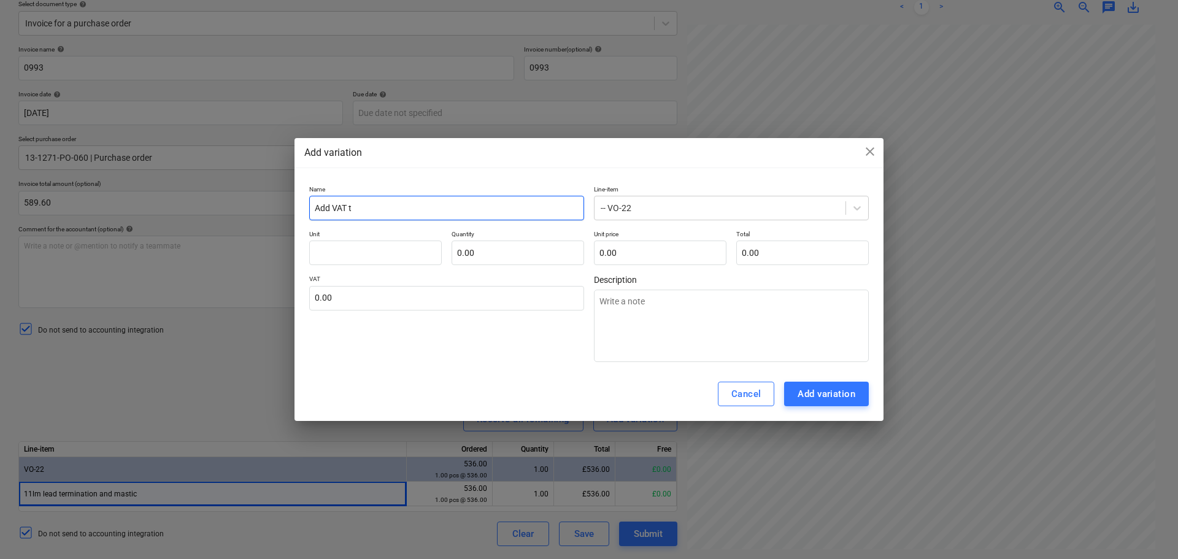
type input "Add VAT to"
type textarea "x"
type input "Add VAT to"
type textarea "x"
type input "Add VAT to P"
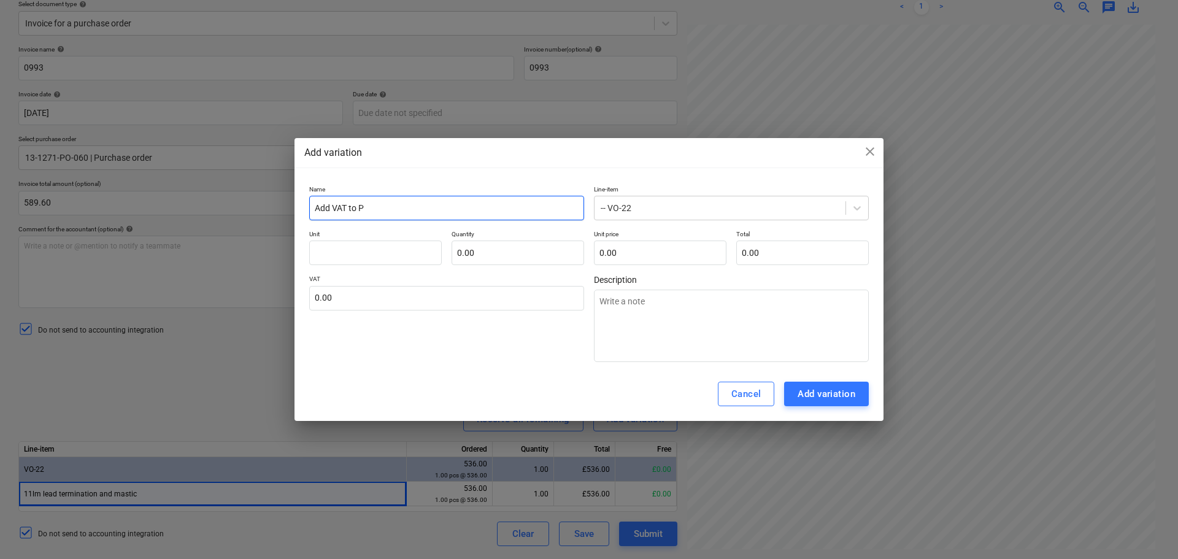
type textarea "x"
type input "Add VAT to Pr"
type textarea "x"
type input "Add VAT to Pri"
type textarea "x"
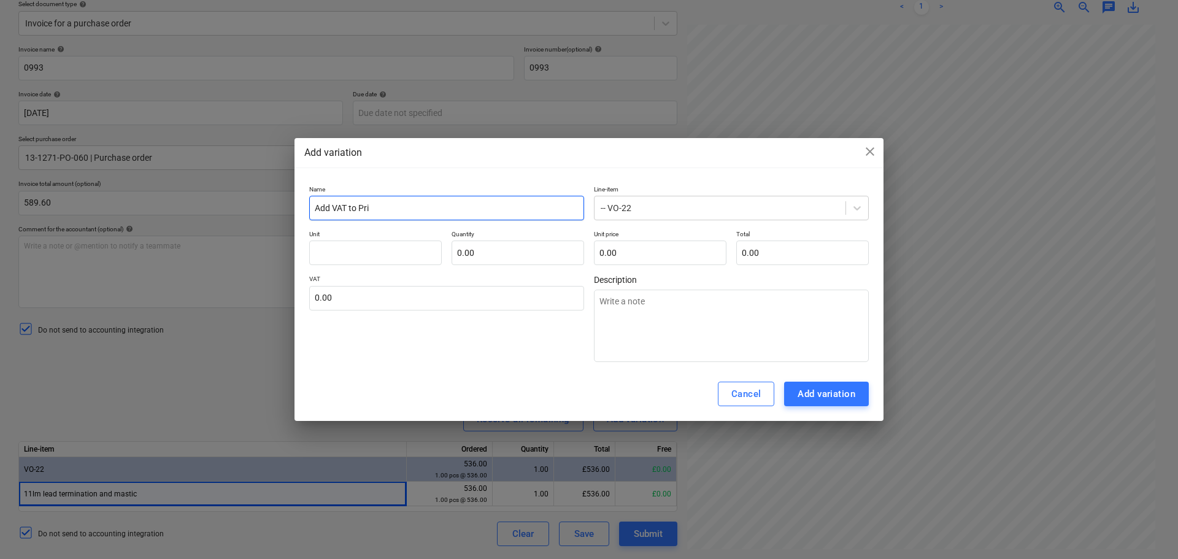
type input "Add VAT to Pric"
type textarea "x"
type input "Add VAT to Price"
click at [631, 252] on input "text" at bounding box center [660, 253] width 133 height 25
type textarea "x"
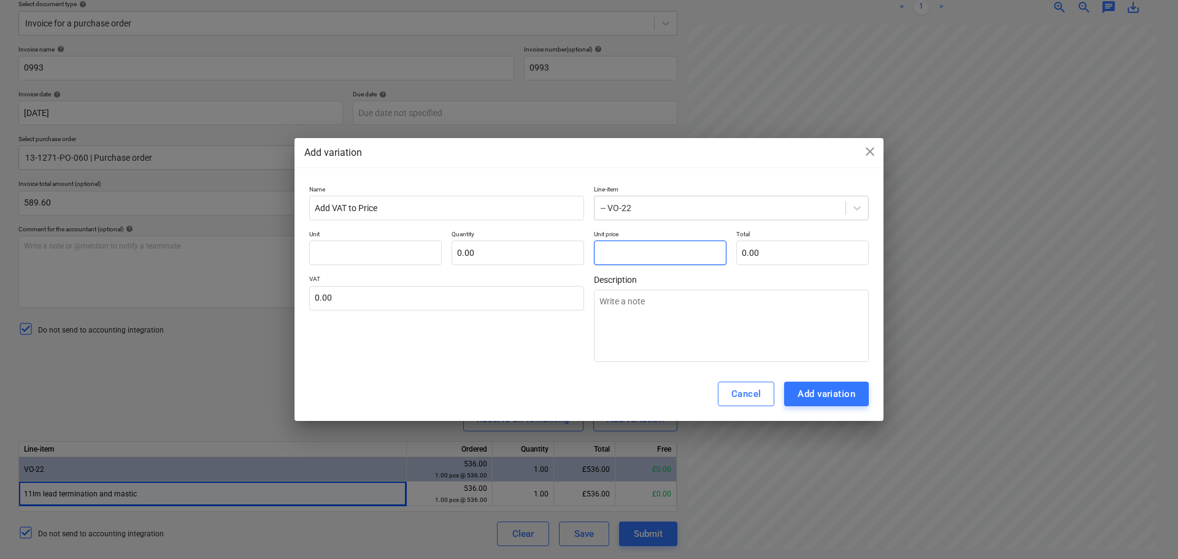
type input "pcs"
type input "5"
type input "1.00"
type input "5.00"
type textarea "x"
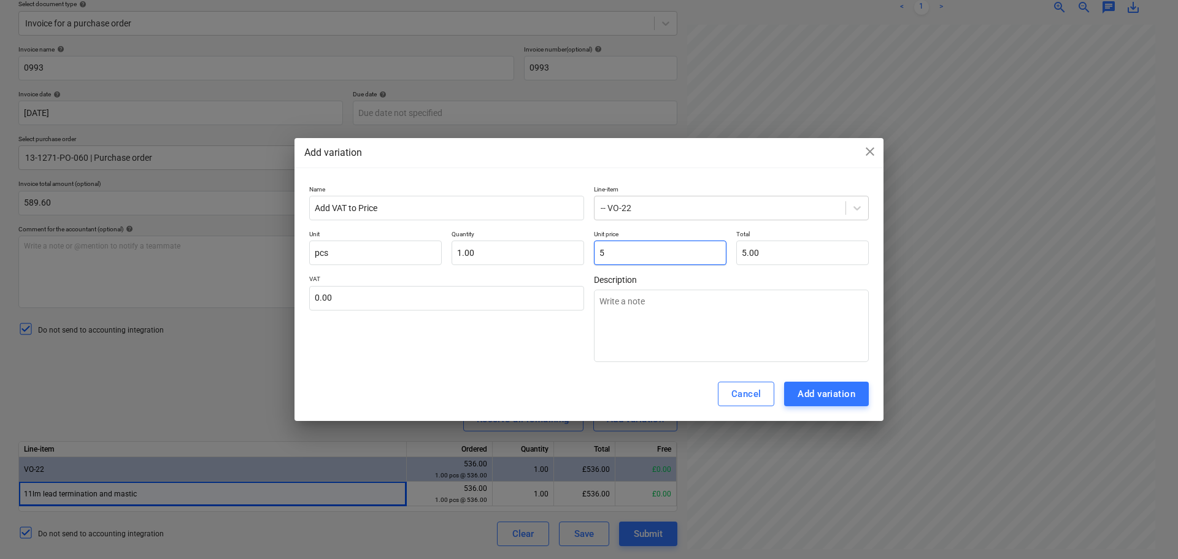
type input "53"
type input "53.00"
type textarea "x"
type input "53."
type textarea "x"
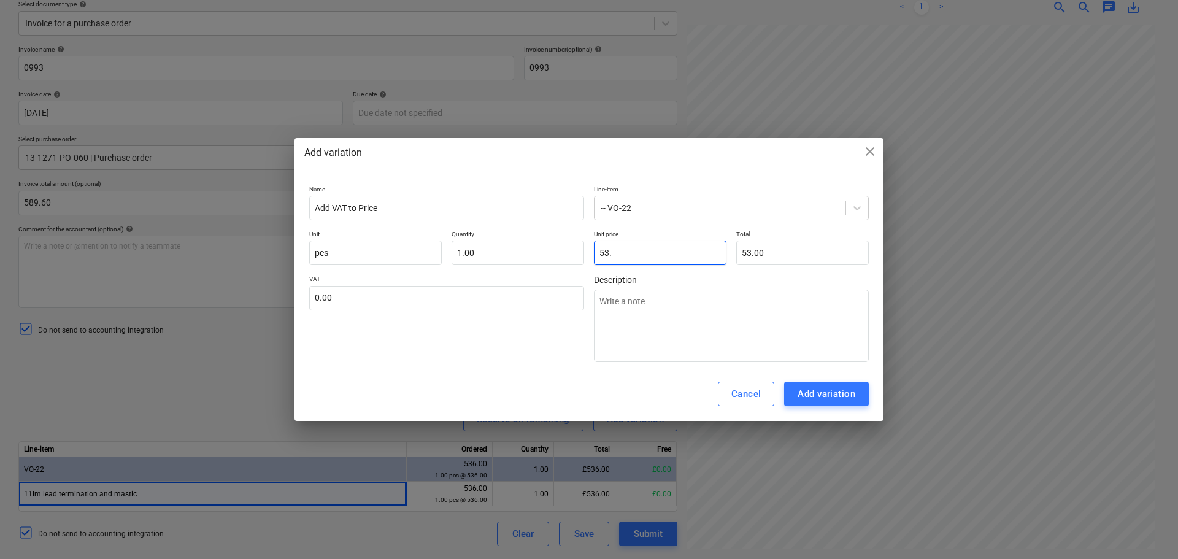
type input "53.6"
type input "53.60"
type textarea "x"
type input "53.60"
click at [396, 261] on input "pcs" at bounding box center [375, 253] width 133 height 25
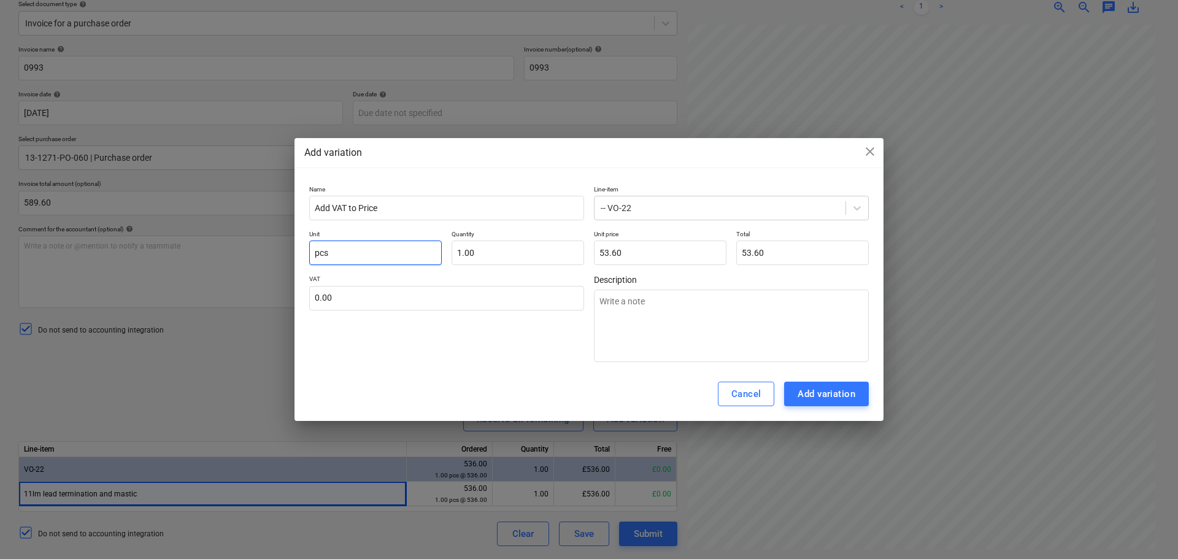
click at [396, 261] on input "pcs" at bounding box center [375, 253] width 133 height 25
type textarea "x"
type input "I"
type textarea "x"
type input "It"
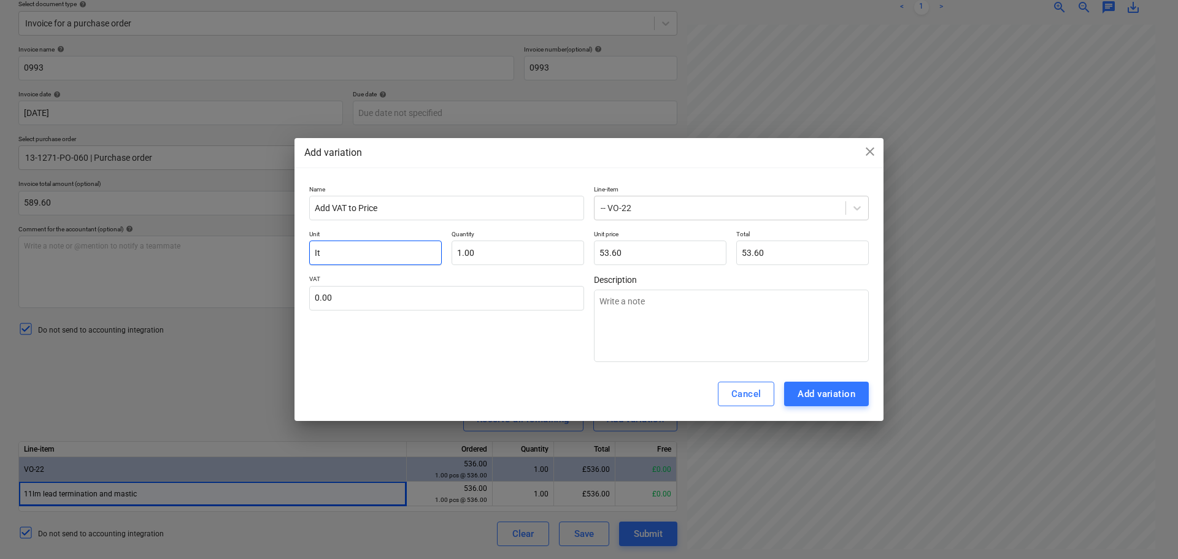
type textarea "x"
type input "Ite"
type textarea "x"
type input "Item"
click at [474, 303] on input "text" at bounding box center [446, 298] width 275 height 25
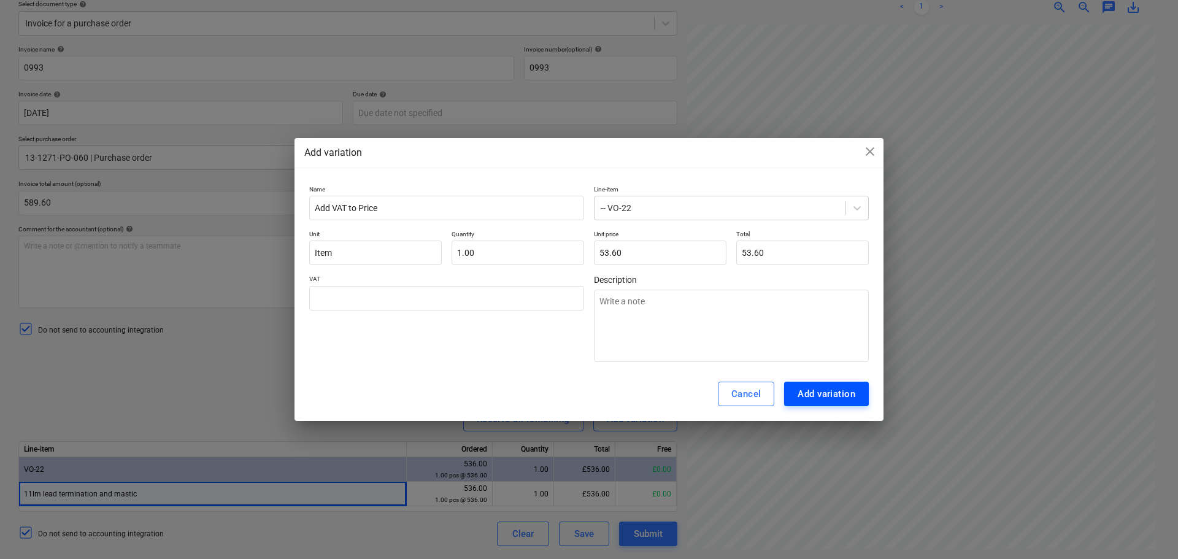
type input "0.00"
click at [806, 390] on div "Add variation" at bounding box center [827, 394] width 58 height 16
type textarea "x"
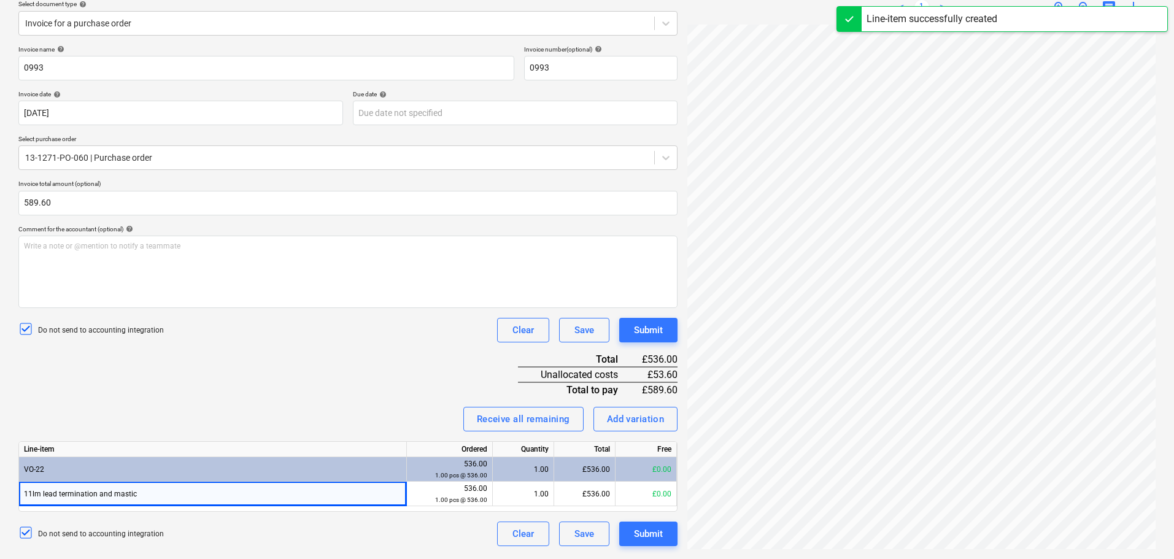
click at [377, 387] on div "Invoice name help 0993 Invoice number (optional) help 0993 Invoice date help [D…" at bounding box center [347, 295] width 659 height 501
click at [585, 535] on div "Save" at bounding box center [584, 534] width 20 height 16
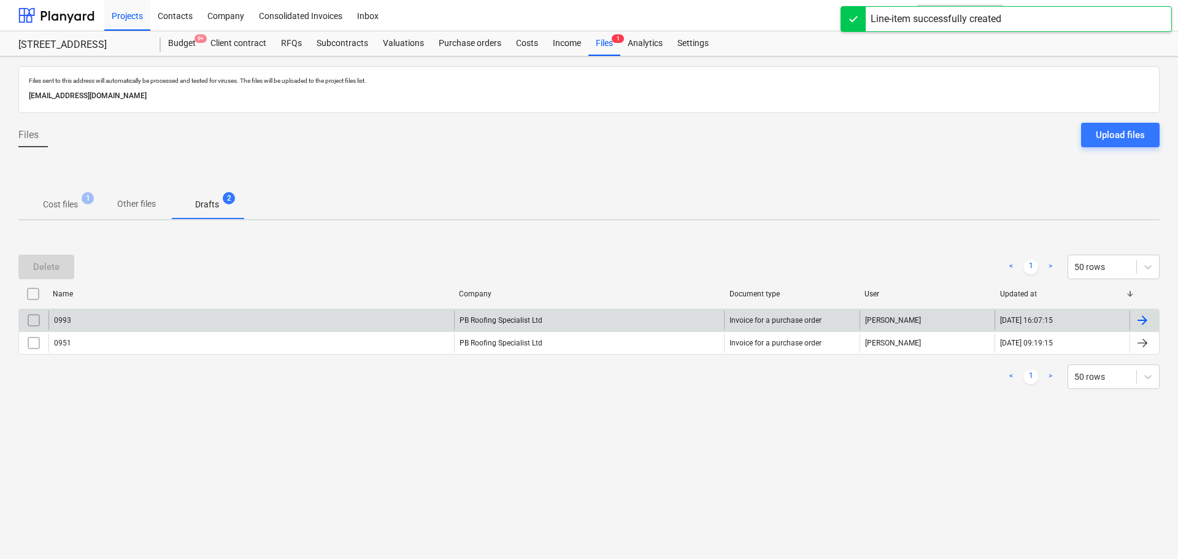
click at [149, 321] on div "0993" at bounding box center [251, 321] width 406 height 20
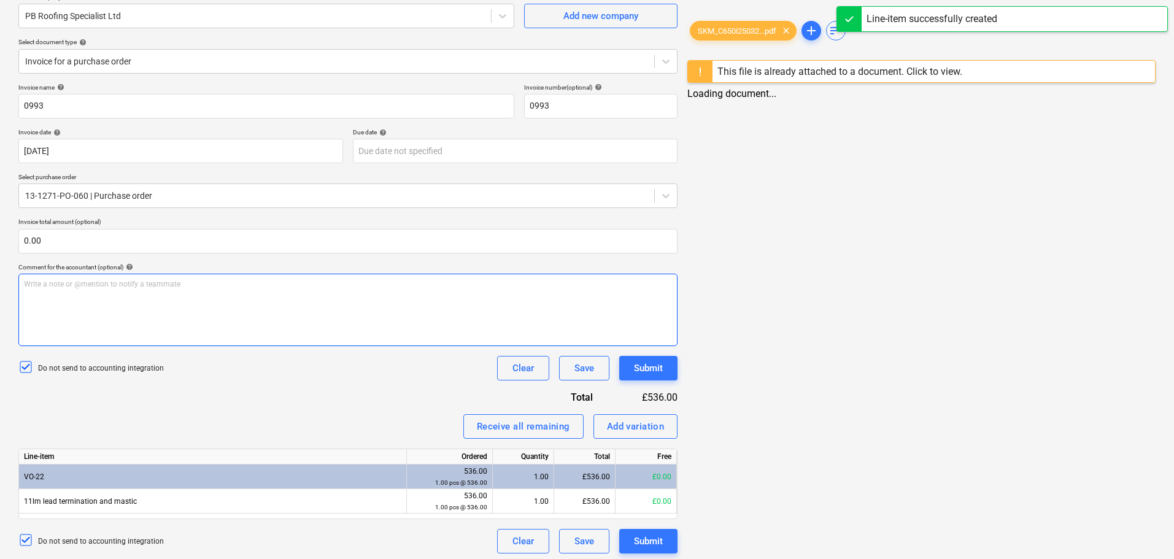
scroll to position [112, 0]
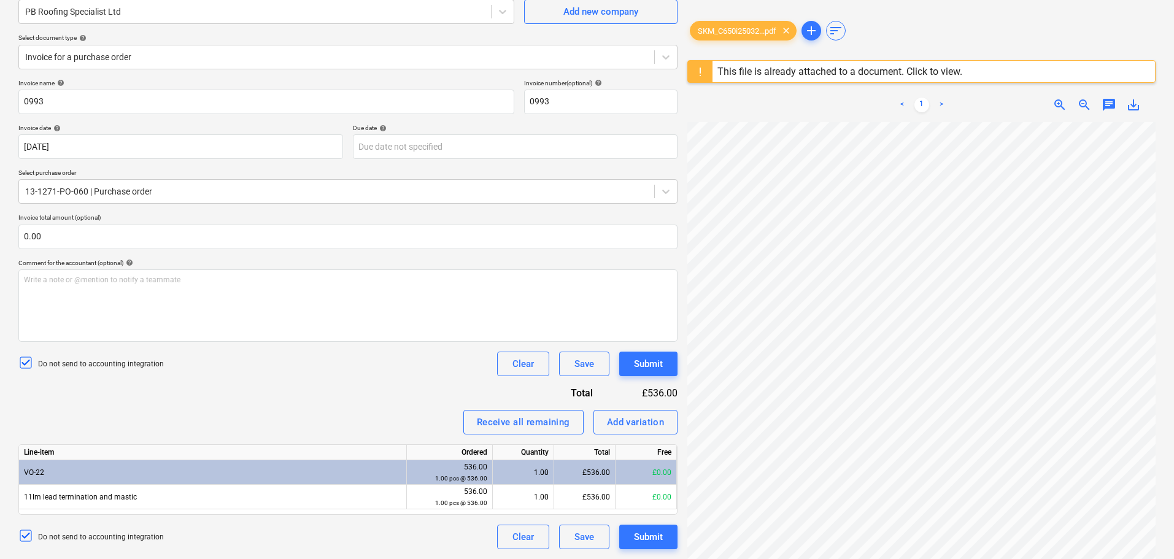
click at [349, 381] on div "Invoice name help 0993 Invoice number (optional) help 0993 Invoice date help [D…" at bounding box center [347, 314] width 659 height 470
click at [192, 198] on div at bounding box center [336, 191] width 623 height 12
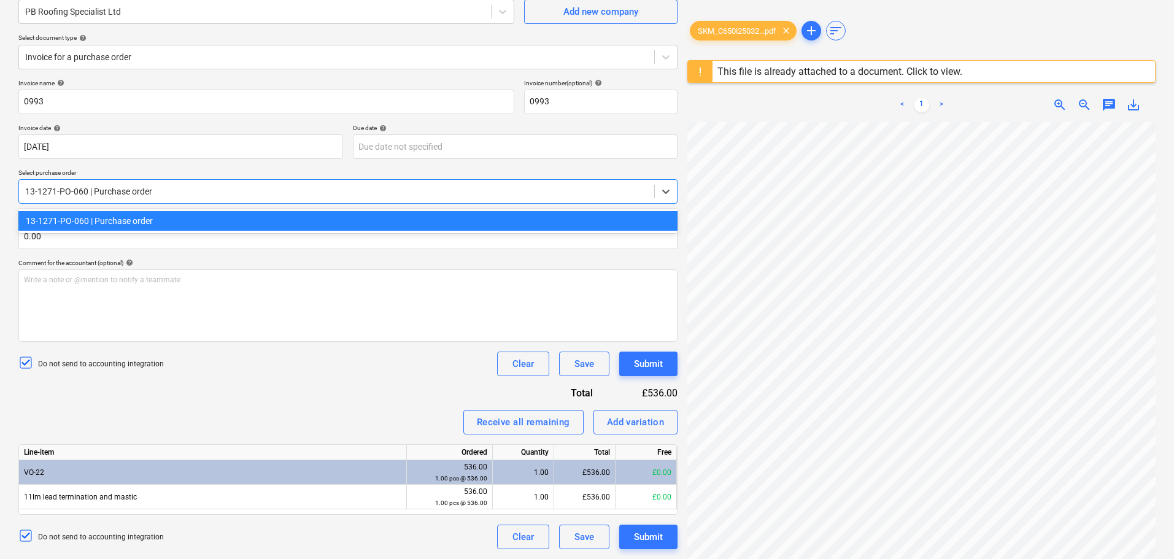
click at [132, 228] on div "13-1271-PO-060 | Purchase order" at bounding box center [347, 221] width 659 height 20
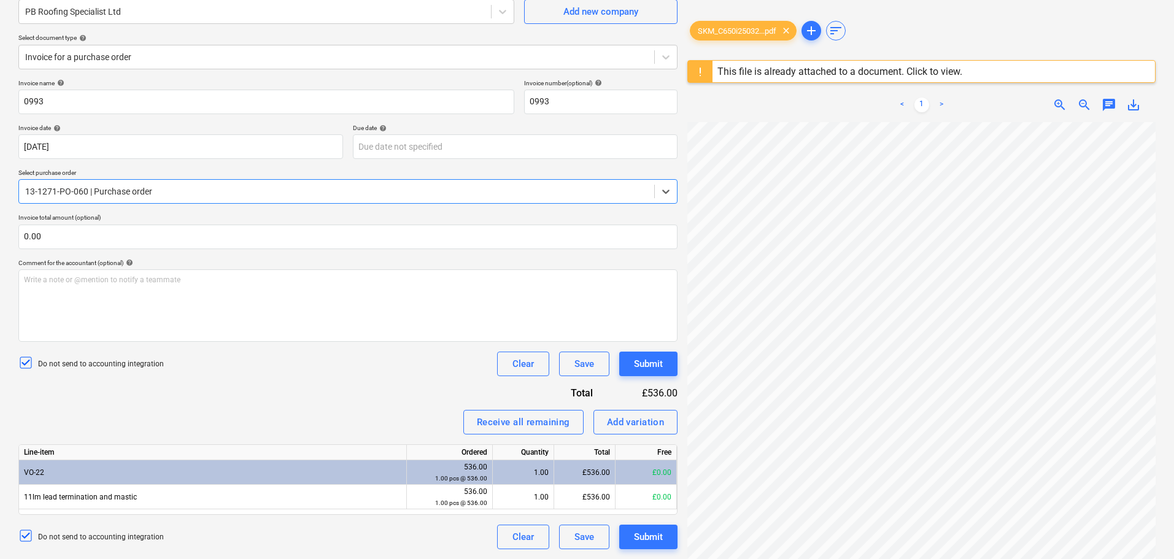
click at [145, 195] on div at bounding box center [336, 191] width 623 height 12
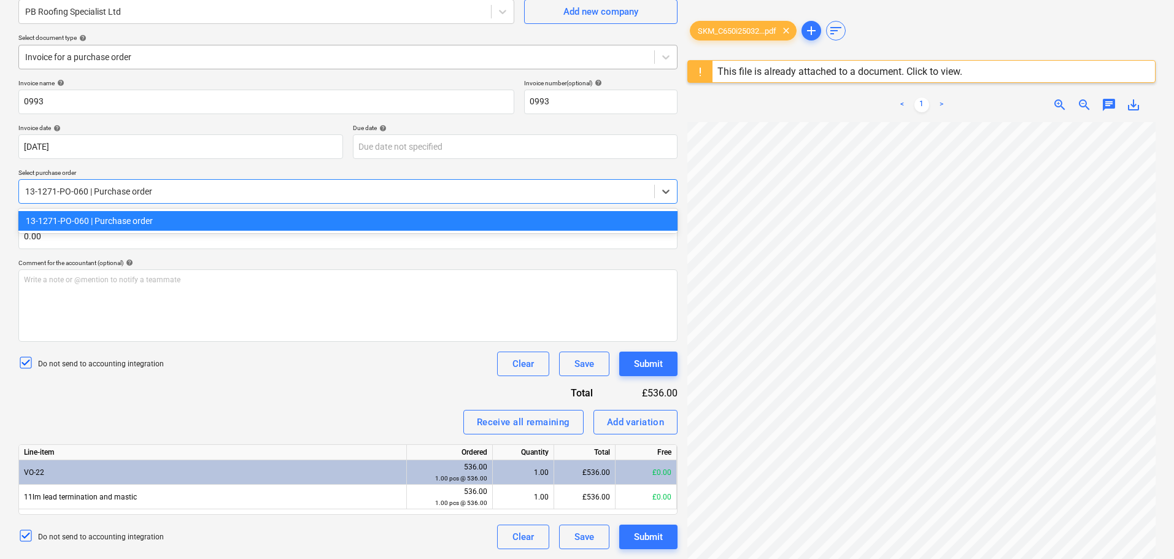
click at [147, 54] on div at bounding box center [336, 57] width 623 height 12
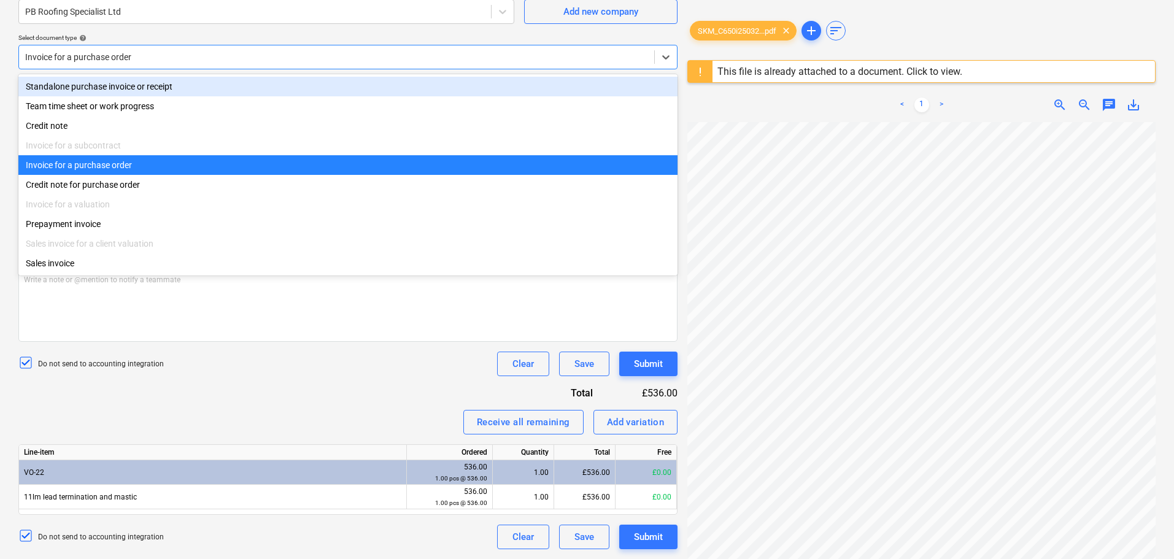
click at [125, 88] on div "Standalone purchase invoice or receipt" at bounding box center [347, 87] width 659 height 20
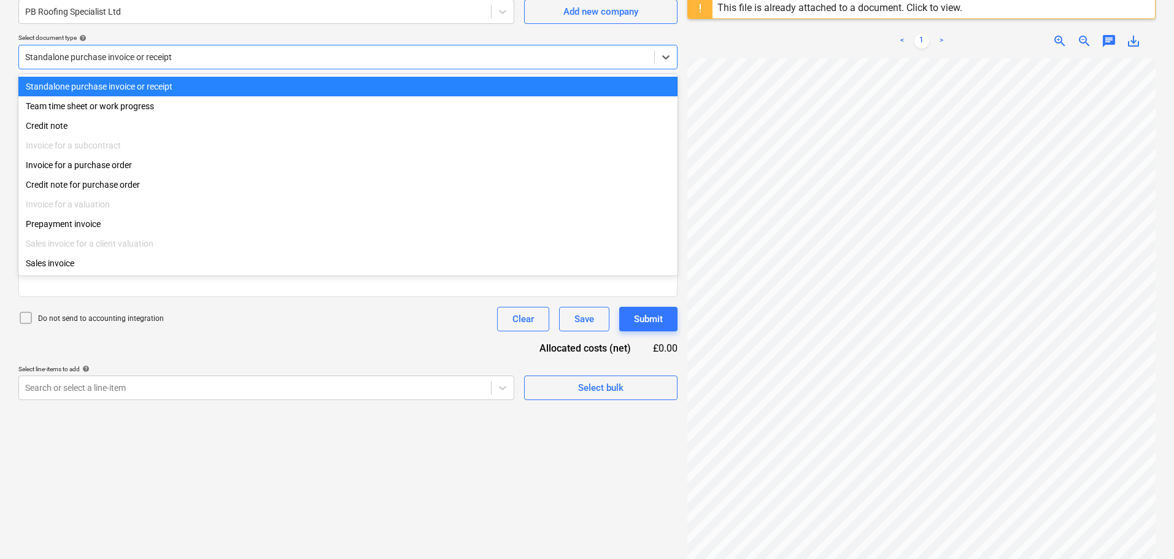
click at [141, 50] on div "Standalone purchase invoice or receipt" at bounding box center [336, 56] width 635 height 17
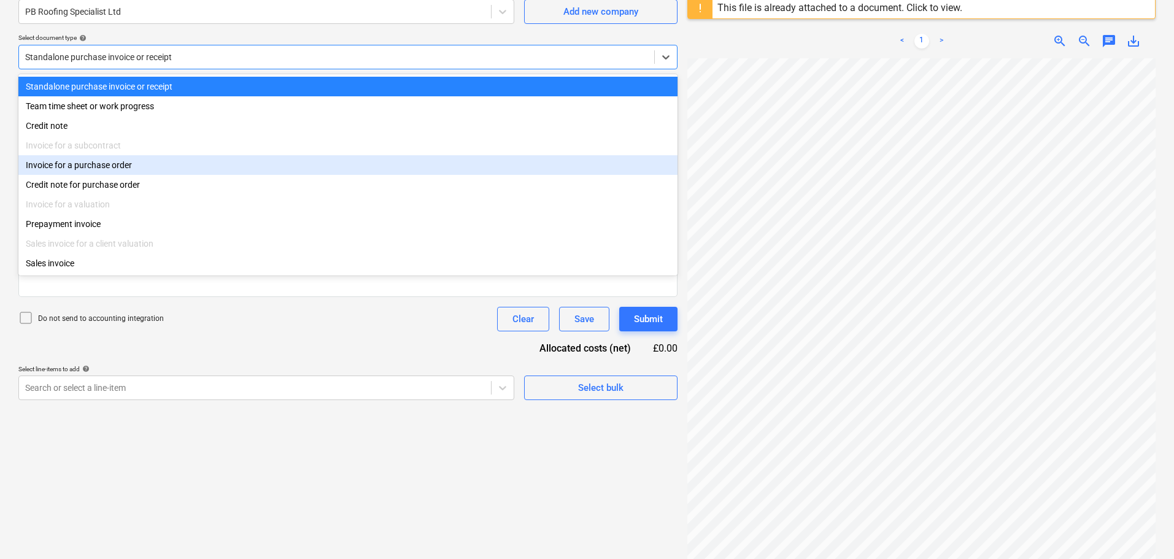
click at [112, 172] on div "Invoice for a purchase order" at bounding box center [347, 165] width 659 height 20
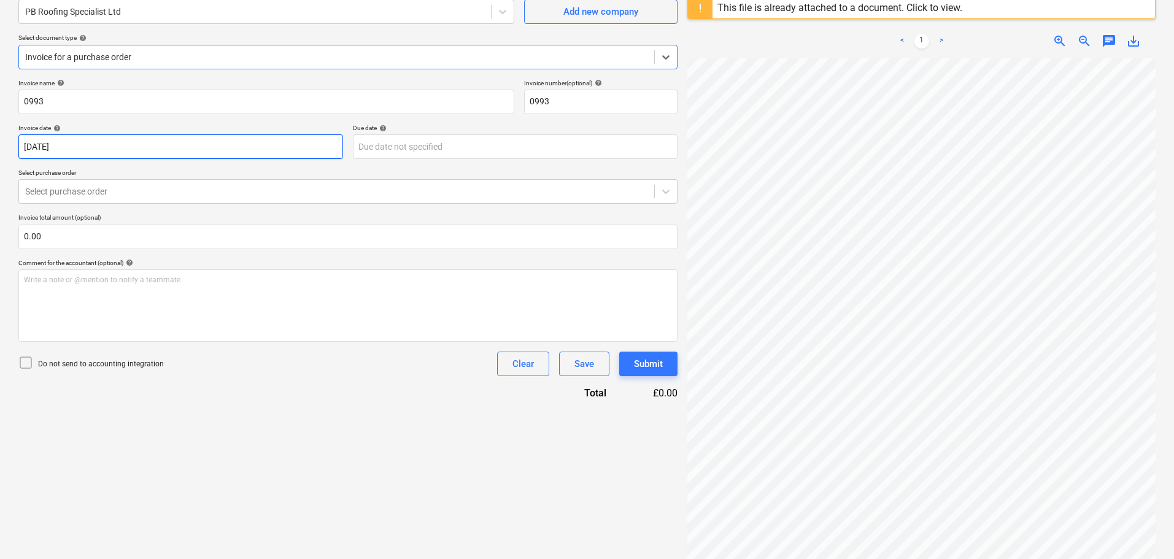
click at [108, 152] on body "Projects Contacts Company Consolidated Invoices Inbox format_size keyboard_arro…" at bounding box center [587, 167] width 1174 height 559
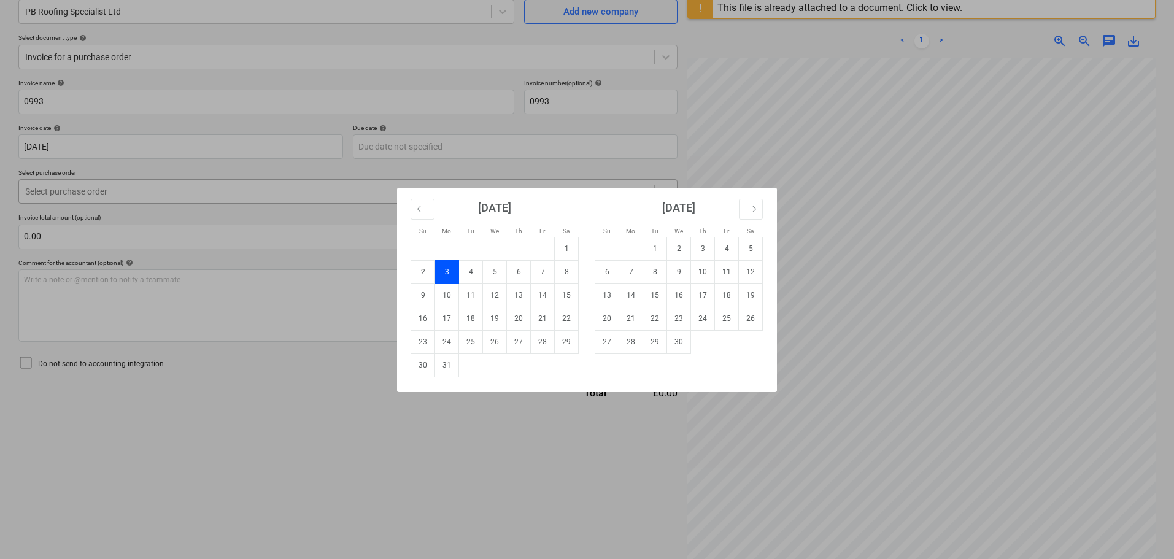
click at [91, 187] on div "Su Mo Tu We Th Fr Sa Su Mo Tu We Th Fr Sa [DATE] 1 2 3 4 5 6 7 8 9 10 11 12 13 …" at bounding box center [587, 279] width 1174 height 559
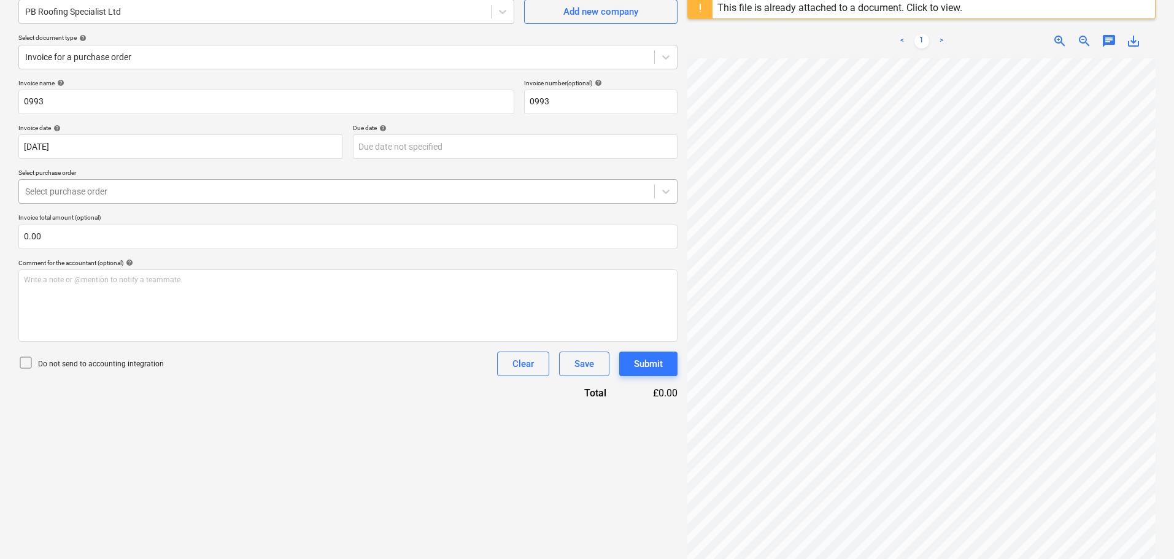
click at [89, 187] on div at bounding box center [336, 191] width 623 height 12
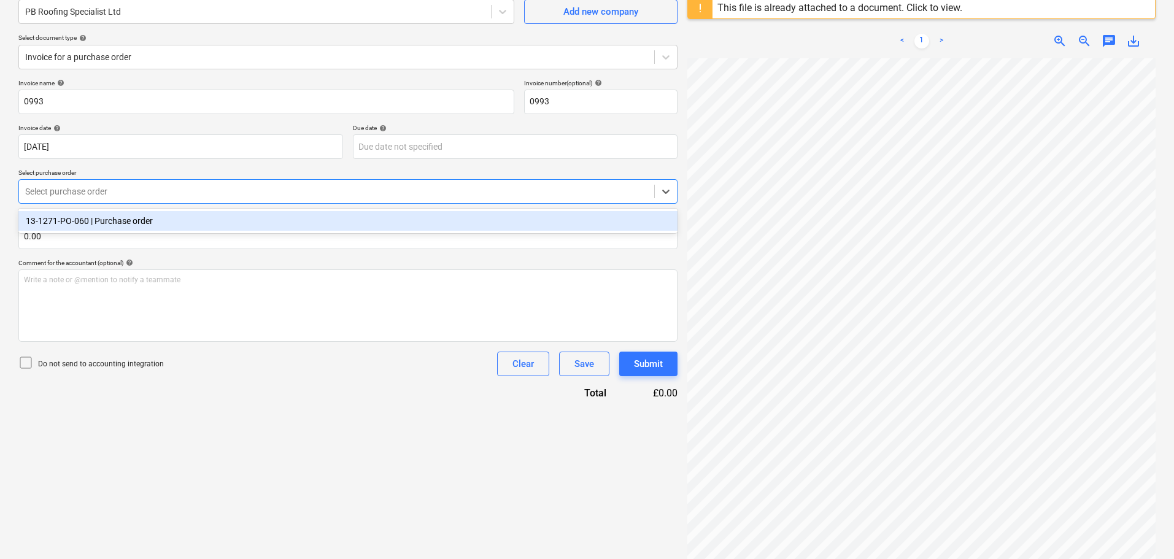
click at [88, 220] on div "13-1271-PO-060 | Purchase order" at bounding box center [347, 221] width 659 height 20
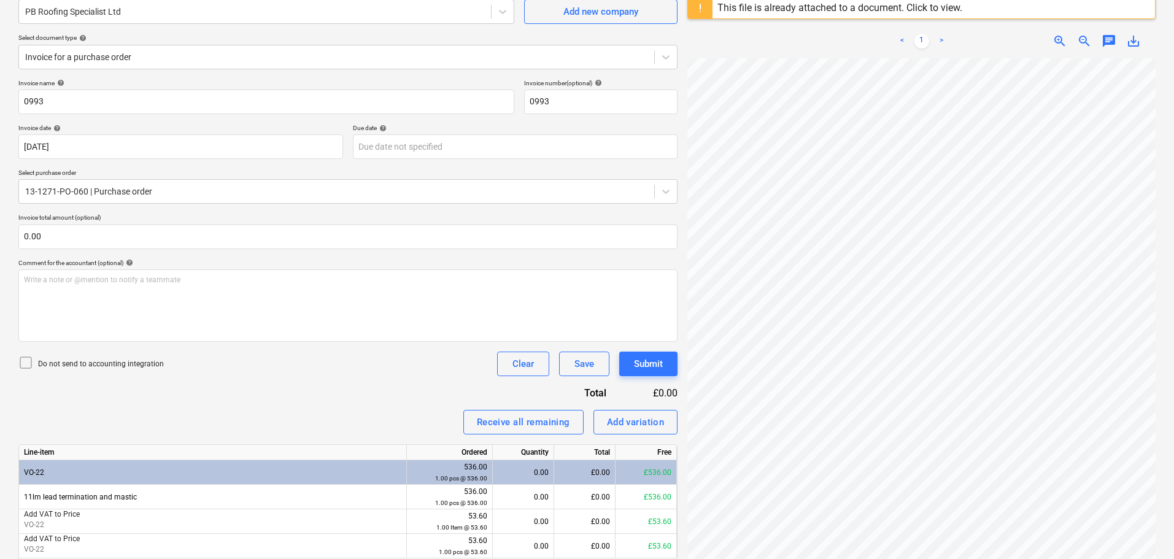
click at [257, 424] on div "Receive all remaining Add variation" at bounding box center [347, 422] width 659 height 25
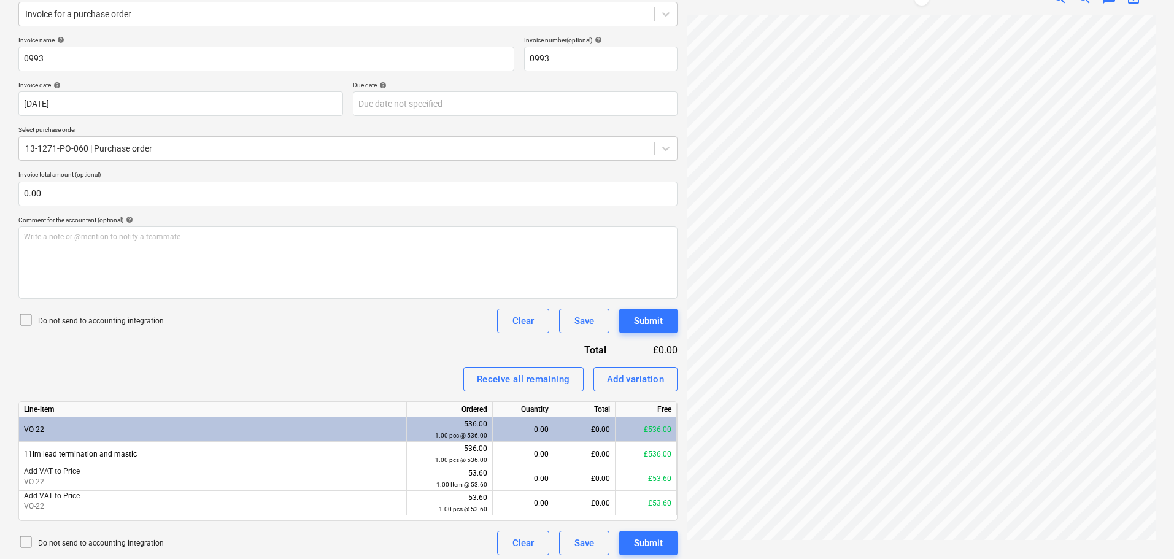
scroll to position [161, 0]
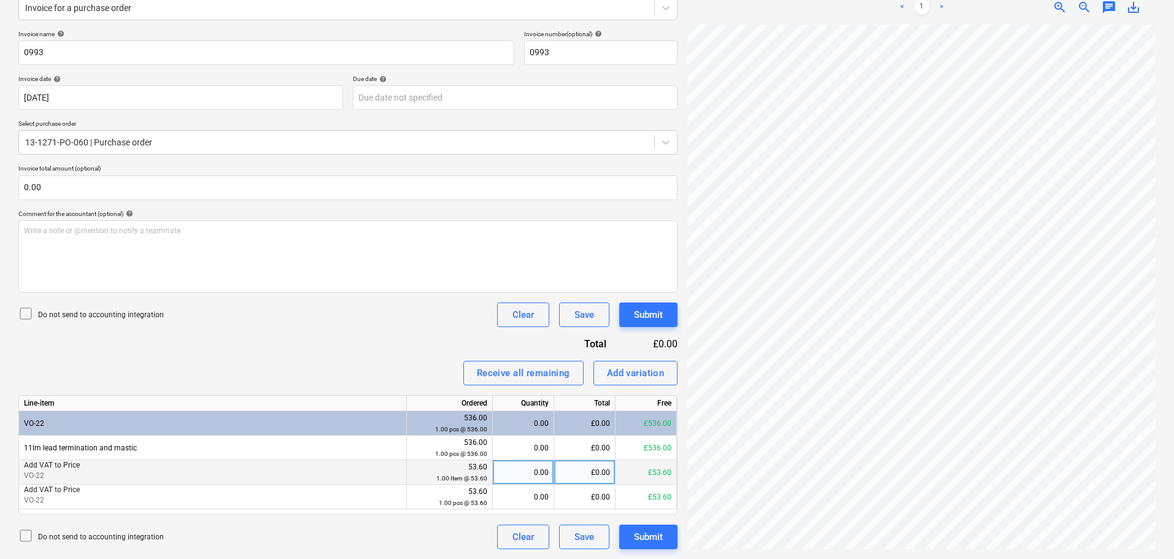
click at [516, 469] on div "0.00" at bounding box center [523, 472] width 51 height 25
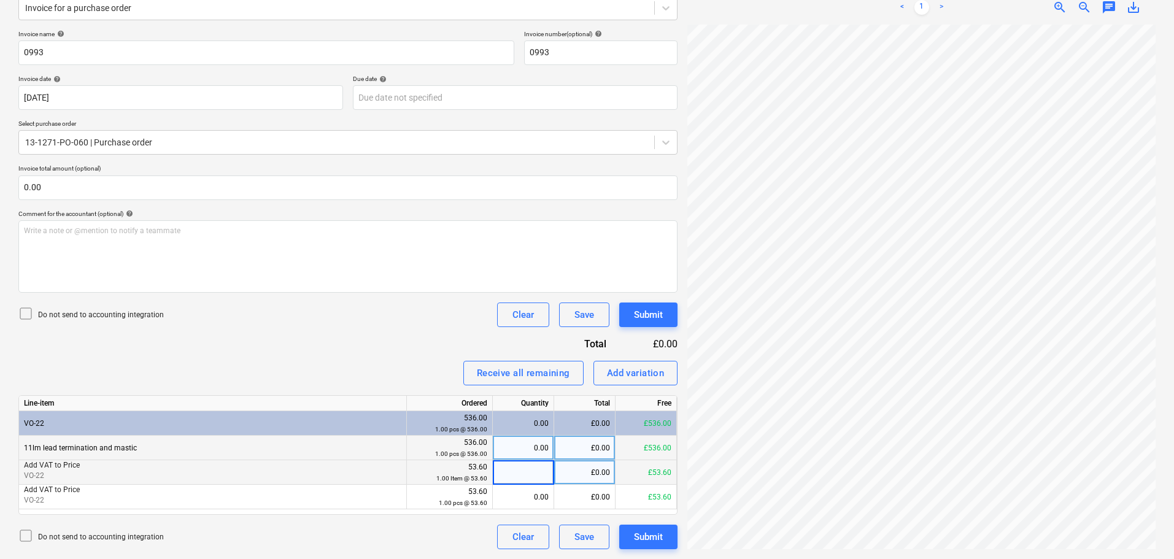
type input "1"
click at [517, 449] on div "0.00" at bounding box center [523, 448] width 51 height 25
click at [382, 356] on div "Invoice name help 0993 Invoice number (optional) help 0993 Invoice date help [D…" at bounding box center [347, 289] width 659 height 519
click at [141, 312] on p "Do not send to accounting integration" at bounding box center [101, 315] width 126 height 10
click at [230, 330] on div "Invoice name help 0993 Invoice number (optional) help 0993 Invoice date help [D…" at bounding box center [347, 289] width 659 height 519
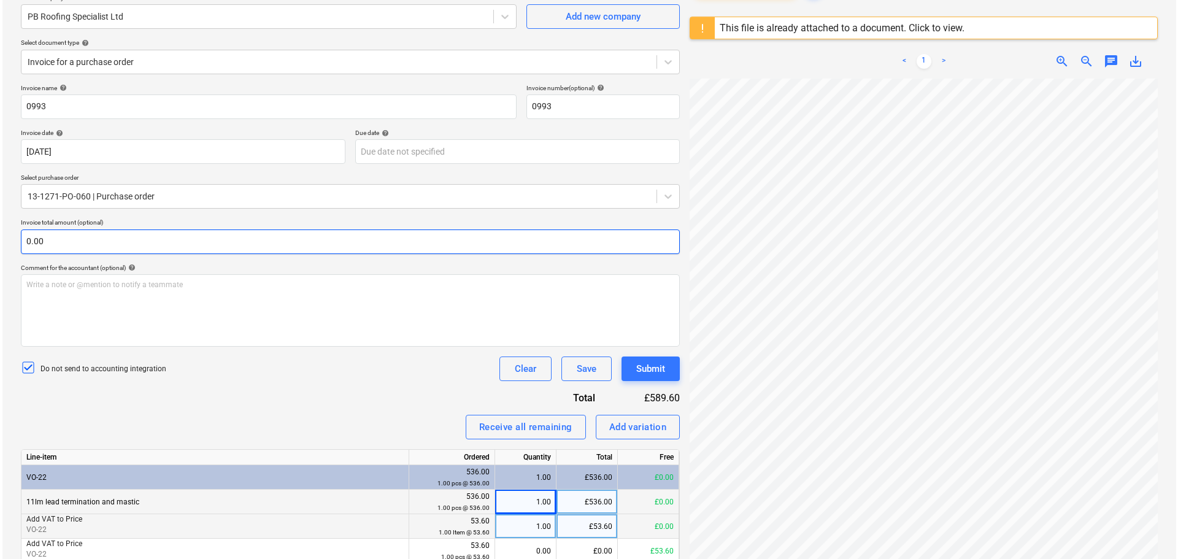
scroll to position [99, 0]
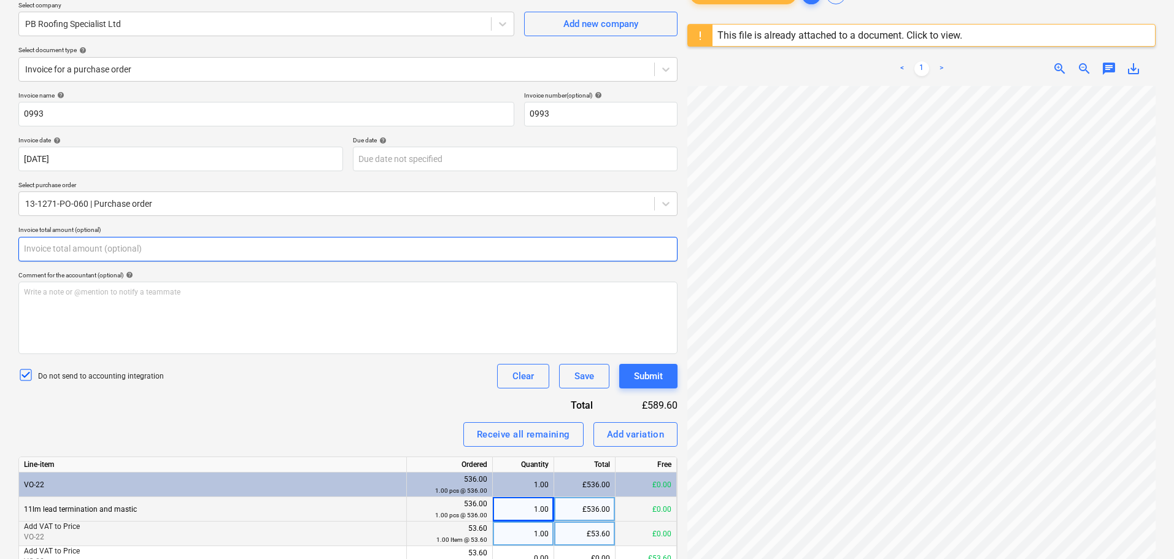
click at [150, 247] on input "text" at bounding box center [347, 249] width 659 height 25
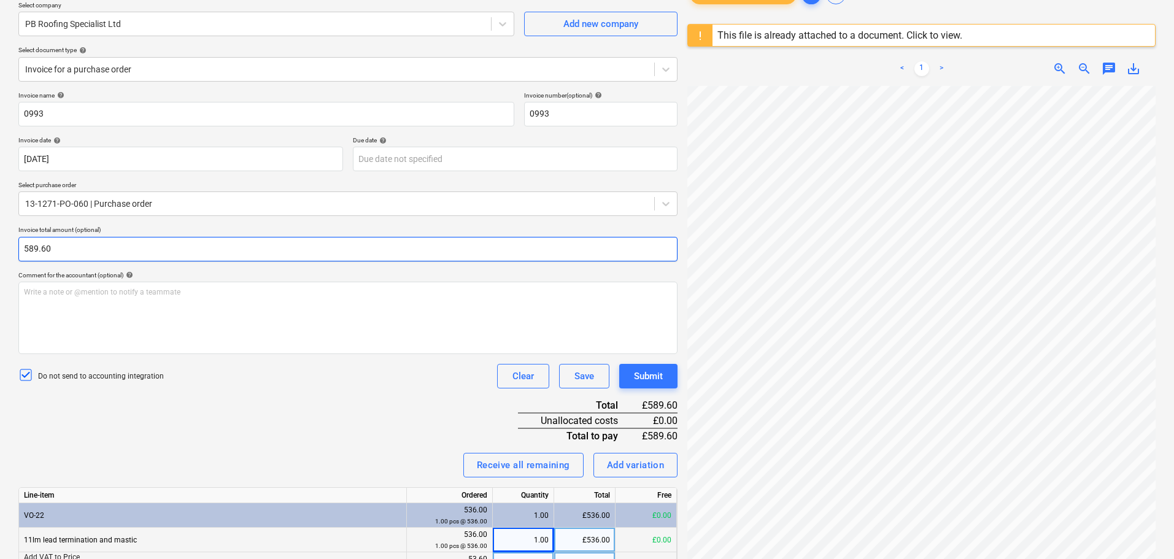
type input "589.60"
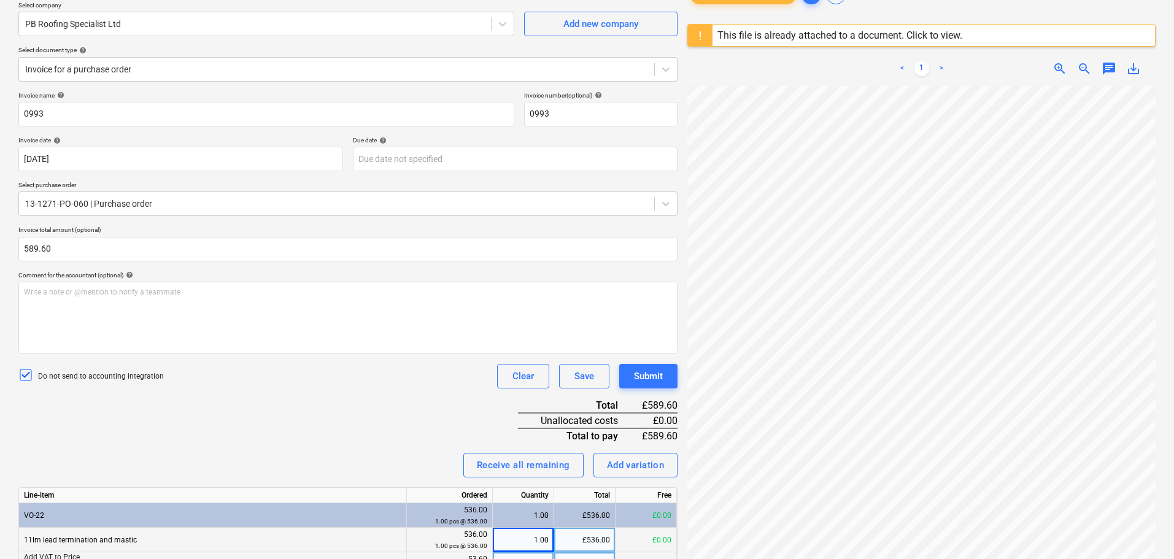
click at [254, 444] on div "Invoice name help 0993 Invoice number (optional) help 0993 Invoice date help [D…" at bounding box center [347, 366] width 659 height 550
click at [655, 372] on div "Submit" at bounding box center [648, 376] width 29 height 16
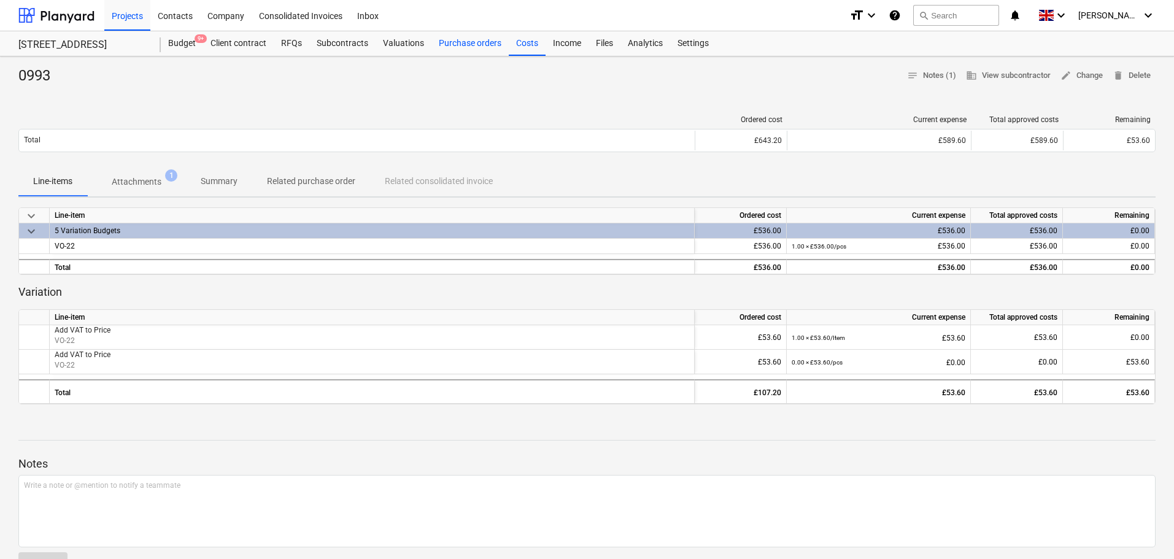
click at [494, 44] on div "Purchase orders" at bounding box center [469, 43] width 77 height 25
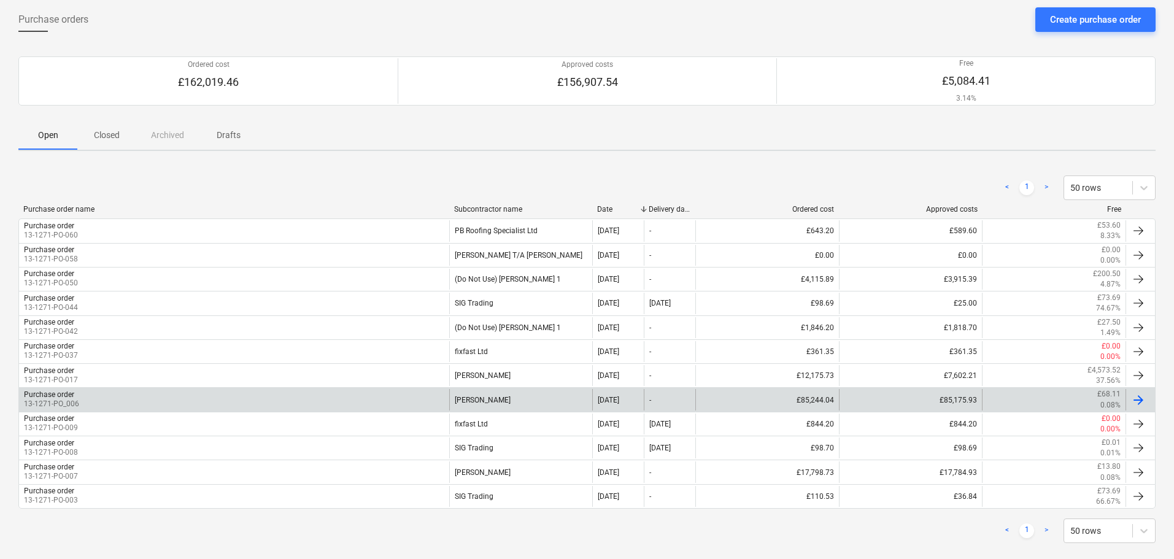
scroll to position [77, 0]
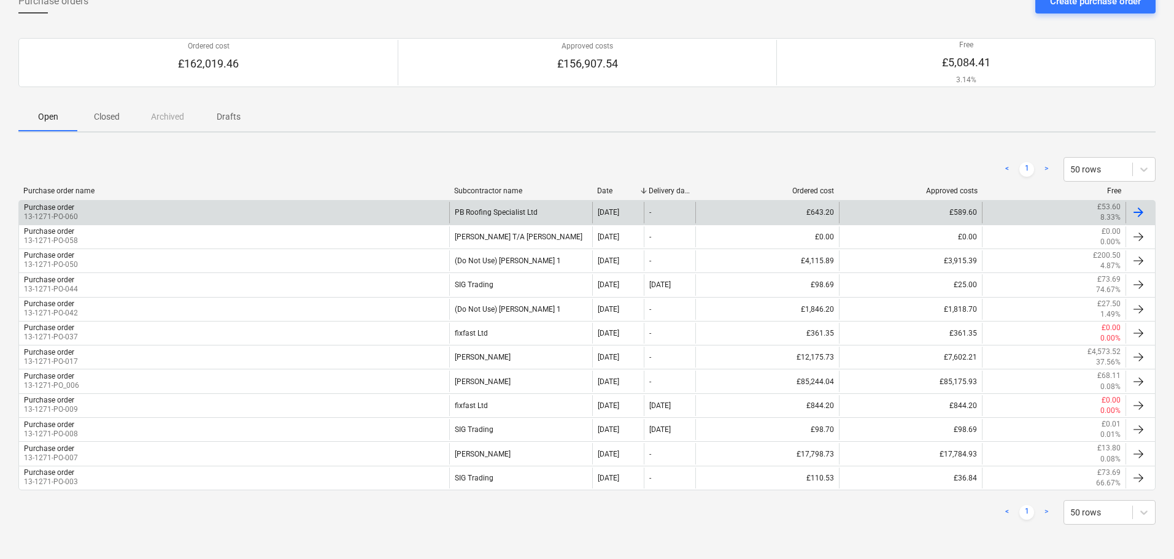
click at [133, 222] on div "Purchase order 13-1271-PO-060" at bounding box center [234, 212] width 430 height 21
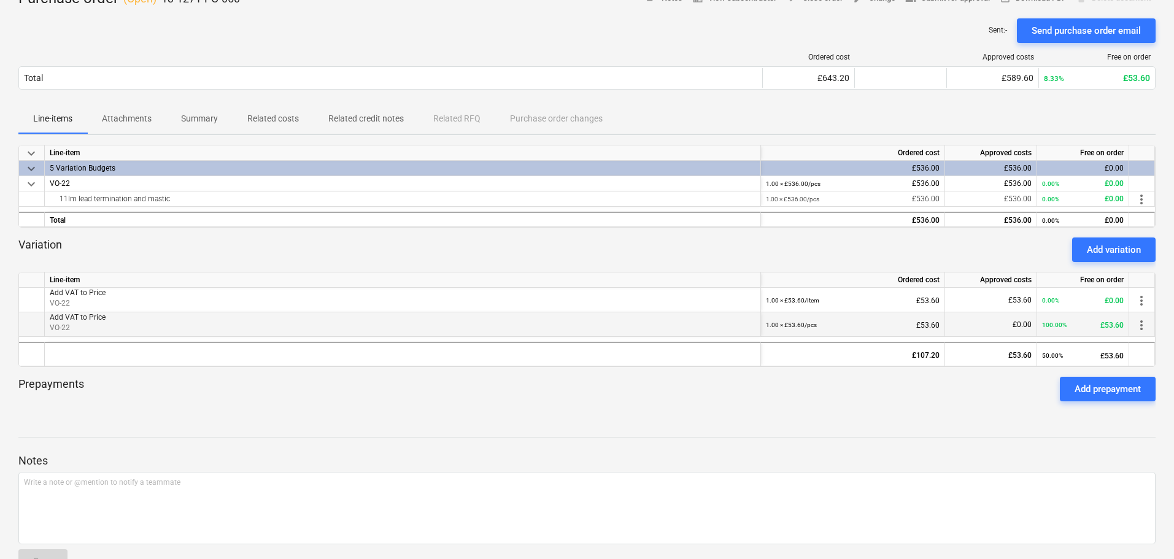
click at [1144, 325] on span "more_vert" at bounding box center [1141, 325] width 15 height 15
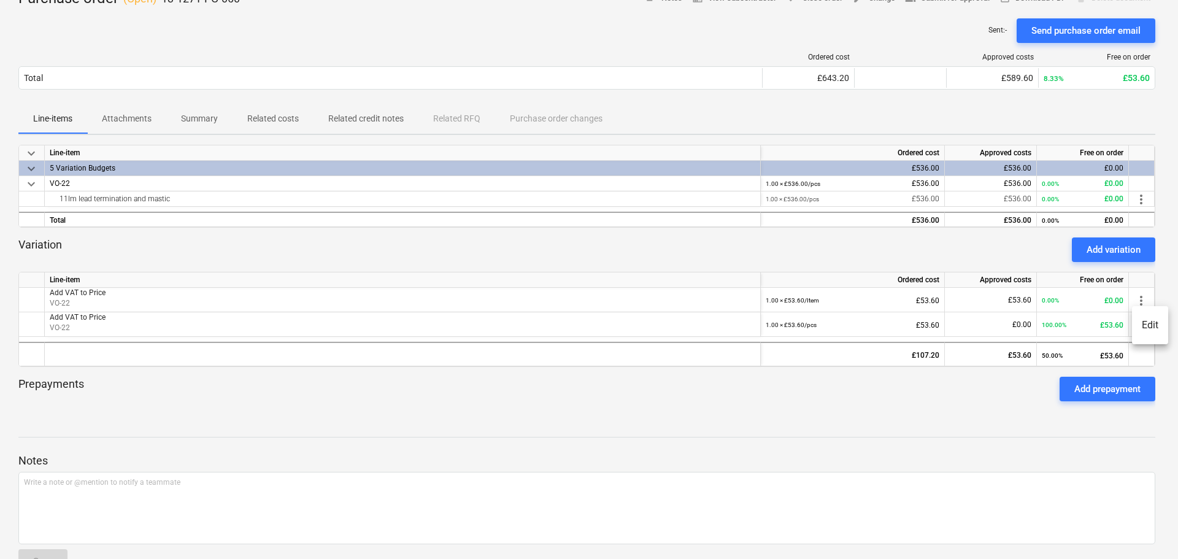
click at [1152, 329] on li "Edit" at bounding box center [1150, 325] width 36 height 28
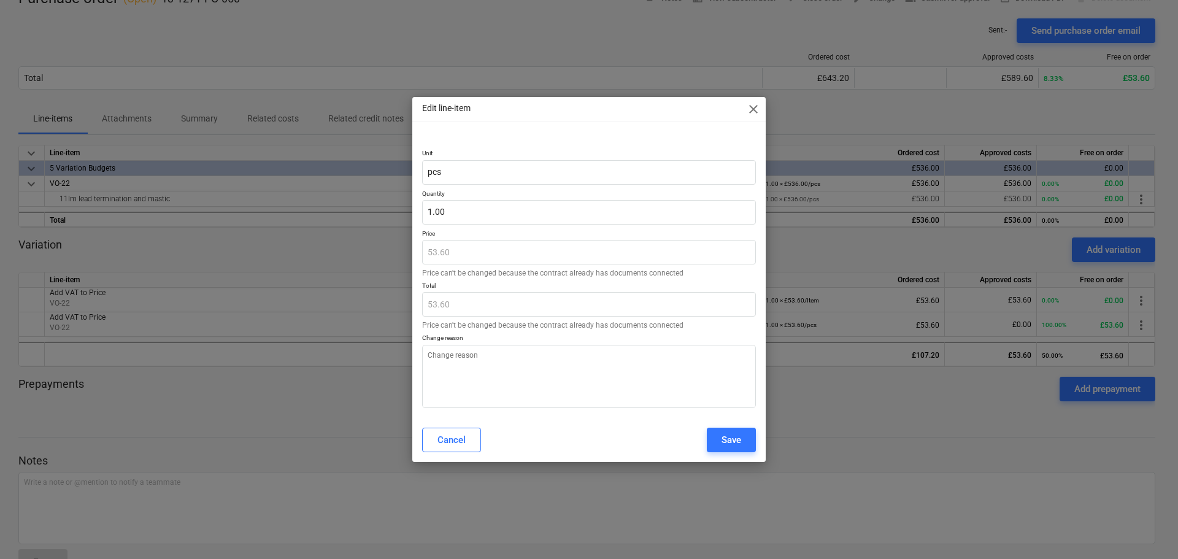
type textarea "x"
type input "1"
click at [480, 217] on input "1" at bounding box center [589, 212] width 334 height 25
type textarea "x"
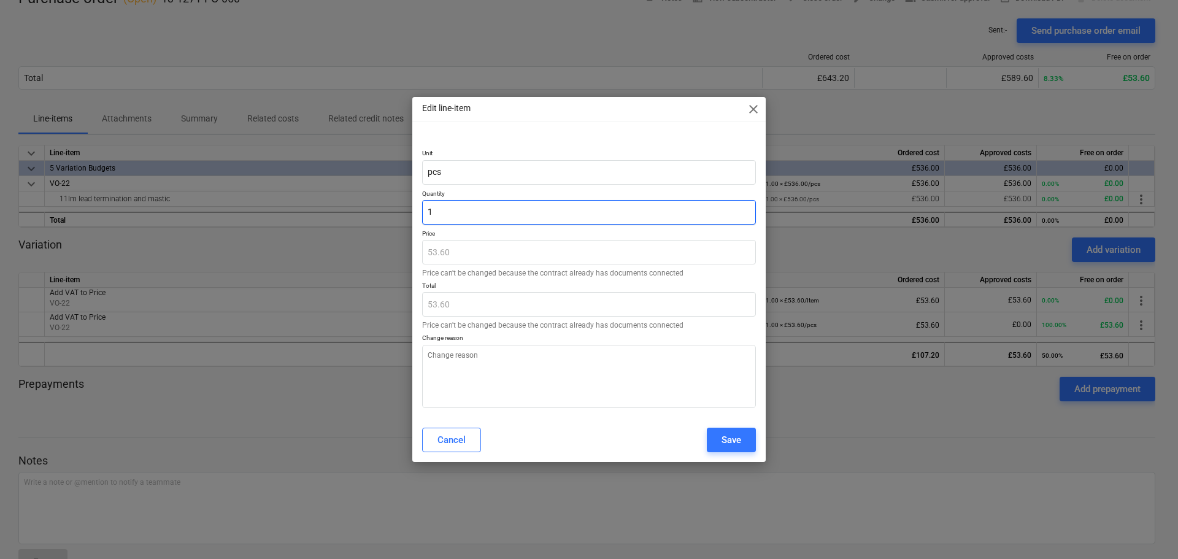
type input "0"
type input "0.00"
type textarea "x"
type input "0."
type textarea "x"
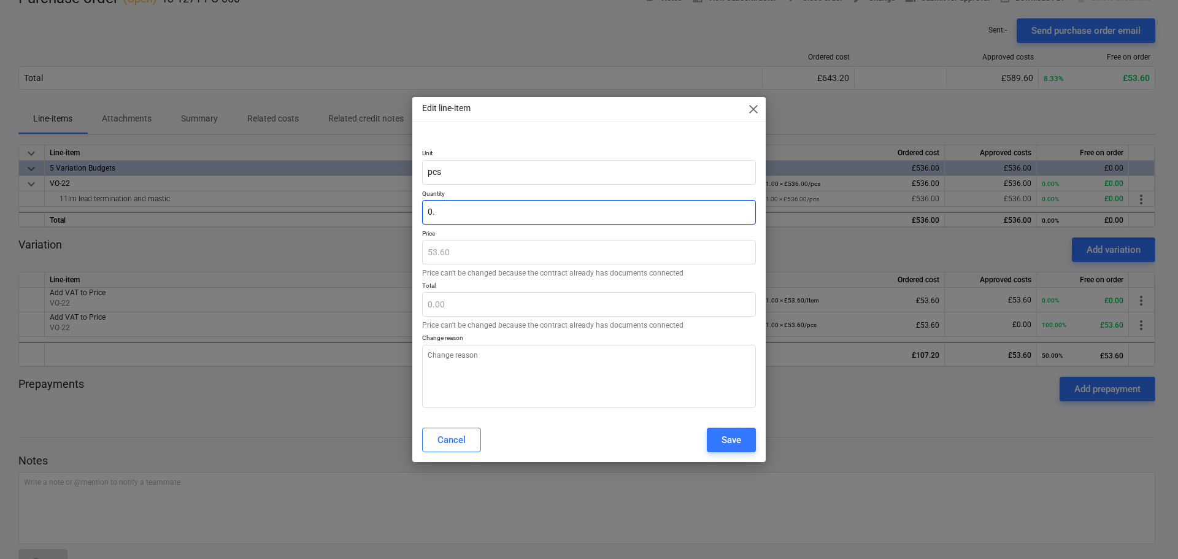
type input "0.0"
type textarea "x"
type input "0.00"
type textarea "x"
type input "0.000"
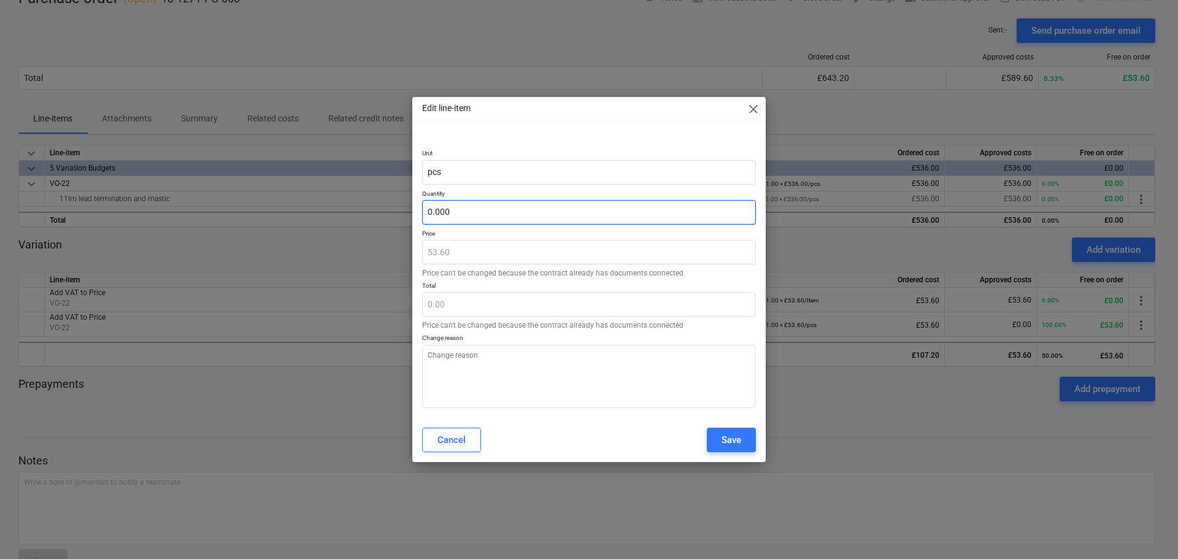
type textarea "x"
type input "0.0000"
type textarea "x"
type input "0.00000"
type textarea "x"
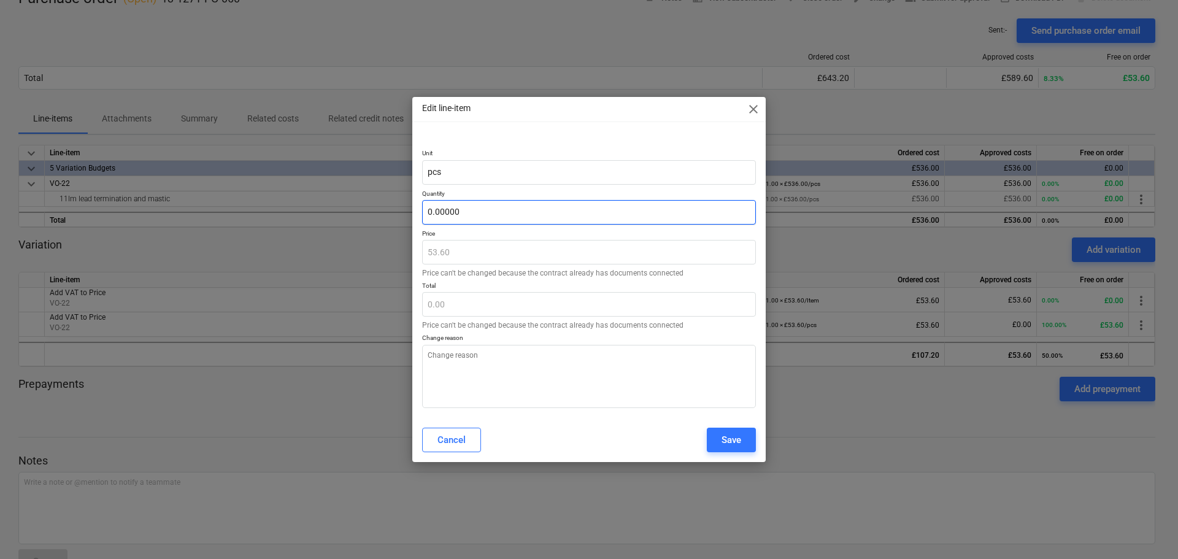
type input "0.000000"
type textarea "x"
type input "0.0000000"
type textarea "x"
type input "0.00000000"
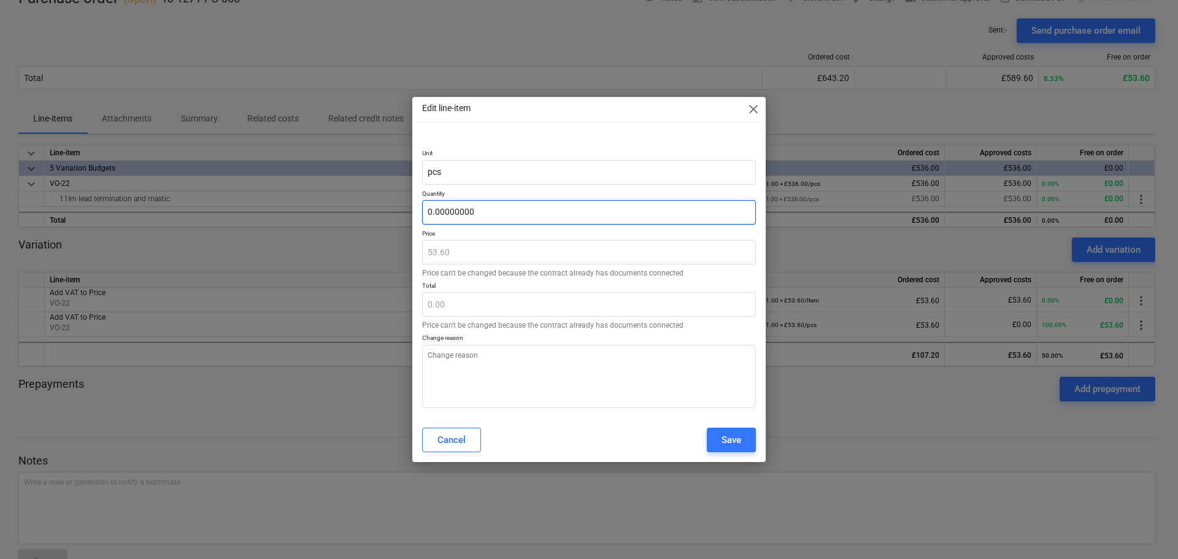
type textarea "x"
type input "0.000000000"
type textarea "x"
type input "0.0000000000"
type textarea "x"
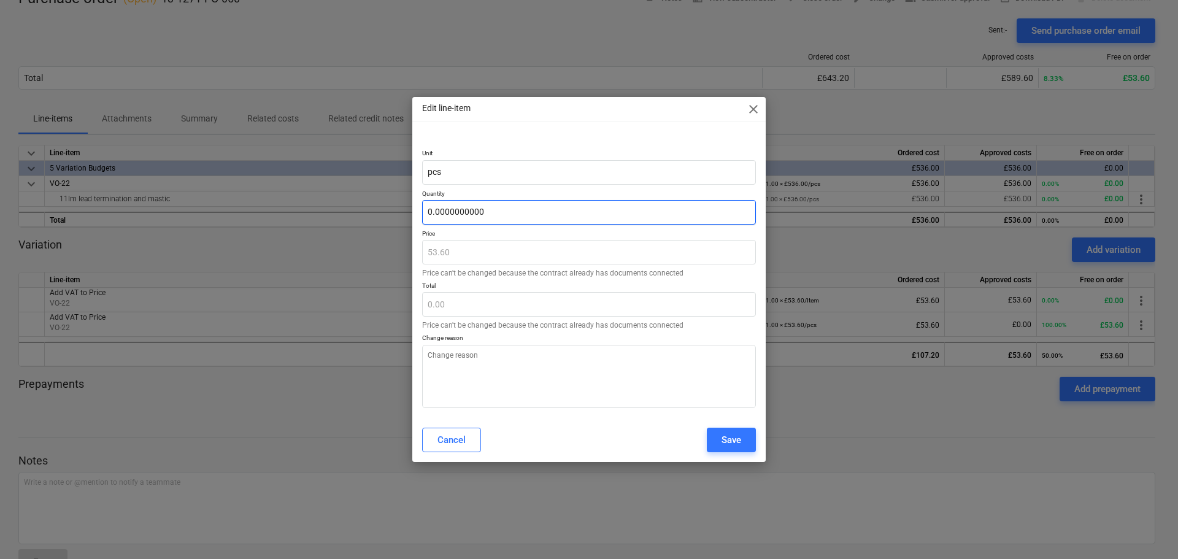
type input "0.00000000000"
type textarea "x"
type input "0.000000000000"
type textarea "x"
type input "0.0000000000000"
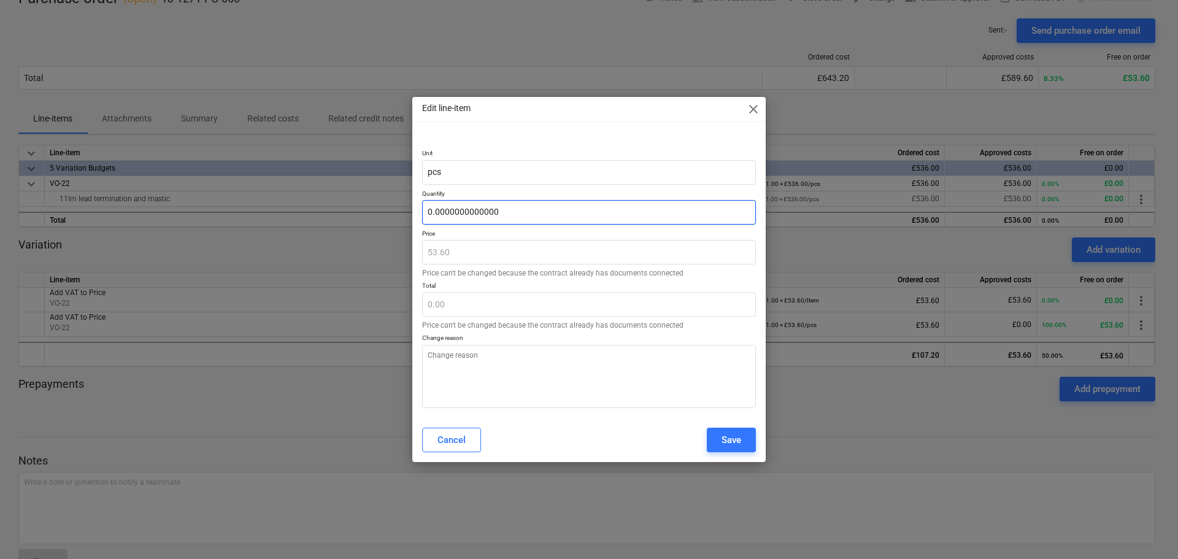
type textarea "x"
type input "0.00000000000000"
type textarea "x"
type input "0.000000000000000"
type textarea "x"
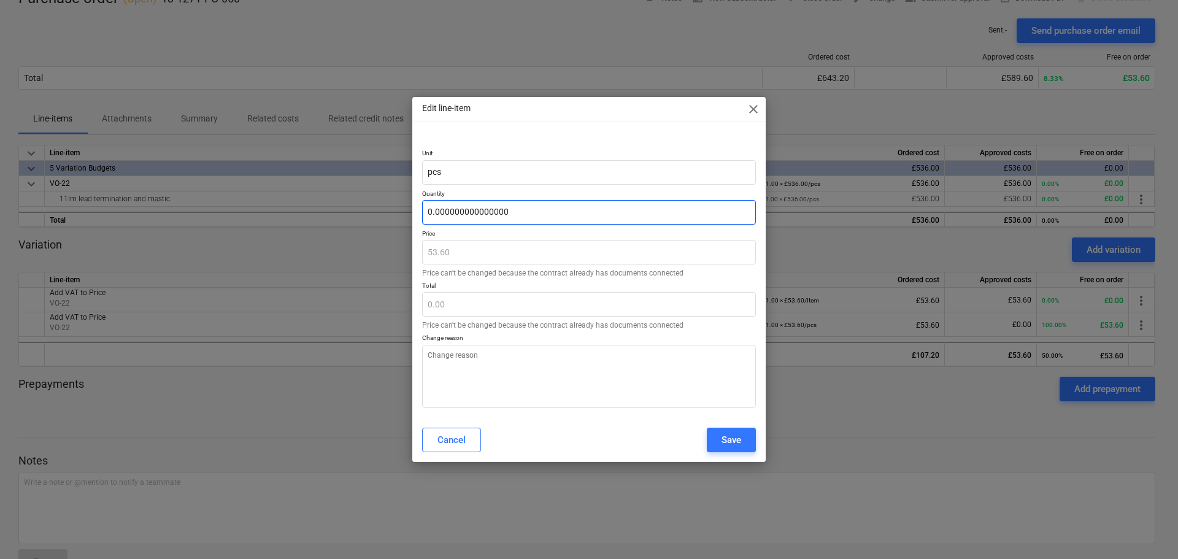
type input "0.0000000000000000"
type textarea "x"
type input "0.00000000000000000"
type textarea "x"
type input "0.000000000000000000"
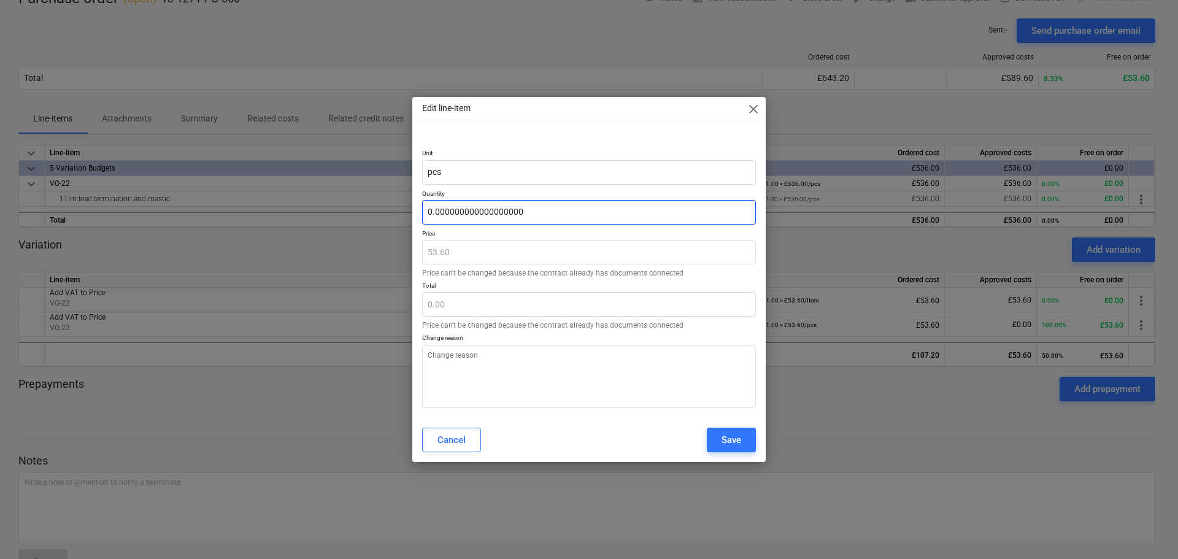
type textarea "x"
type input "0.0000000000000000000"
type textarea "x"
type input "0.00000000000000000000"
type textarea "x"
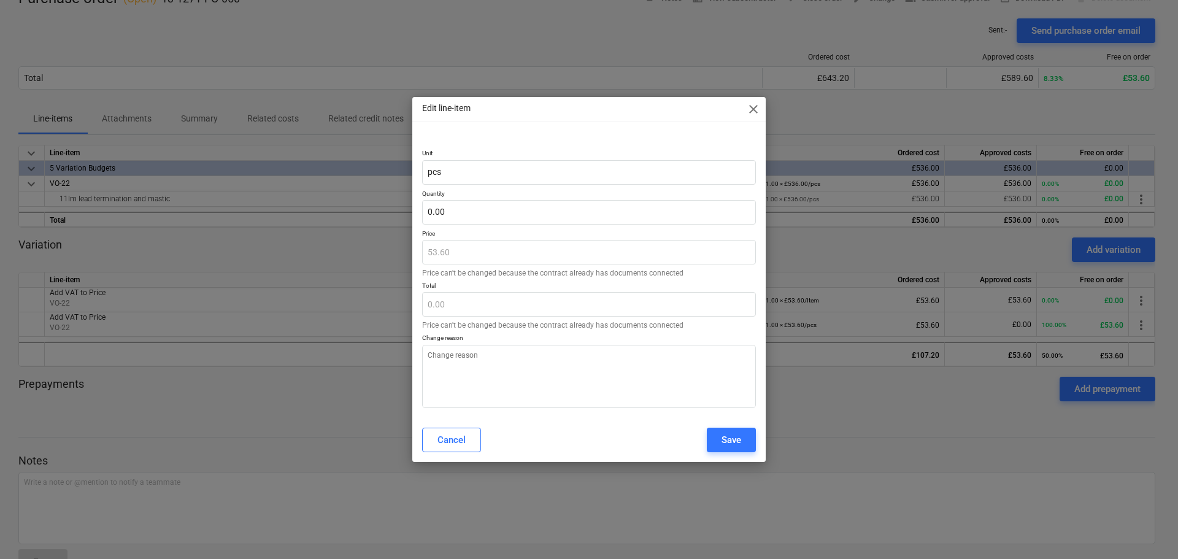
click at [714, 442] on button "Save" at bounding box center [731, 440] width 49 height 25
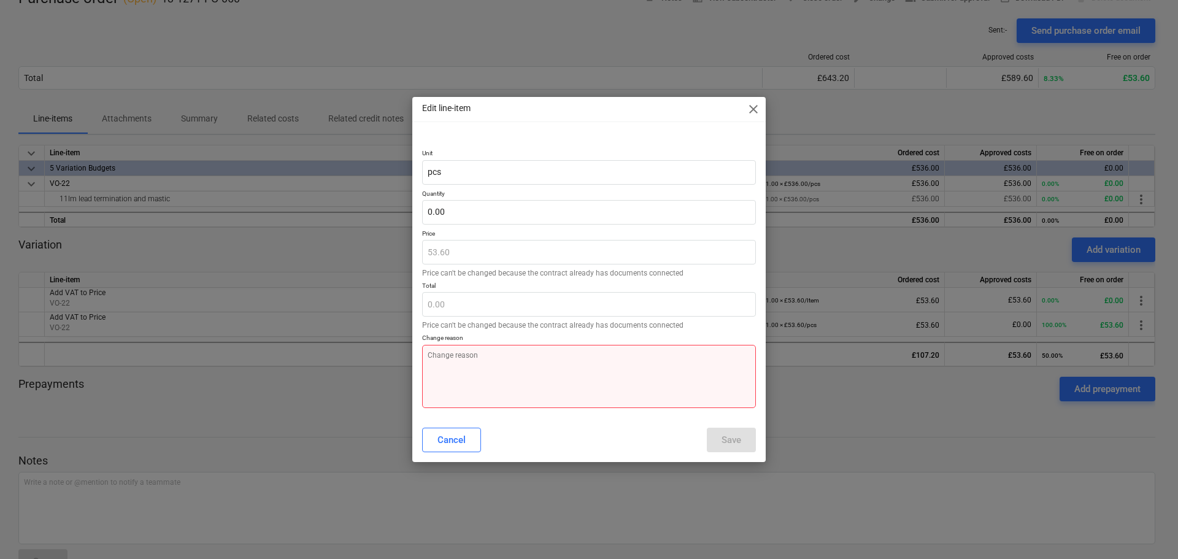
click at [703, 390] on textarea at bounding box center [589, 376] width 334 height 63
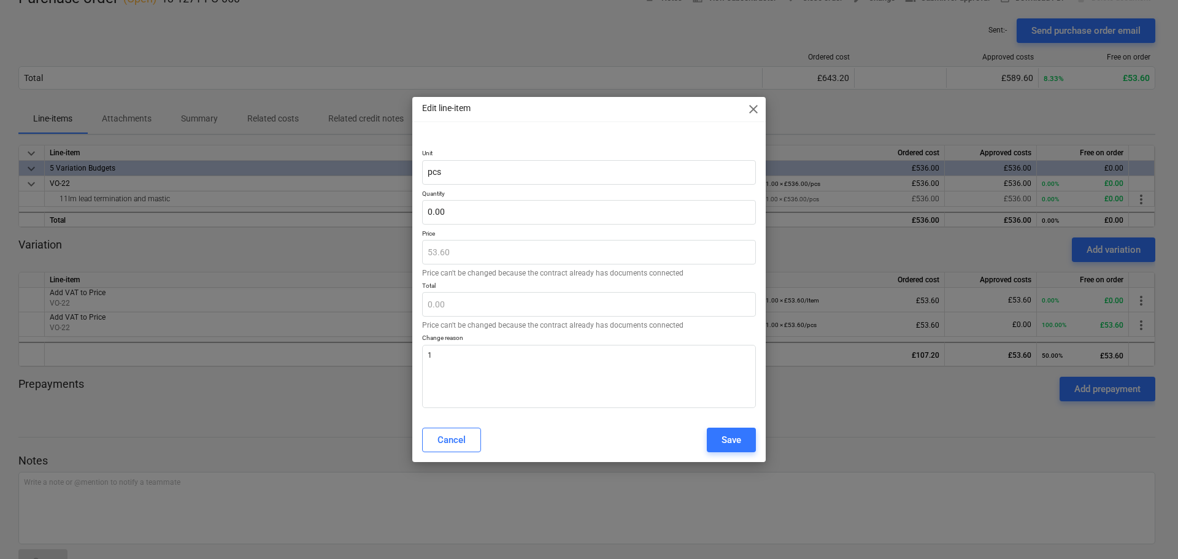
click at [724, 436] on div "Save" at bounding box center [732, 440] width 20 height 16
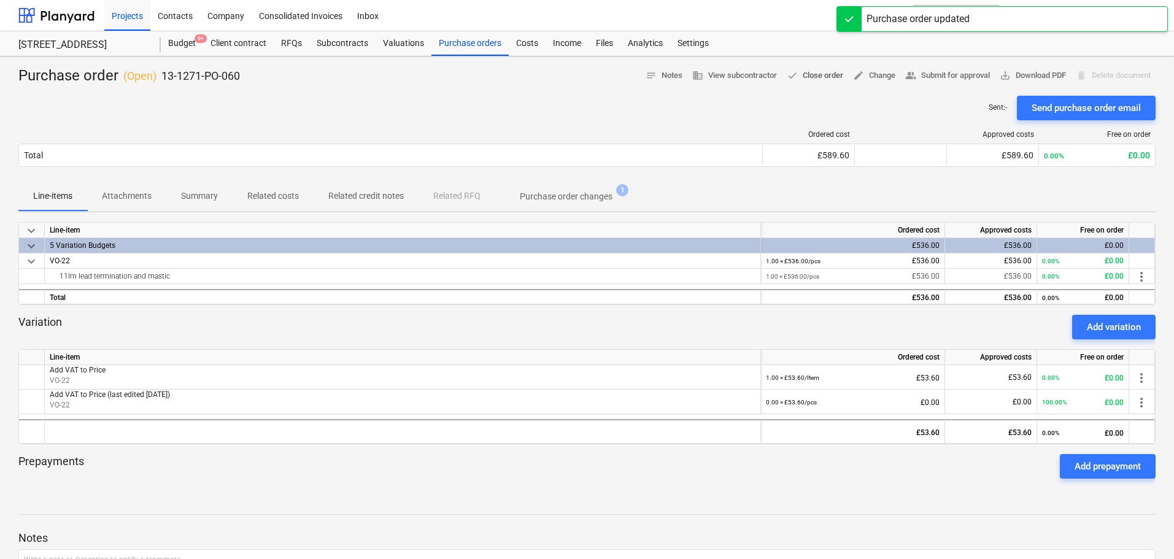
click at [820, 79] on span "done Close order" at bounding box center [815, 76] width 56 height 14
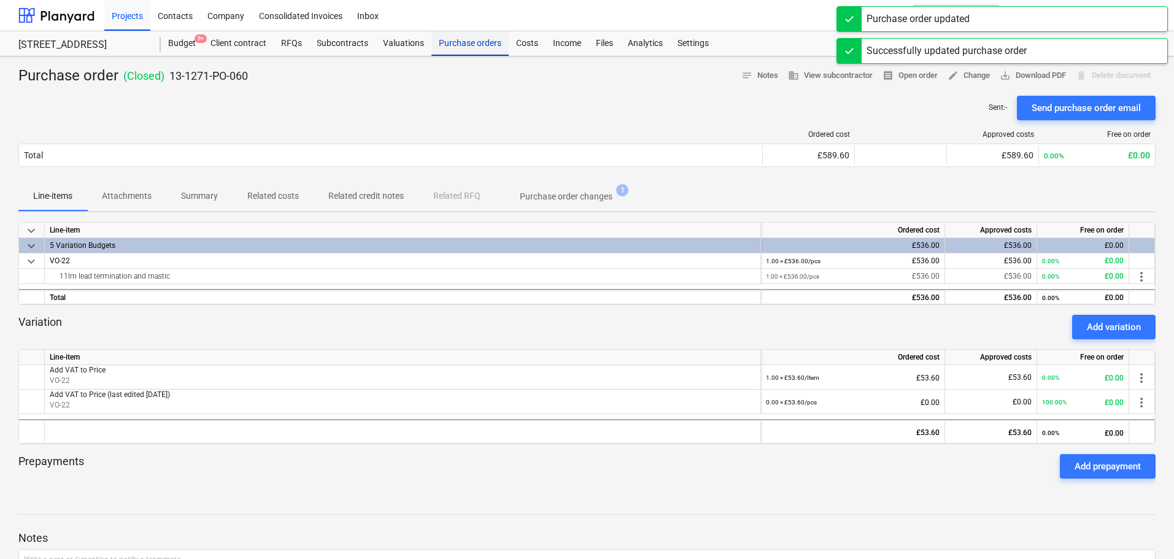
click at [453, 32] on div "Purchase orders" at bounding box center [469, 43] width 77 height 25
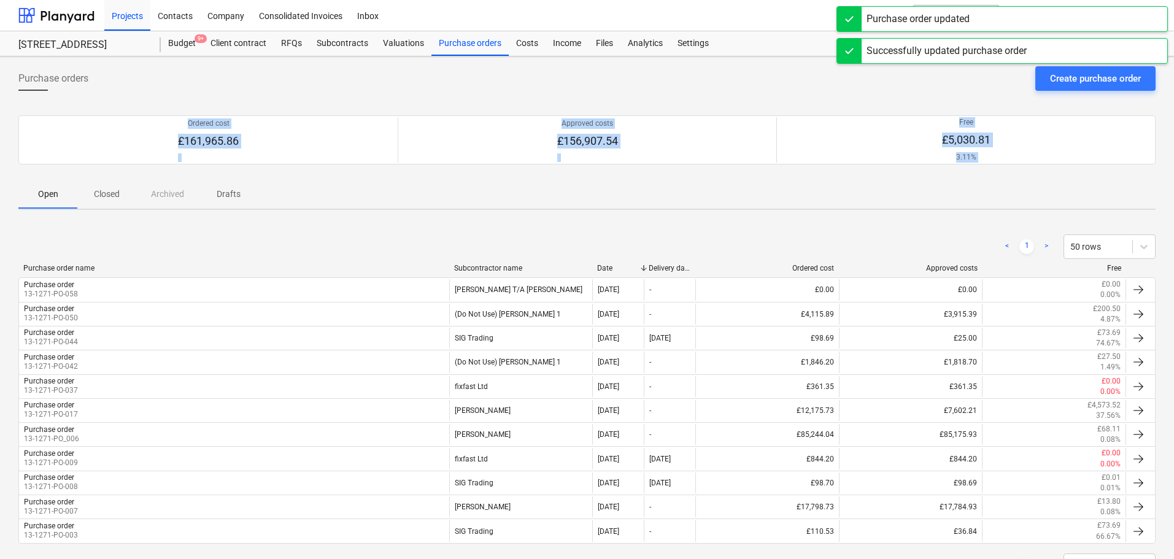
drag, startPoint x: 327, startPoint y: 81, endPoint x: 408, endPoint y: 188, distance: 134.0
click at [408, 188] on div "Purchase orders Create purchase order Ordered cost £161,965.86 Approved costs £…" at bounding box center [587, 334] width 1174 height 556
click at [408, 188] on div "Open Closed Archived Drafts" at bounding box center [586, 193] width 1137 height 29
click at [62, 73] on span "Purchase orders" at bounding box center [53, 78] width 70 height 15
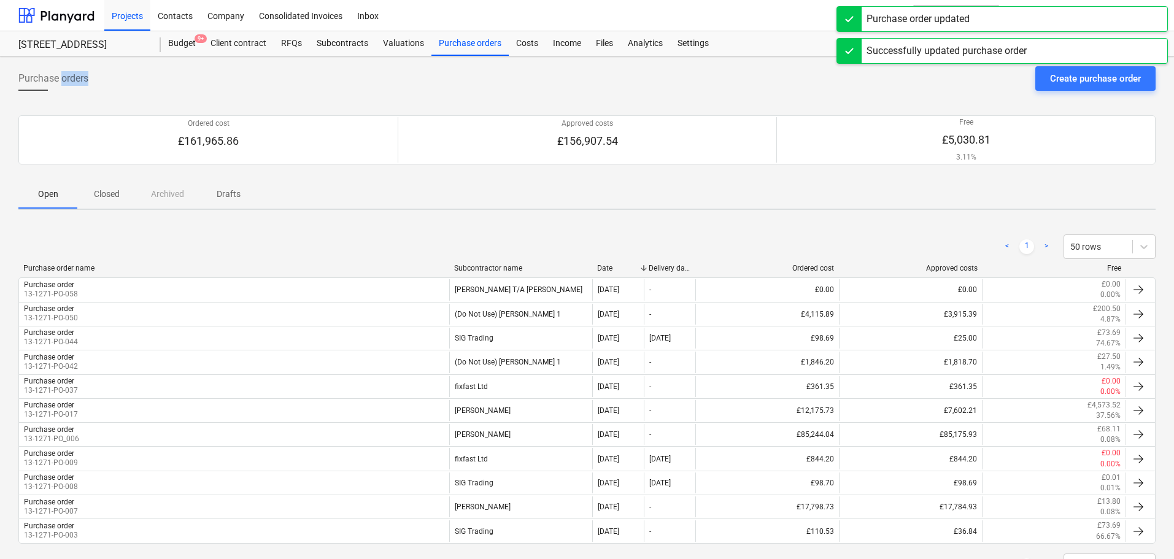
click at [62, 73] on span "Purchase orders" at bounding box center [53, 78] width 70 height 15
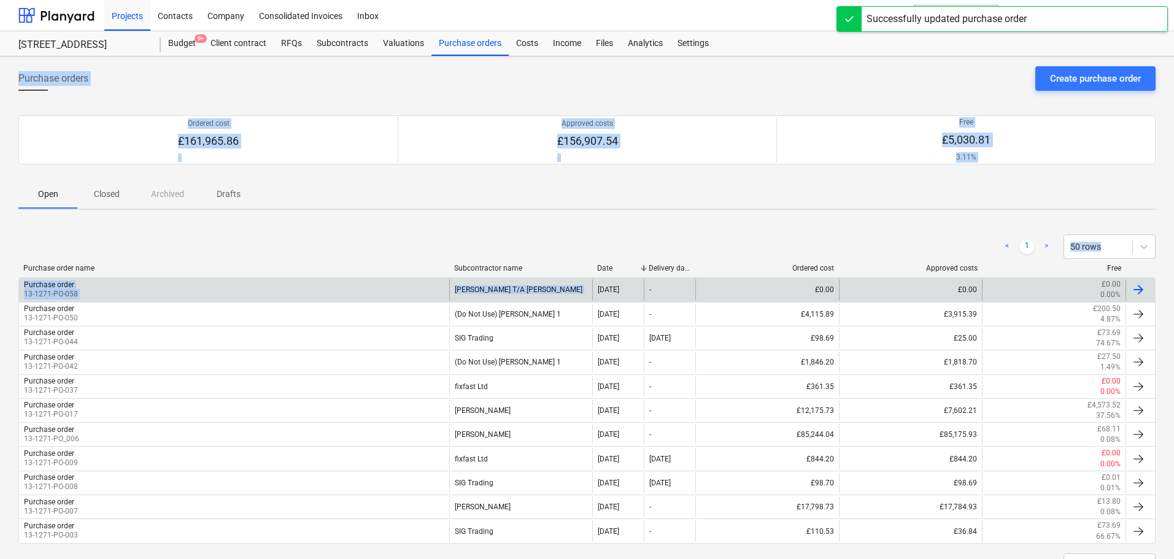
drag, startPoint x: 62, startPoint y: 73, endPoint x: 472, endPoint y: 277, distance: 458.1
click at [472, 281] on div "Purchase orders Create purchase order Ordered cost £161,965.86 Approved costs £…" at bounding box center [587, 334] width 1174 height 556
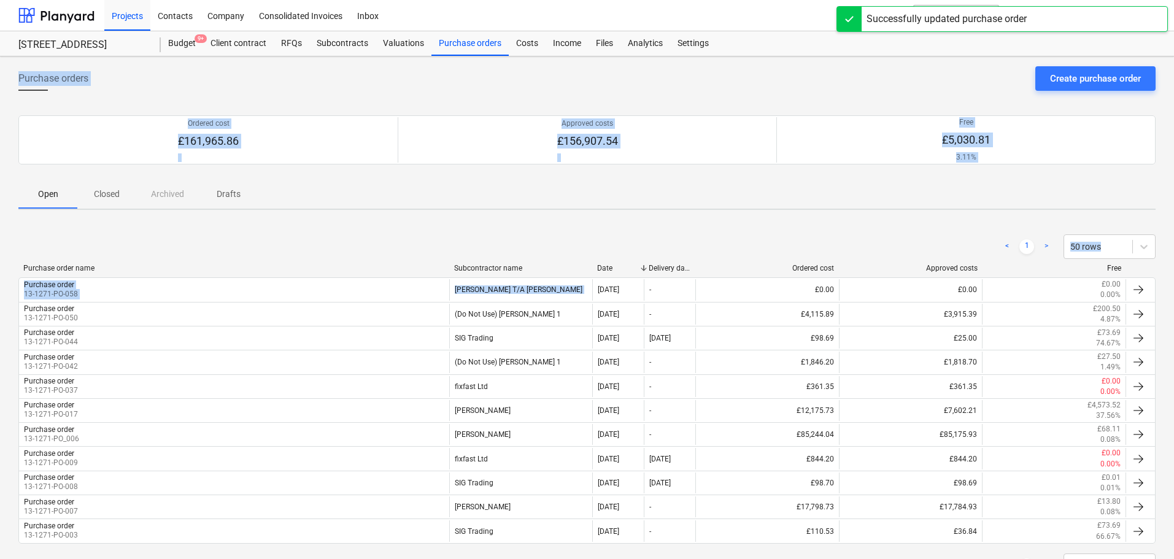
click at [448, 242] on div "< 1 > 50 rows" at bounding box center [586, 246] width 1137 height 25
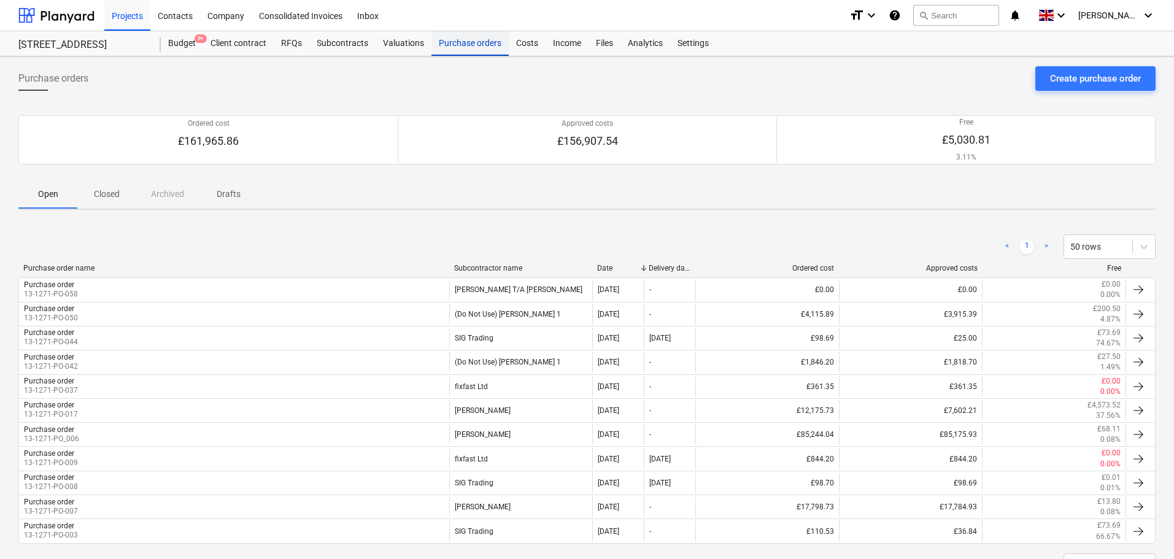
click at [450, 53] on div "Purchase orders" at bounding box center [469, 43] width 77 height 25
click at [529, 45] on div "Costs" at bounding box center [527, 43] width 37 height 25
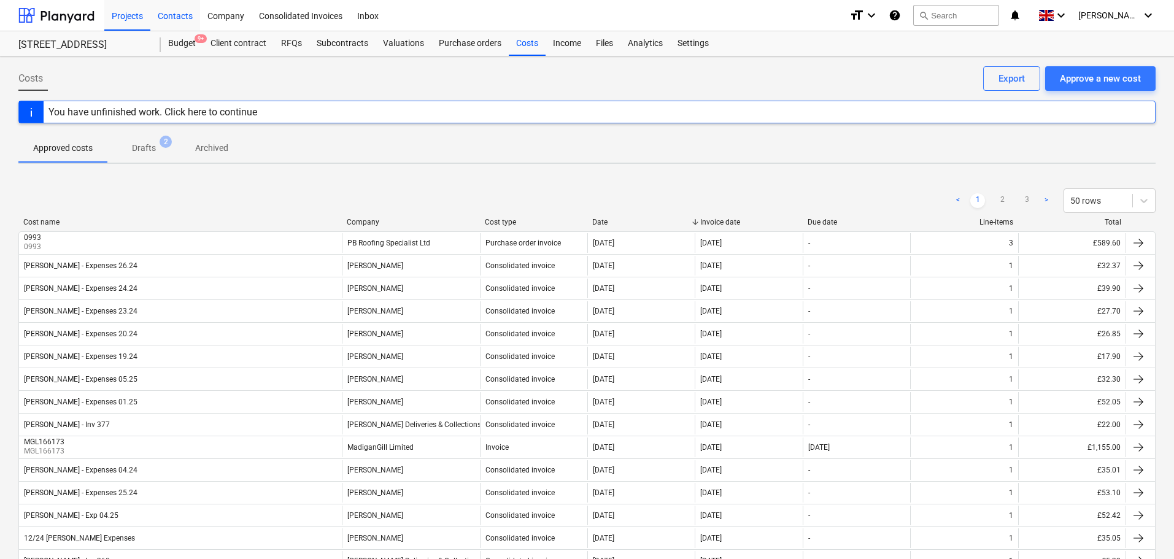
click at [189, 29] on div "Contacts" at bounding box center [175, 14] width 50 height 31
click at [177, 41] on div "Budget 9+" at bounding box center [182, 43] width 42 height 25
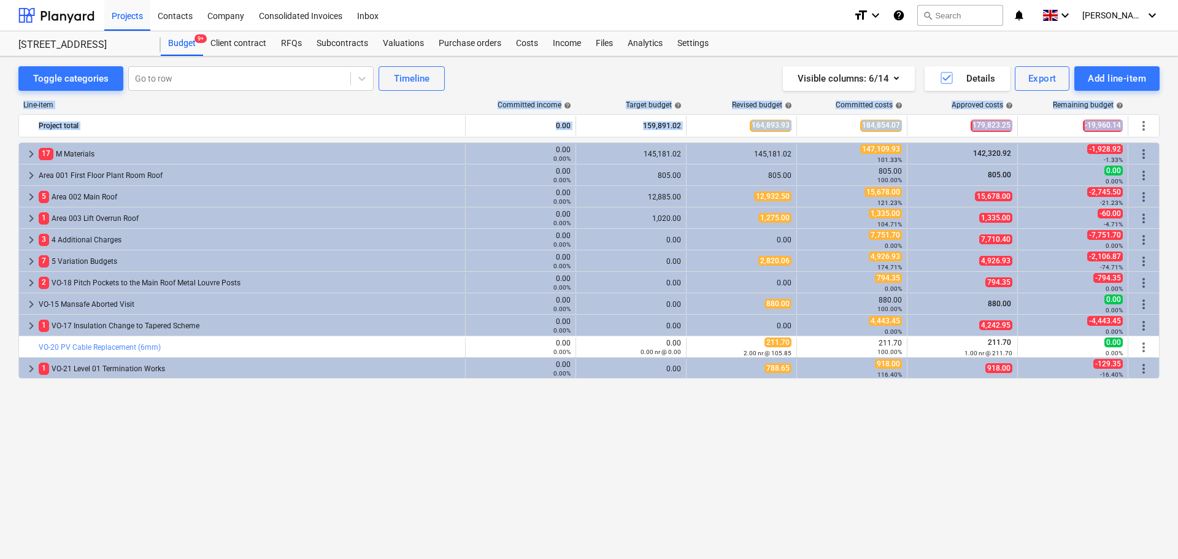
drag, startPoint x: 681, startPoint y: 76, endPoint x: 716, endPoint y: 461, distance: 386.4
click at [716, 461] on div "Toggle categories Go to row Timeline Visible columns : 6/14 Details Export Add …" at bounding box center [589, 294] width 1178 height 476
click at [716, 461] on div "keyboard_arrow_right 17 M Materials 0.00 0.00% 145,181.02 145,181.02 147,109.93…" at bounding box center [588, 325] width 1141 height 366
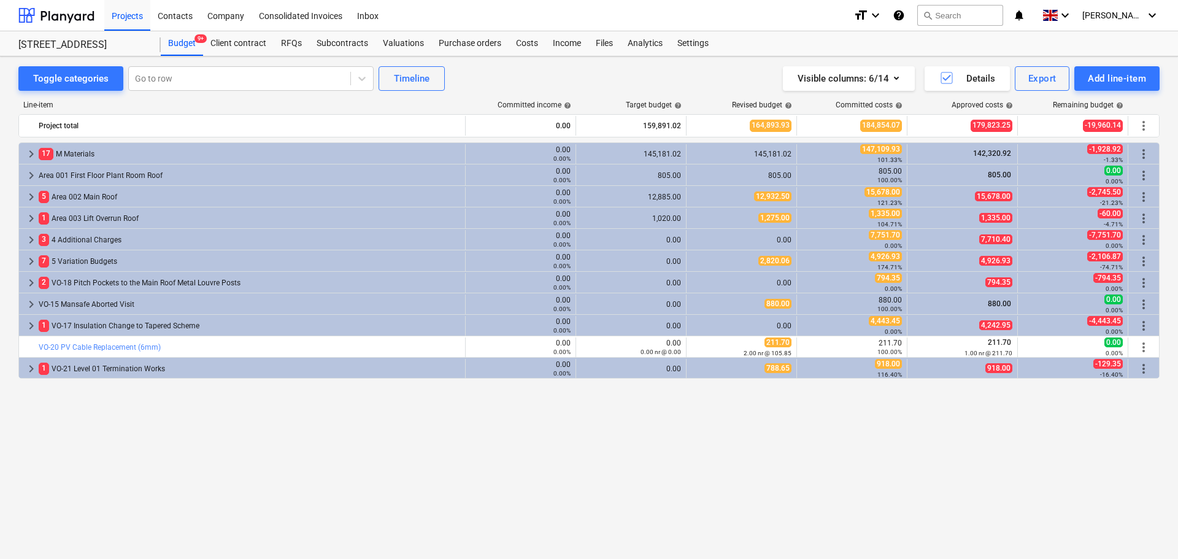
click at [716, 461] on div "keyboard_arrow_right 17 M Materials 0.00 0.00% 145,181.02 145,181.02 147,109.93…" at bounding box center [588, 325] width 1141 height 366
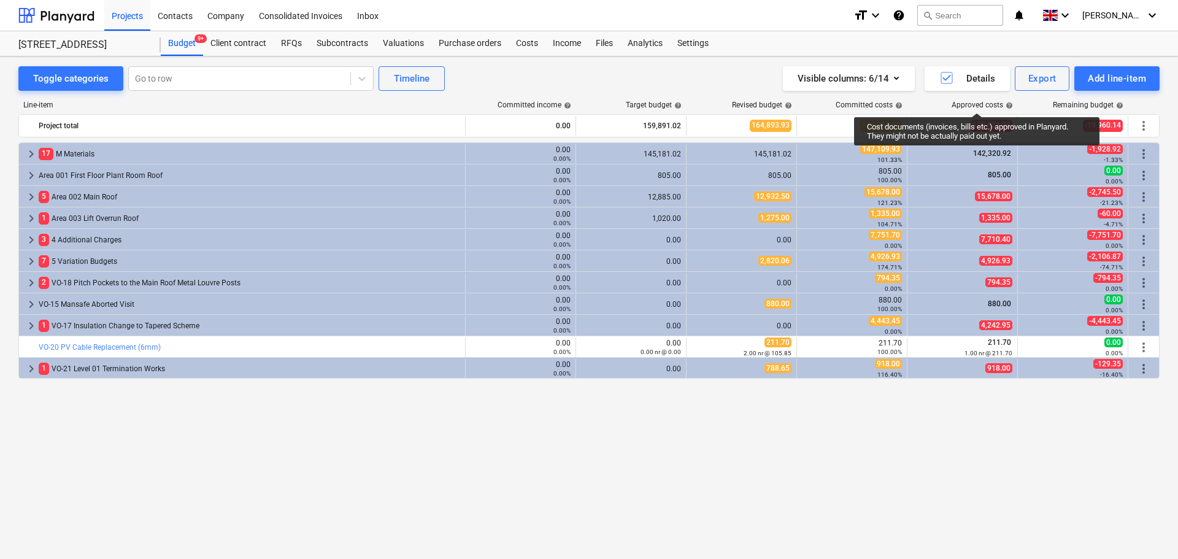
click at [977, 102] on div "Approved costs help" at bounding box center [982, 105] width 61 height 9
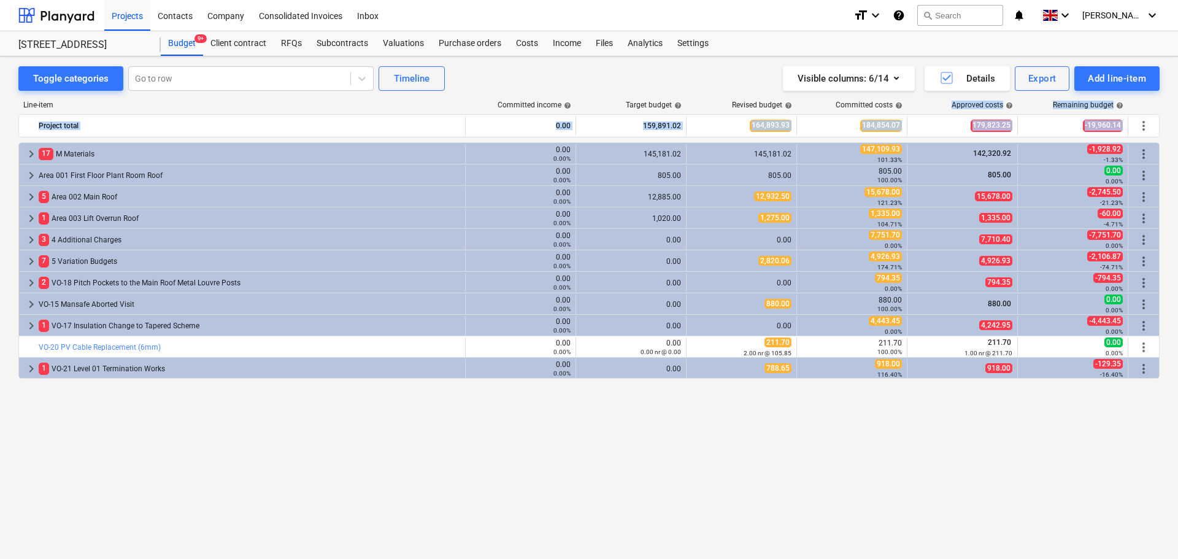
drag, startPoint x: 977, startPoint y: 102, endPoint x: 987, endPoint y: 438, distance: 336.4
click at [986, 425] on div "Line-item Committed income help Target budget help Revised budget help Committe…" at bounding box center [588, 307] width 1141 height 432
click at [982, 443] on div "keyboard_arrow_right 17 M Materials 0.00 0.00% 145,181.02 145,181.02 147,109.93…" at bounding box center [588, 325] width 1141 height 366
drag, startPoint x: 1002, startPoint y: 465, endPoint x: 693, endPoint y: 61, distance: 508.8
click at [693, 61] on div "Toggle categories Go to row Timeline Visible columns : 6/14 Details Export Add …" at bounding box center [589, 294] width 1178 height 476
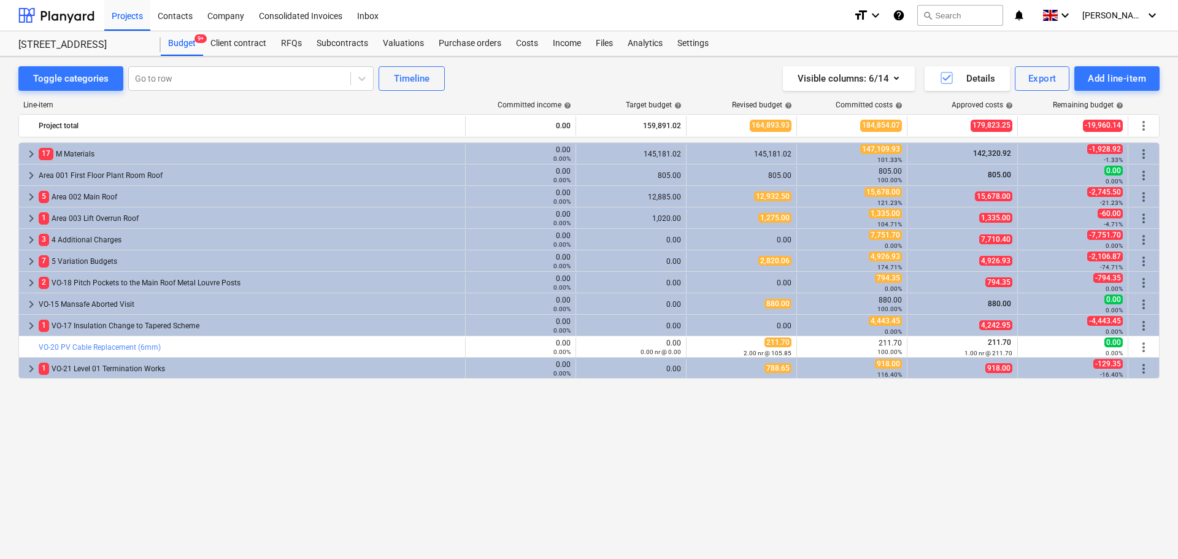
click at [682, 79] on div "Visible columns : 6/14 Details Export Add line-item" at bounding box center [888, 78] width 544 height 25
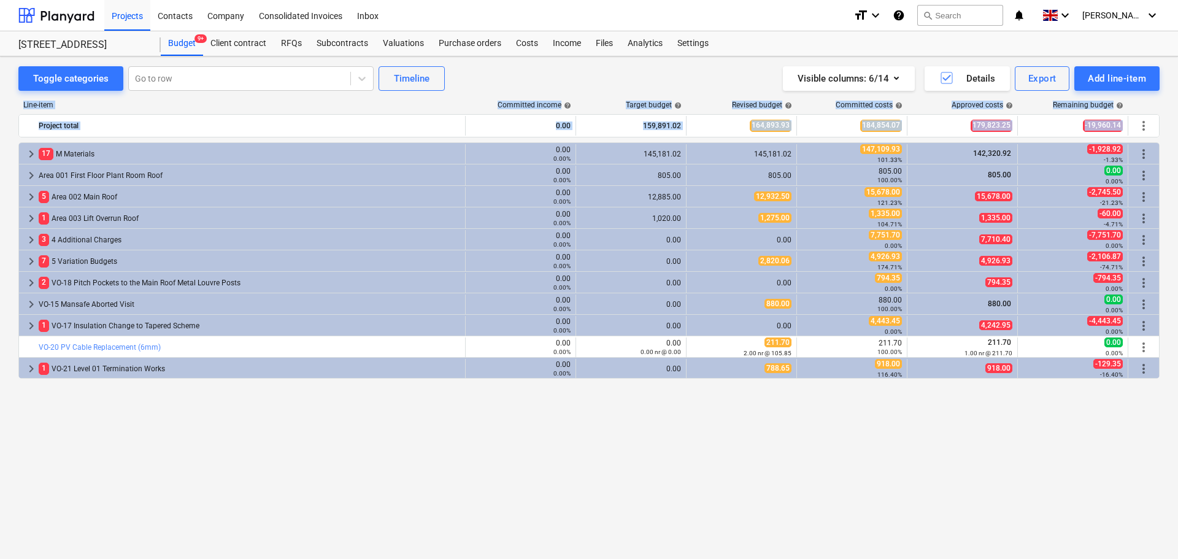
drag, startPoint x: 661, startPoint y: 74, endPoint x: 1072, endPoint y: 534, distance: 616.7
click at [1140, 558] on html "Projects Contacts Company Consolidated Invoices Inbox format_size keyboard_arro…" at bounding box center [589, 279] width 1178 height 559
click at [913, 428] on div "keyboard_arrow_right 17 M Materials 0.00 0.00% 145,181.02 145,181.02 147,109.93…" at bounding box center [588, 325] width 1141 height 366
drag, startPoint x: 956, startPoint y: 465, endPoint x: 671, endPoint y: 68, distance: 489.0
click at [671, 68] on div "Toggle categories Go to row Timeline Visible columns : 6/14 Details Export Add …" at bounding box center [589, 294] width 1178 height 476
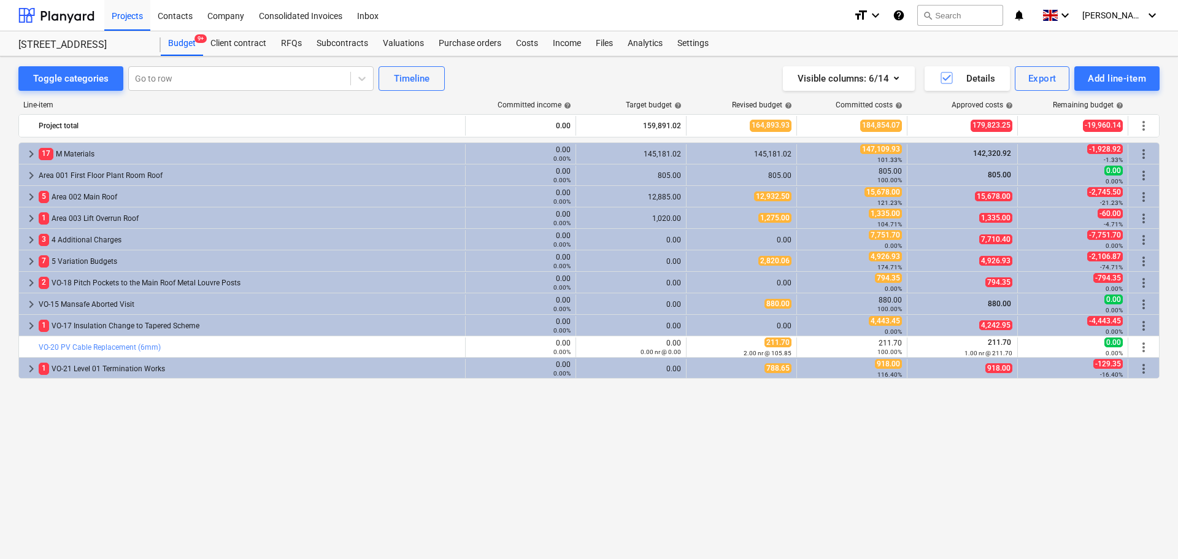
click at [671, 82] on div "Visible columns : 6/14 Details Export Add line-item" at bounding box center [888, 78] width 544 height 25
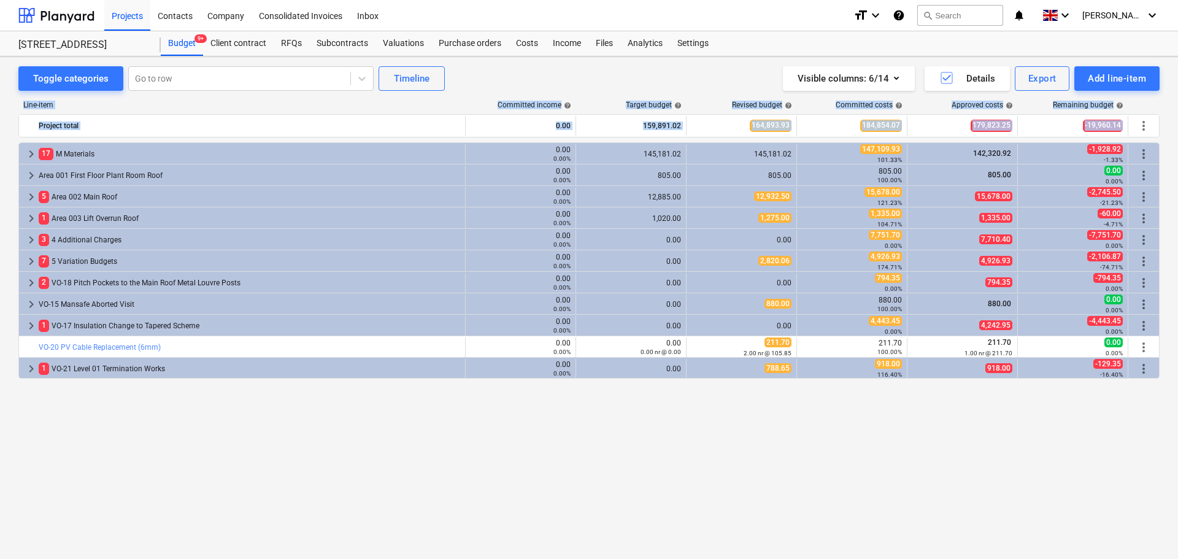
drag, startPoint x: 671, startPoint y: 82, endPoint x: 902, endPoint y: 506, distance: 482.8
click at [901, 506] on div "Toggle categories Go to row Timeline Visible columns : 6/14 Details Export Add …" at bounding box center [589, 294] width 1178 height 476
click at [897, 467] on div "keyboard_arrow_right 17 M Materials 0.00 0.00% 145,181.02 145,181.02 147,109.93…" at bounding box center [588, 325] width 1141 height 366
drag, startPoint x: 897, startPoint y: 467, endPoint x: 729, endPoint y: 69, distance: 432.3
click at [727, 70] on div "Toggle categories Go to row Timeline Visible columns : 6/14 Details Export Add …" at bounding box center [589, 294] width 1178 height 476
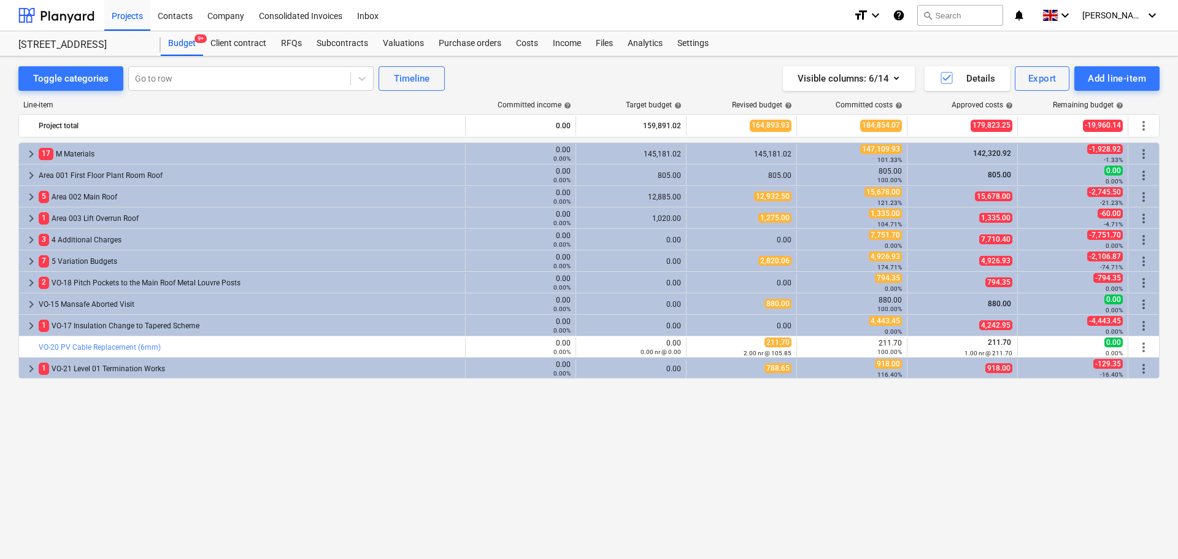
click at [729, 69] on div "Visible columns : 6/14 Details Export Add line-item" at bounding box center [888, 78] width 544 height 25
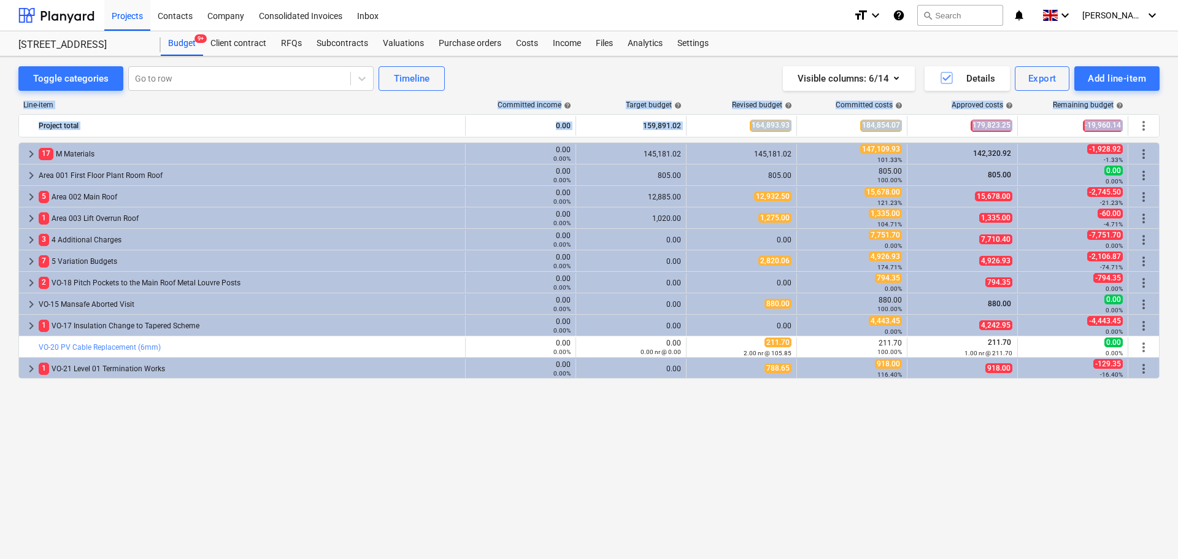
drag, startPoint x: 729, startPoint y: 69, endPoint x: 1178, endPoint y: 588, distance: 686.1
click at [1178, 558] on html "Projects Contacts Company Consolidated Invoices Inbox format_size keyboard_arro…" at bounding box center [589, 279] width 1178 height 559
click at [939, 406] on div "keyboard_arrow_right 17 M Materials 0.00 0.00% 145,181.02 145,181.02 147,109.93…" at bounding box center [588, 325] width 1141 height 366
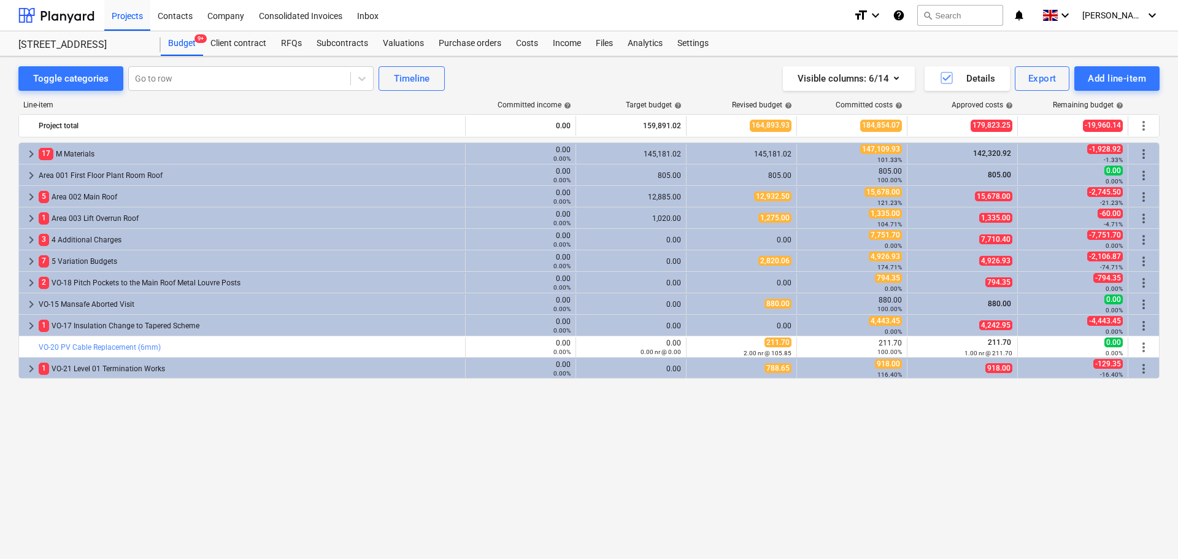
click at [757, 75] on div "Visible columns : 6/14 Details Export Add line-item" at bounding box center [888, 78] width 544 height 25
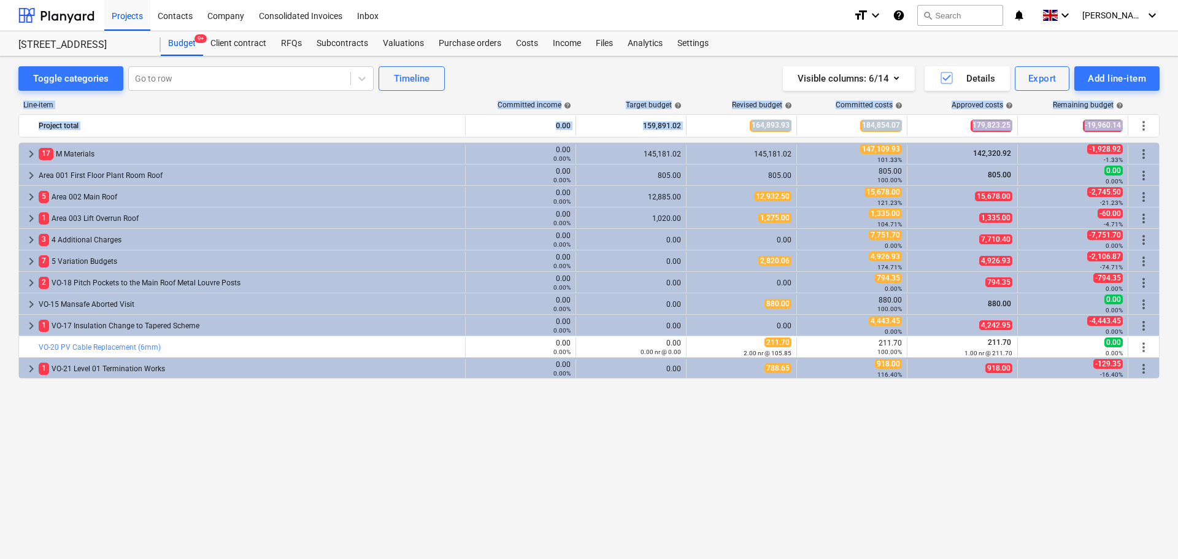
drag, startPoint x: 757, startPoint y: 75, endPoint x: 1046, endPoint y: 450, distance: 474.3
click at [1057, 429] on div "Toggle categories Go to row Timeline Visible columns : 6/14 Details Export Add …" at bounding box center [589, 294] width 1178 height 476
click at [1046, 450] on div "keyboard_arrow_right 17 M Materials 0.00 0.00% 145,181.02 145,181.02 147,109.93…" at bounding box center [588, 325] width 1141 height 366
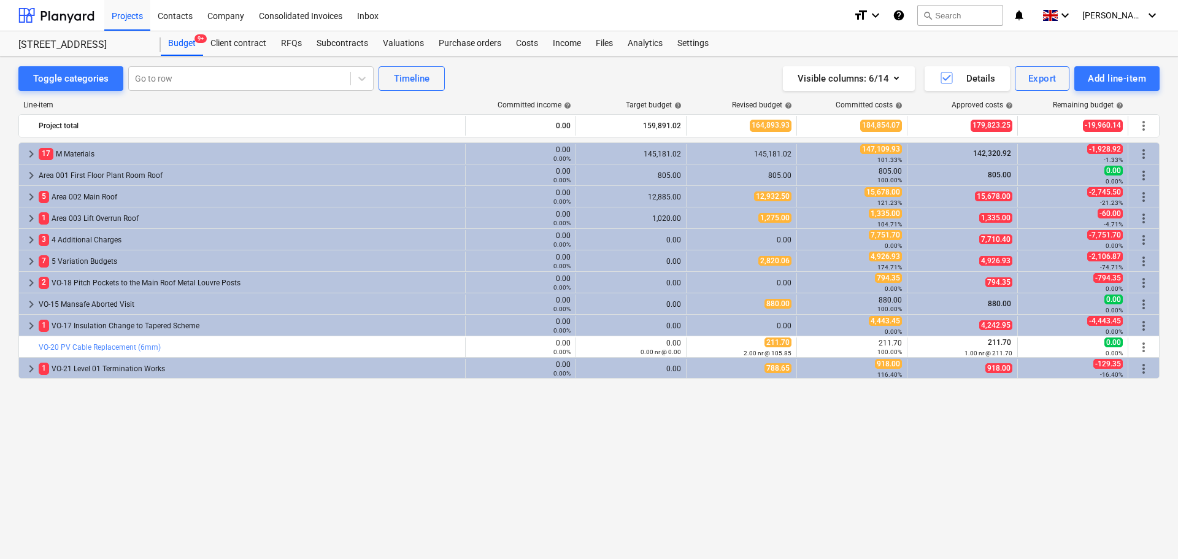
click at [1025, 451] on div "keyboard_arrow_right 17 M Materials 0.00 0.00% 145,181.02 145,181.02 147,109.93…" at bounding box center [588, 325] width 1141 height 366
click at [506, 52] on div "Budget 9+ Client contract RFQs Subcontracts Valuations Purchase orders Costs In…" at bounding box center [660, 43] width 999 height 25
click at [518, 51] on div "Costs" at bounding box center [527, 43] width 37 height 25
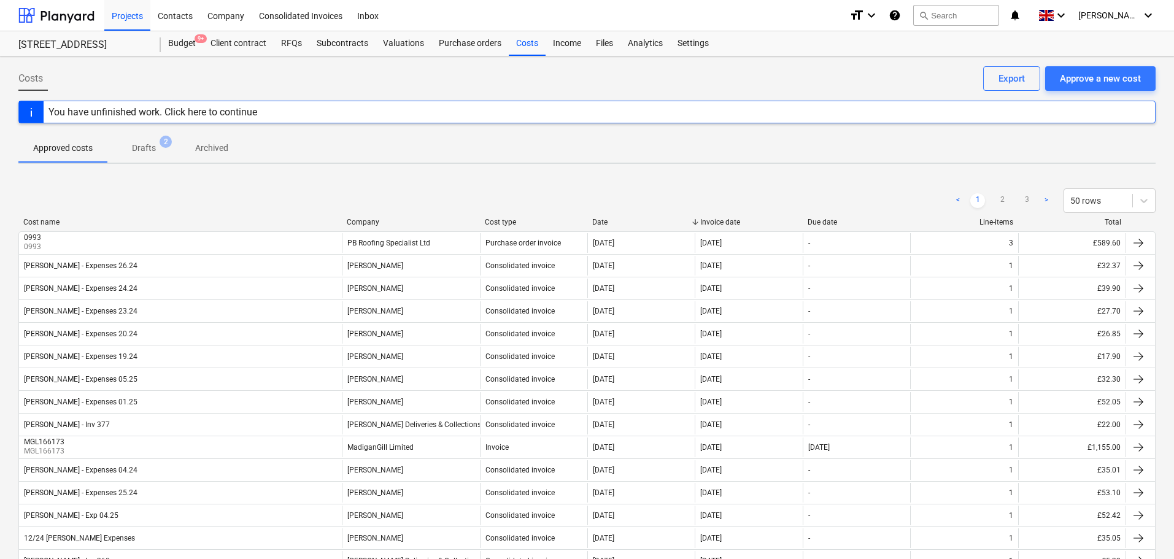
click at [40, 76] on span "Costs" at bounding box center [30, 78] width 25 height 15
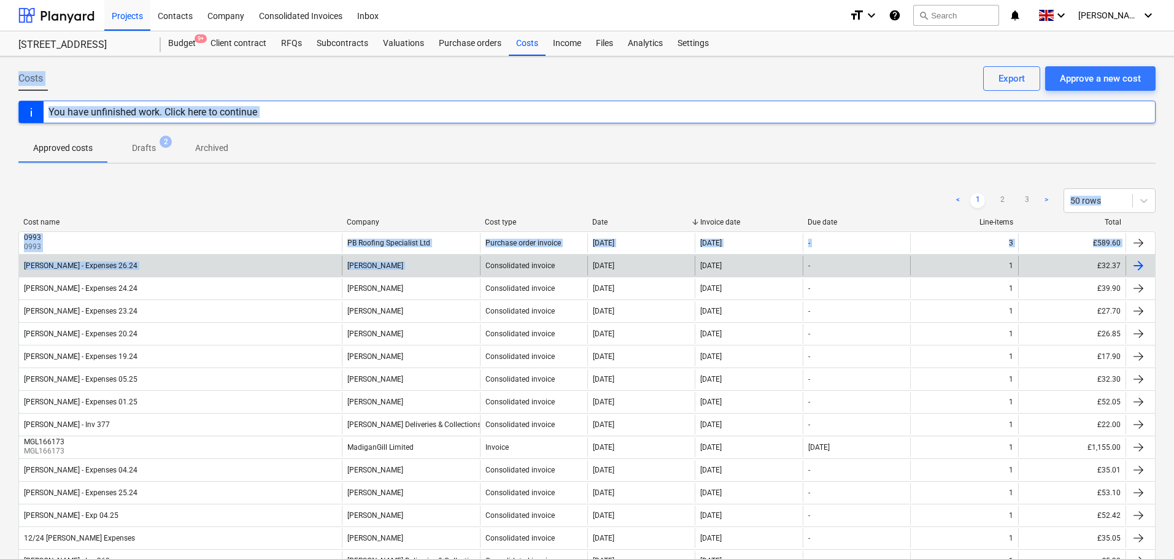
drag, startPoint x: 40, startPoint y: 76, endPoint x: 475, endPoint y: 260, distance: 472.4
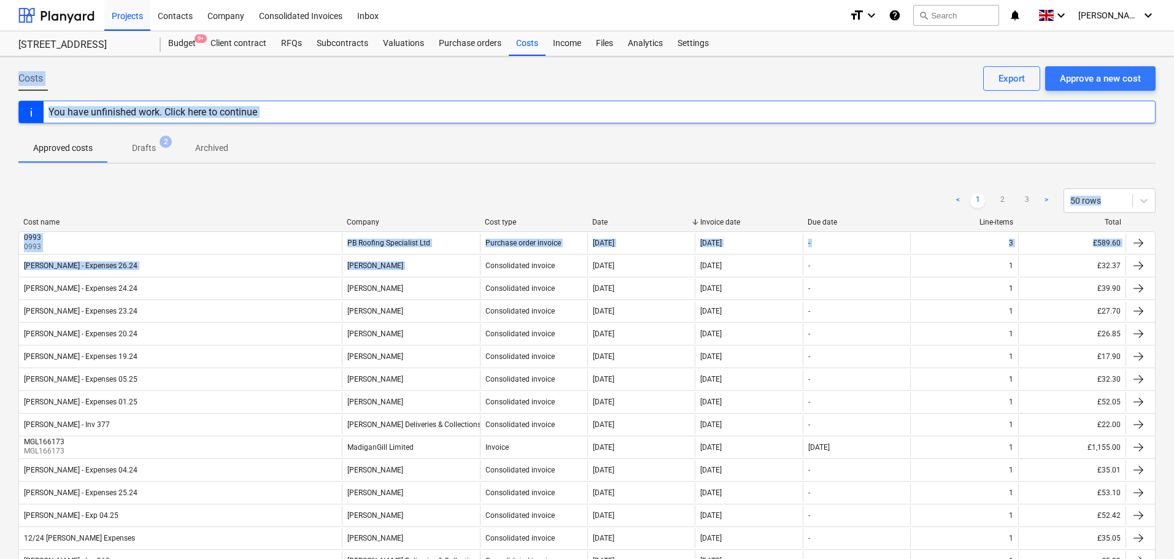
click at [471, 198] on div "< 1 2 3 > 50 rows" at bounding box center [586, 200] width 1137 height 25
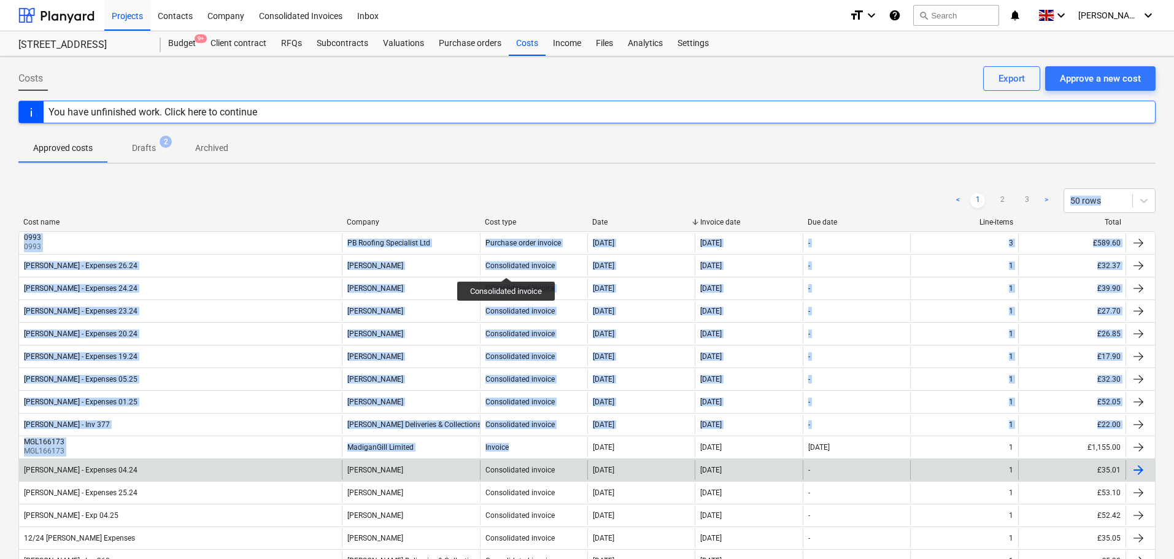
drag, startPoint x: 465, startPoint y: 188, endPoint x: 576, endPoint y: 466, distance: 298.8
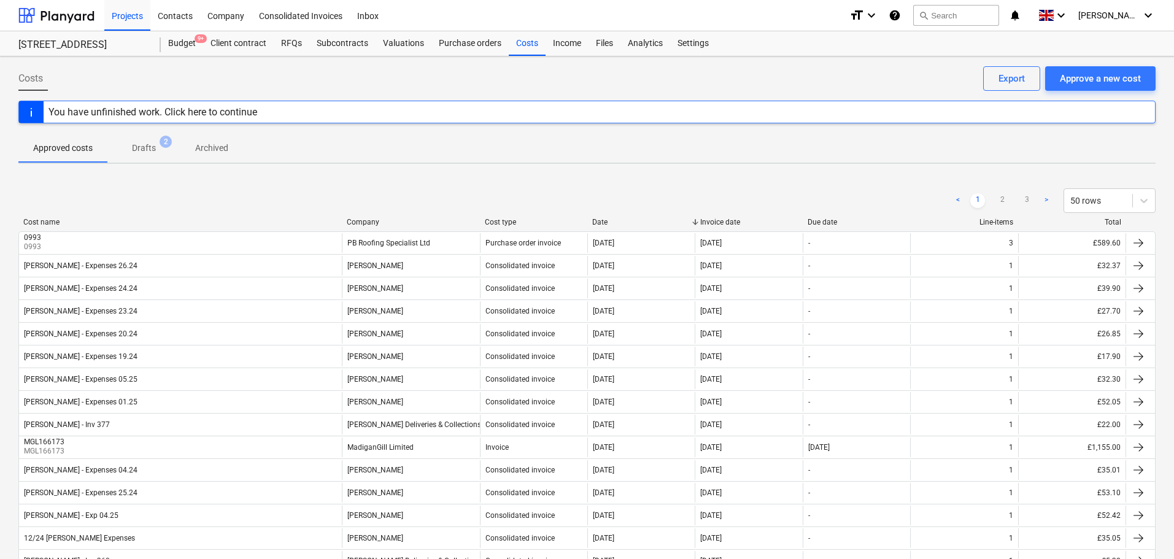
click at [780, 185] on div "< 1 2 3 > 50 rows" at bounding box center [586, 200] width 1137 height 34
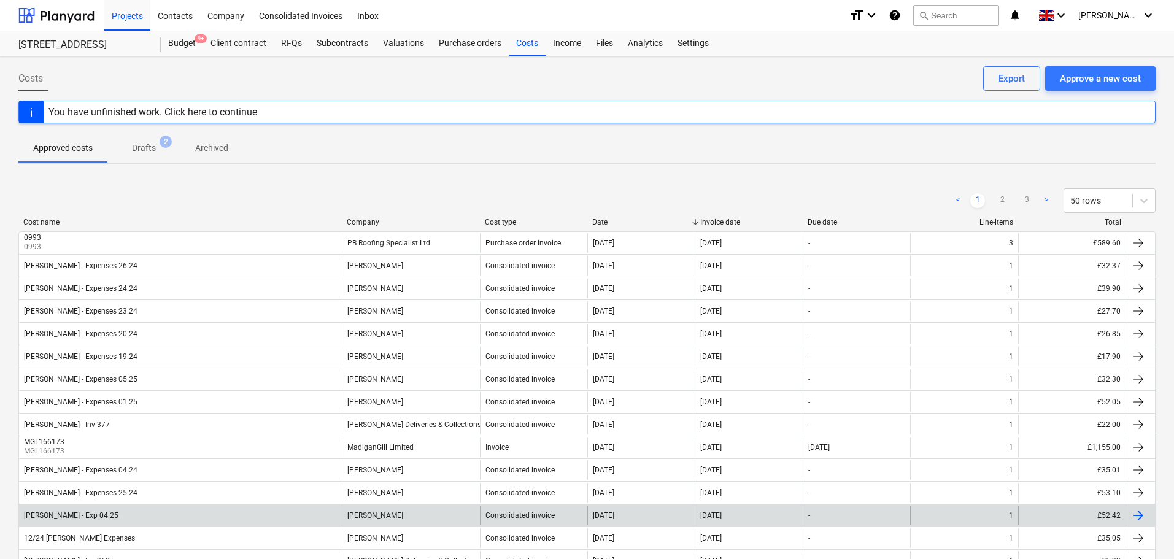
drag, startPoint x: 790, startPoint y: 176, endPoint x: 781, endPoint y: 514, distance: 337.7
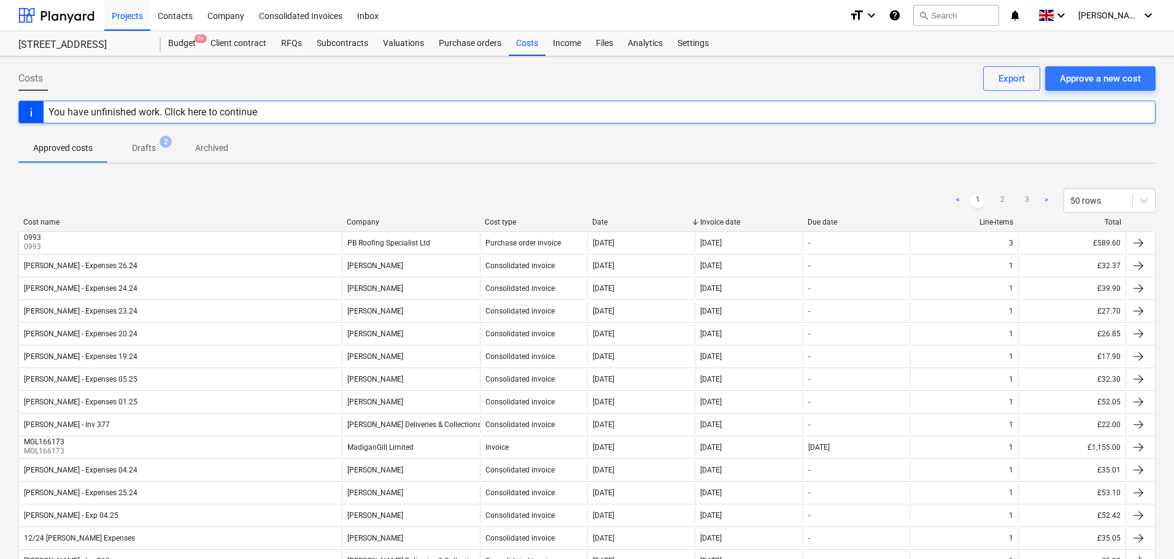
click at [762, 192] on div "< 1 2 3 > 50 rows" at bounding box center [586, 200] width 1137 height 25
